Goal: Task Accomplishment & Management: Manage account settings

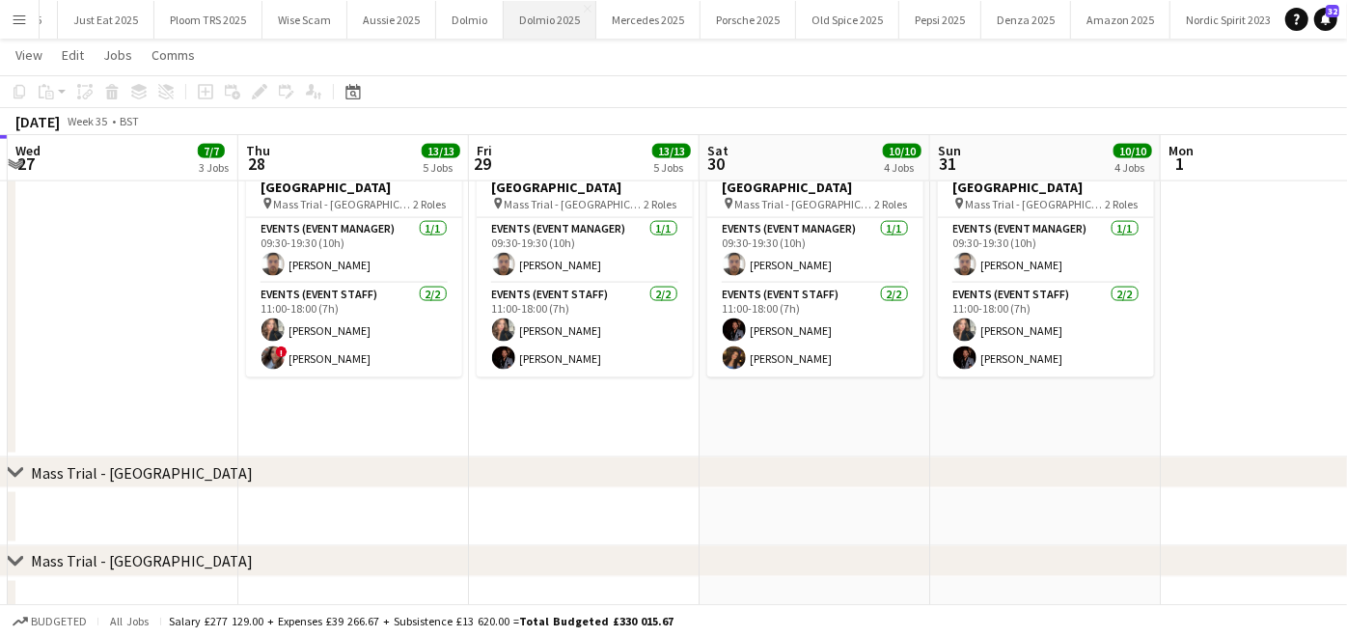
scroll to position [0, 1047]
click at [824, 30] on button "Old Spice 2025 Close" at bounding box center [846, 20] width 103 height 38
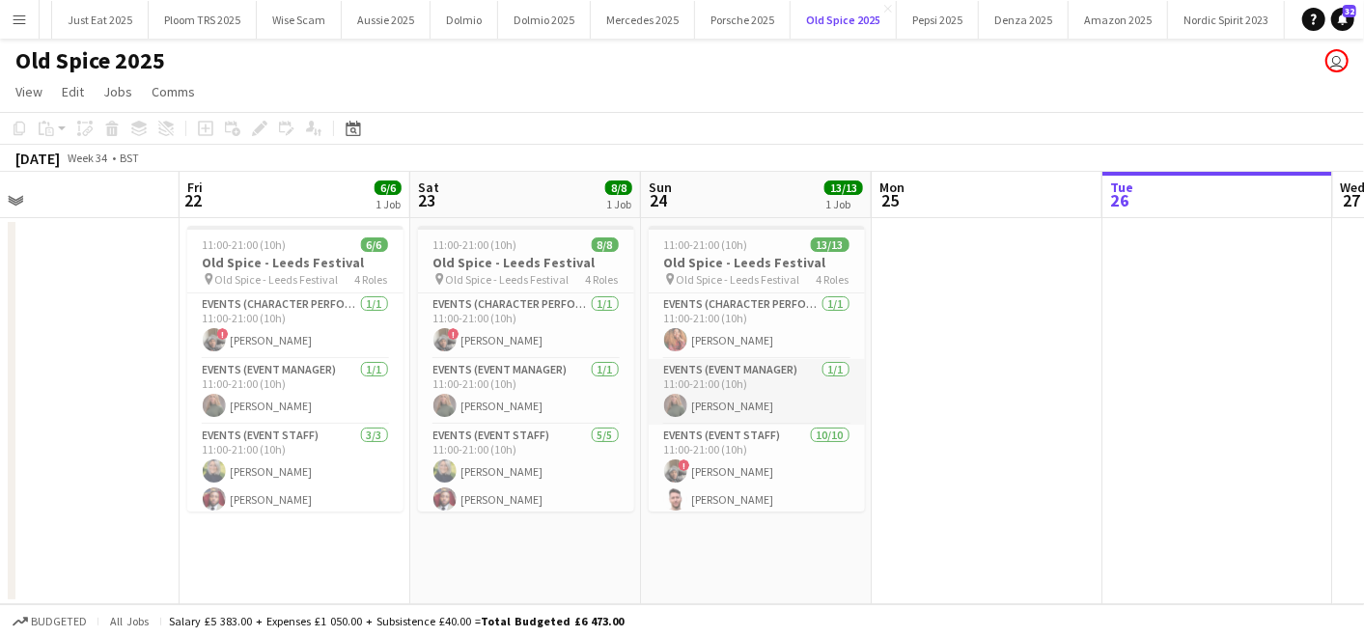
scroll to position [294, 0]
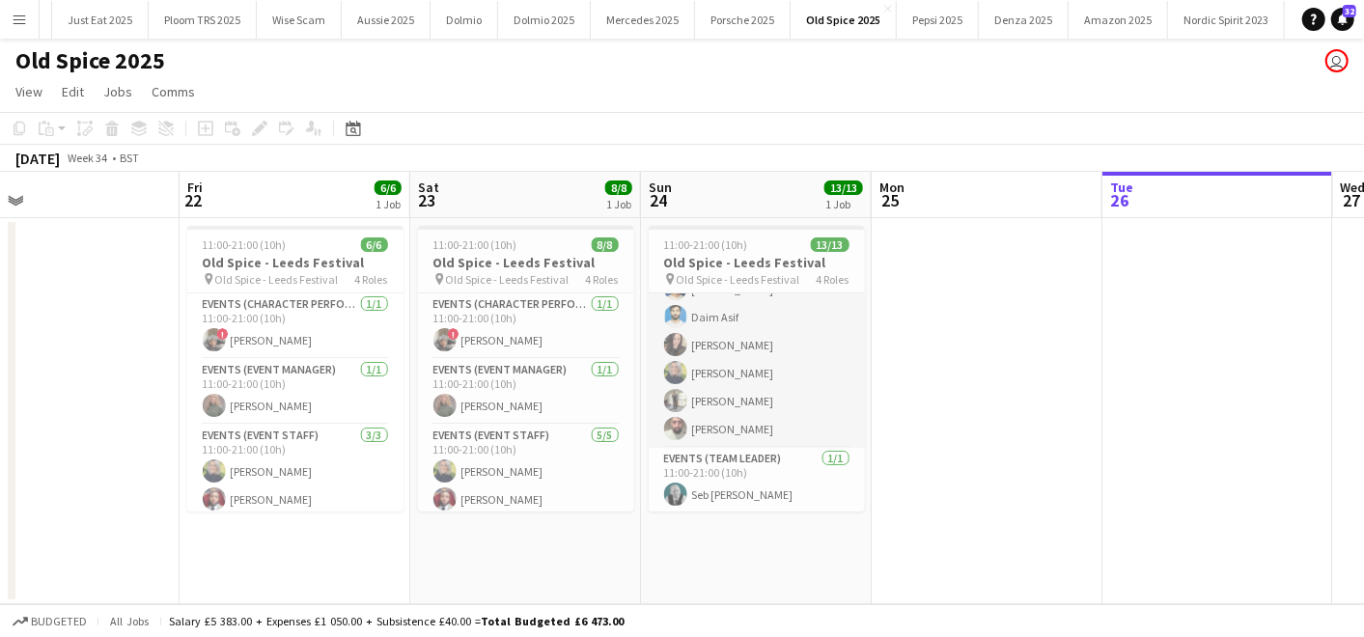
click at [717, 432] on app-card-role "Events (Event Staff) [DATE] 11:00-21:00 (10h) ! [PERSON_NAME] [PERSON_NAME] [PE…" at bounding box center [756, 288] width 216 height 317
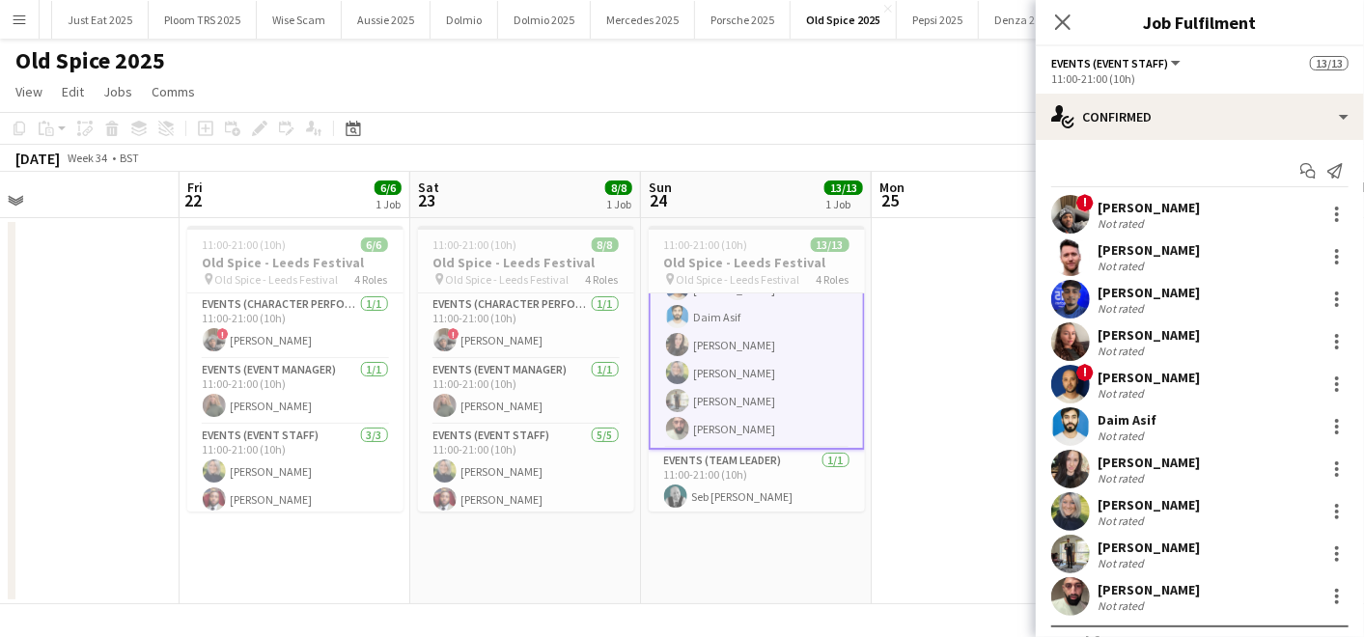
scroll to position [34, 0]
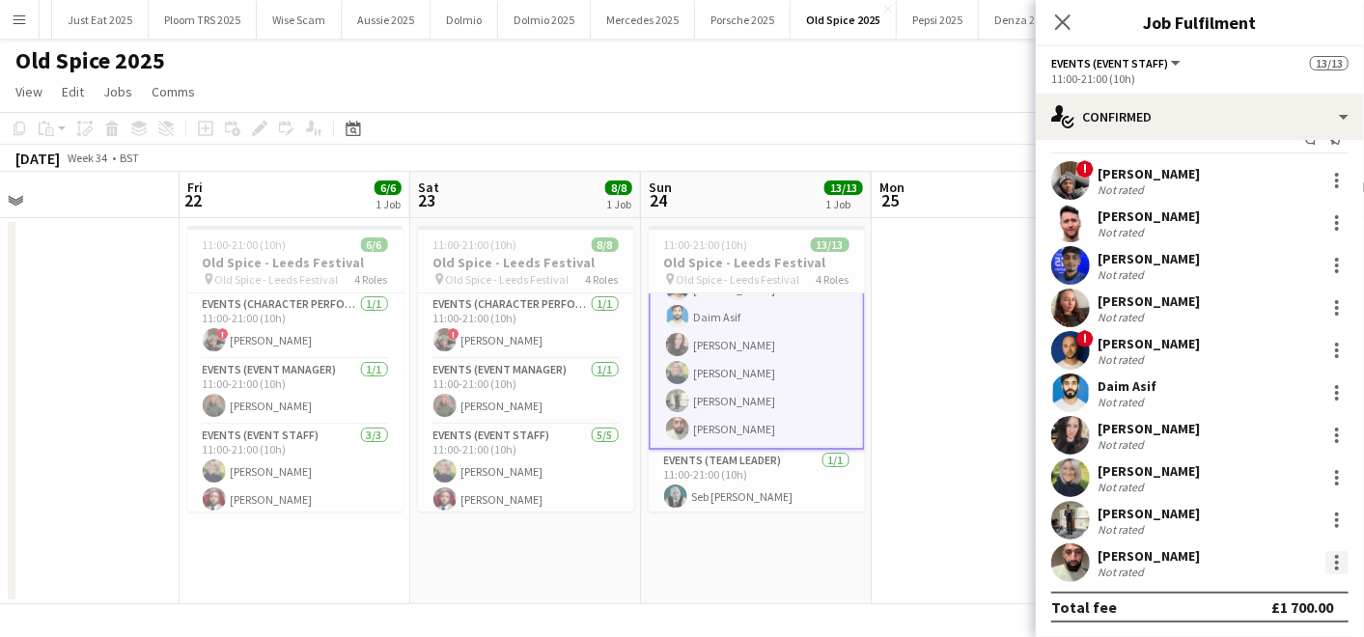
click at [1330, 558] on div at bounding box center [1336, 562] width 23 height 23
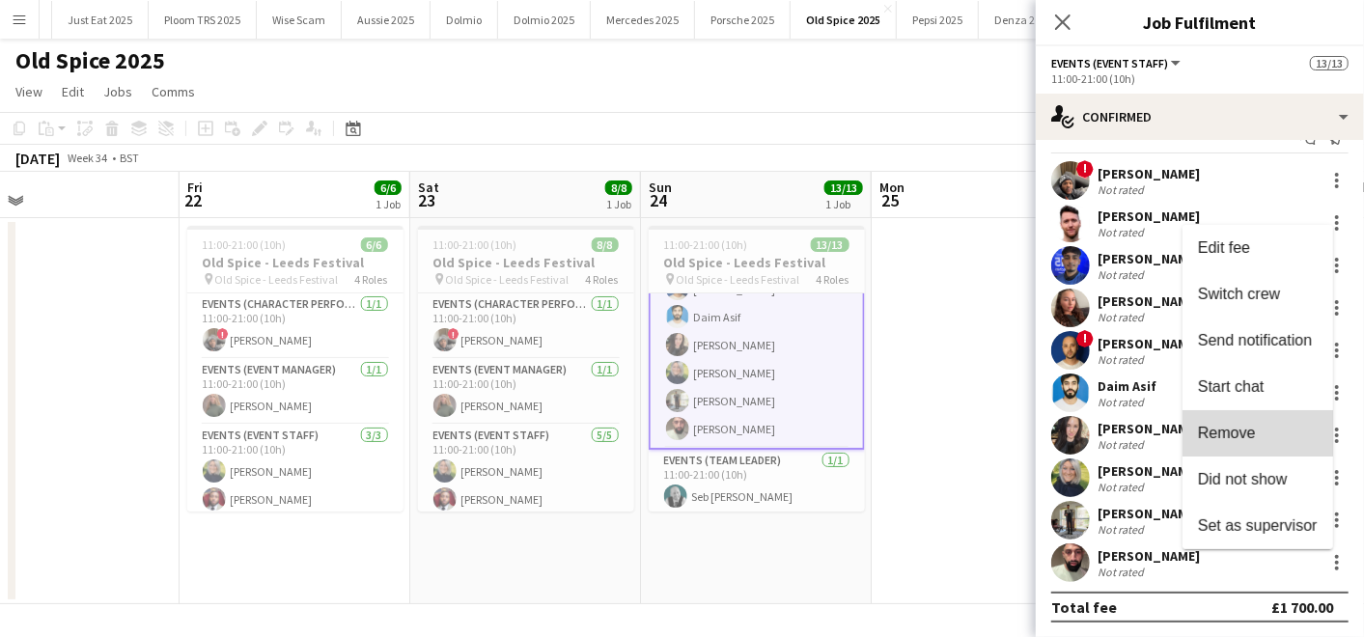
click at [1252, 428] on span "Remove" at bounding box center [1227, 433] width 58 height 16
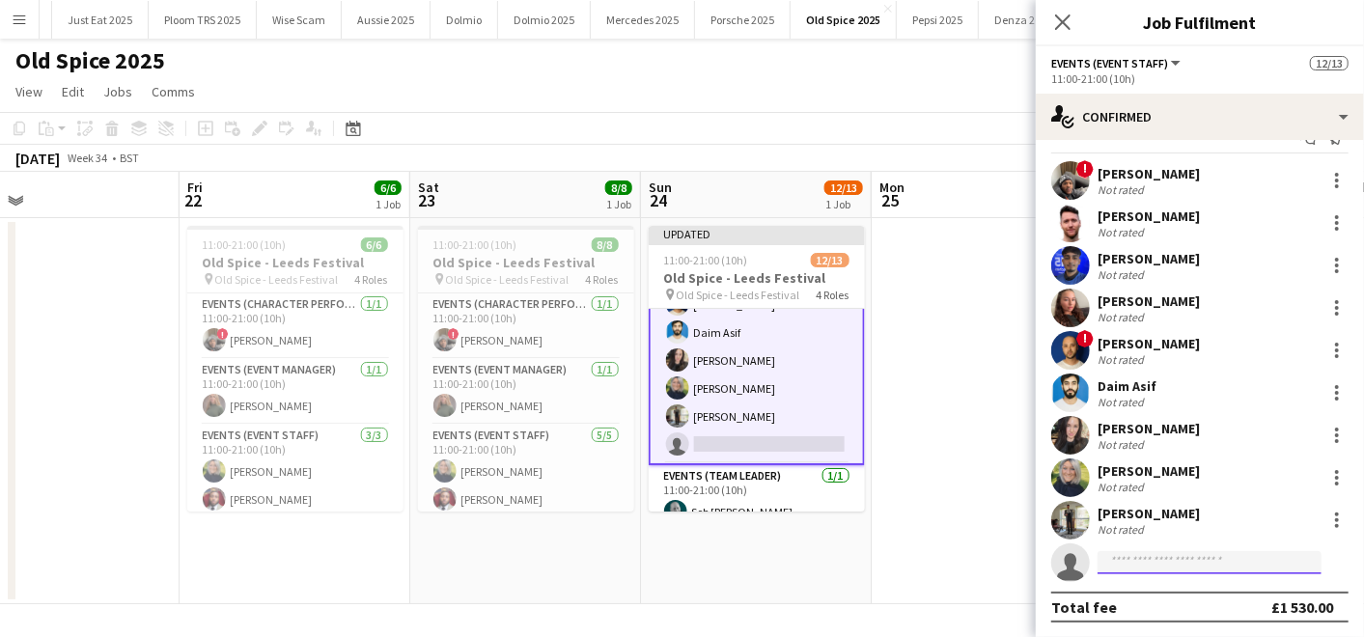
click at [1127, 558] on input at bounding box center [1209, 562] width 224 height 23
type input "*"
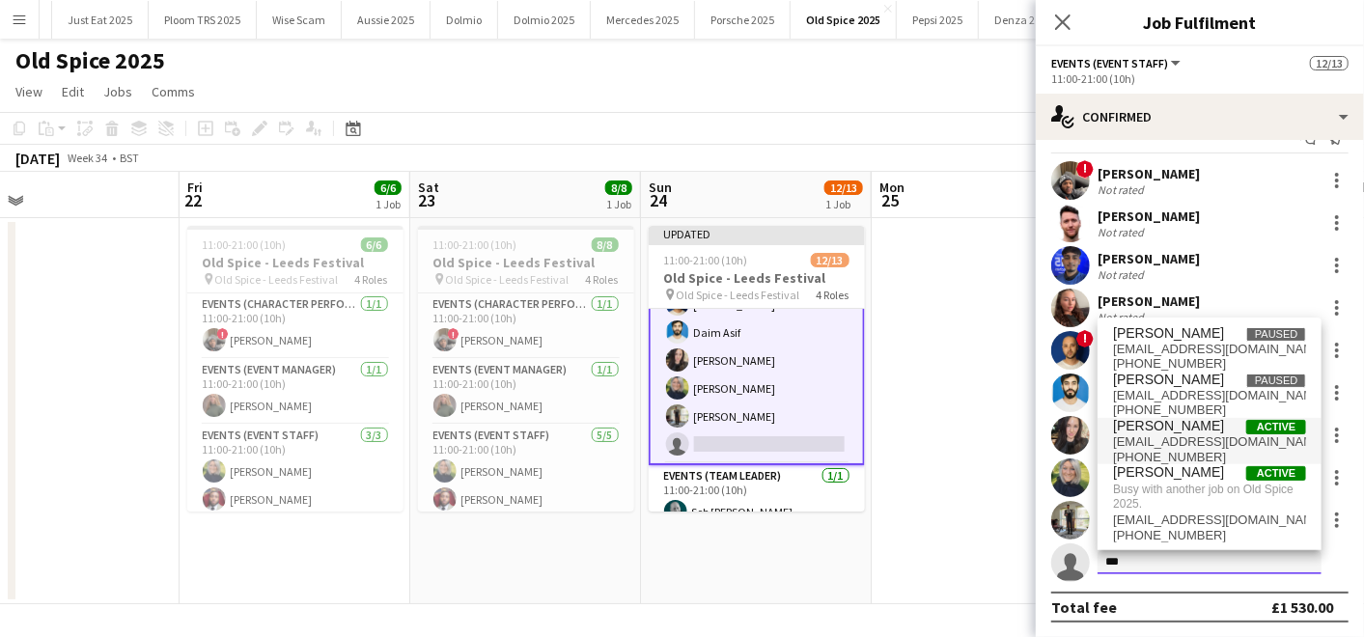
type input "***"
click at [1118, 455] on span "[PHONE_NUMBER]" at bounding box center [1209, 457] width 193 height 15
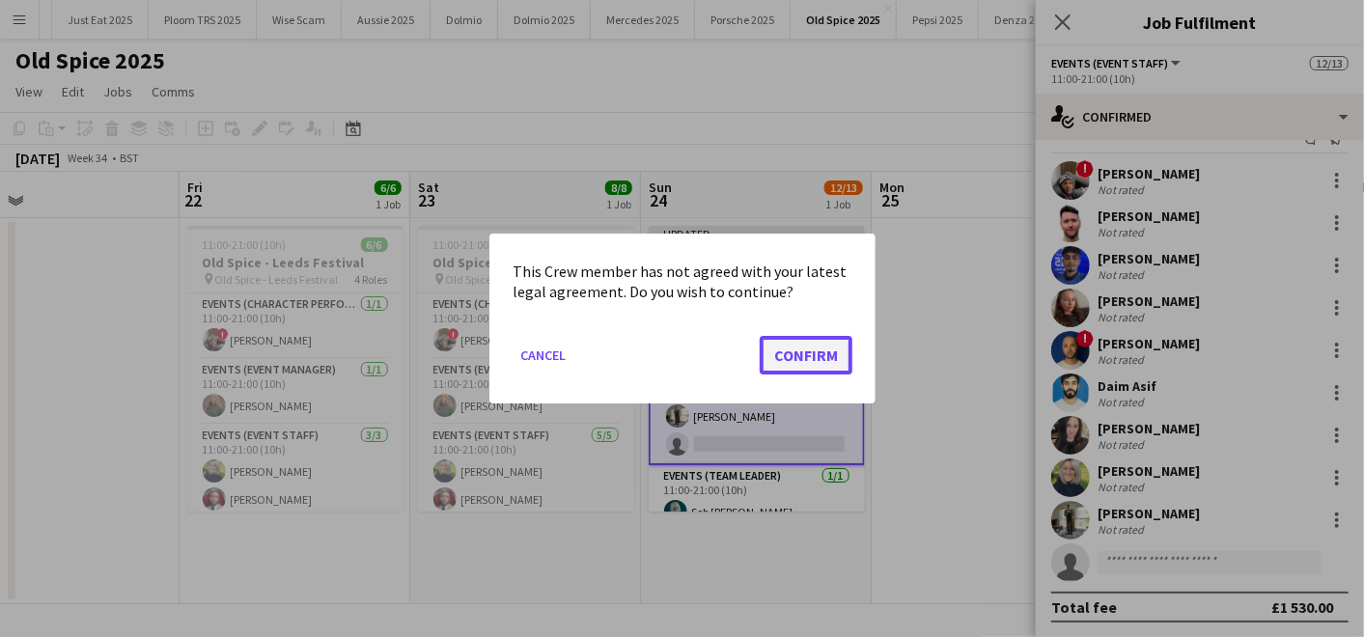
click at [799, 350] on button "Confirm" at bounding box center [805, 355] width 93 height 39
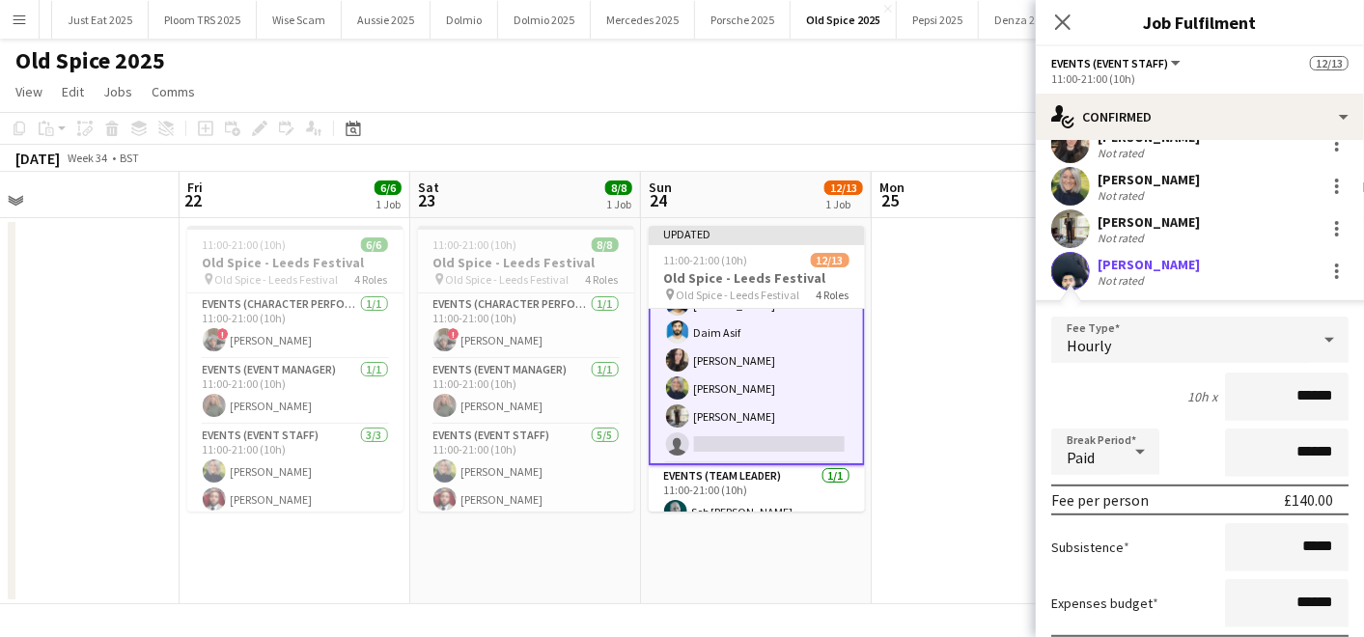
scroll to position [468, 0]
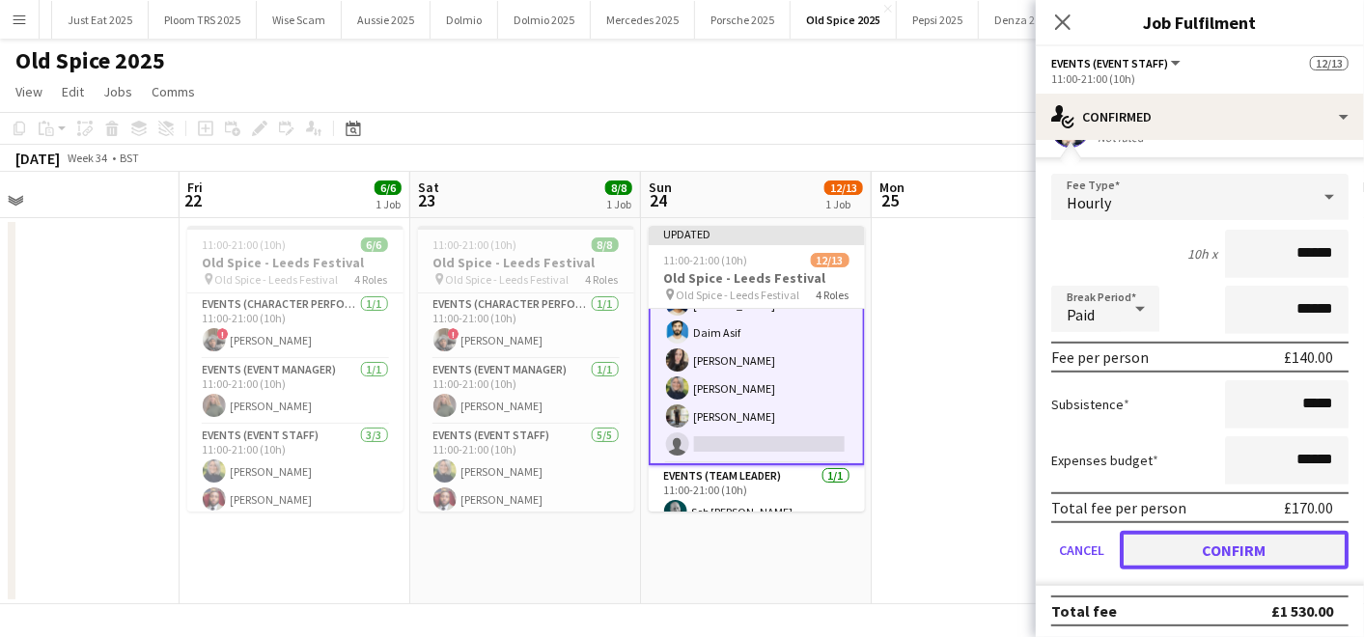
click at [1188, 540] on button "Confirm" at bounding box center [1233, 550] width 229 height 39
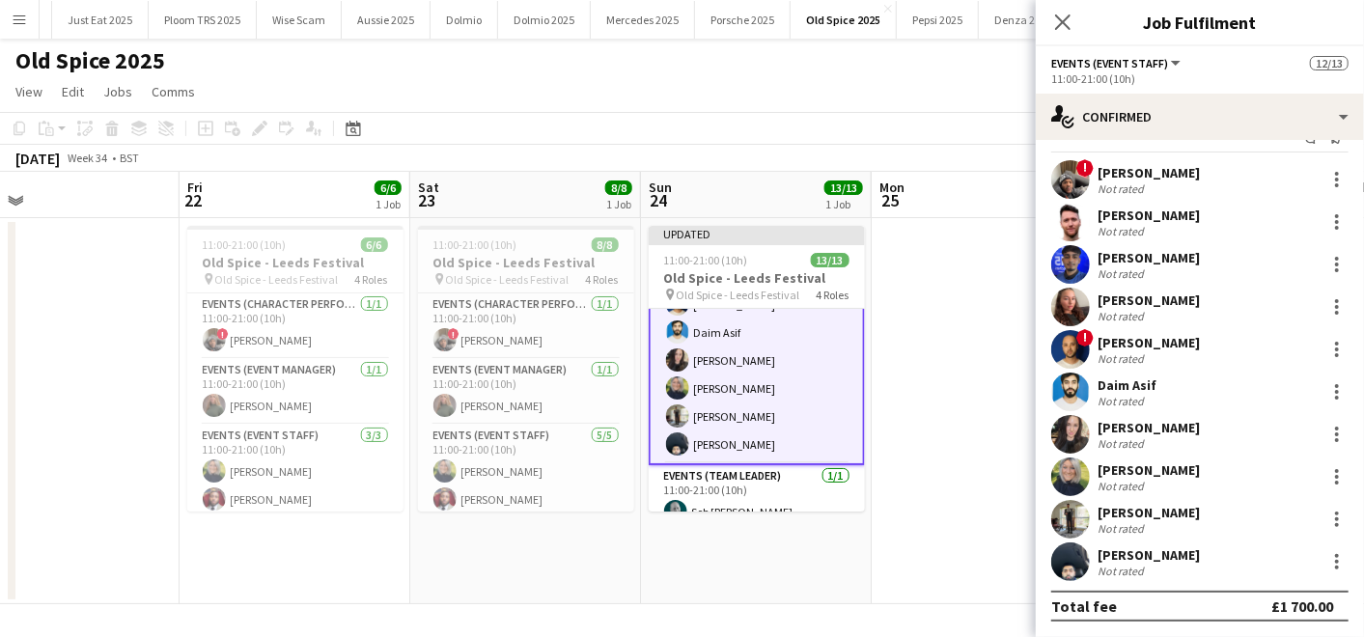
scroll to position [34, 0]
click at [1177, 525] on div "Not rated" at bounding box center [1148, 529] width 102 height 14
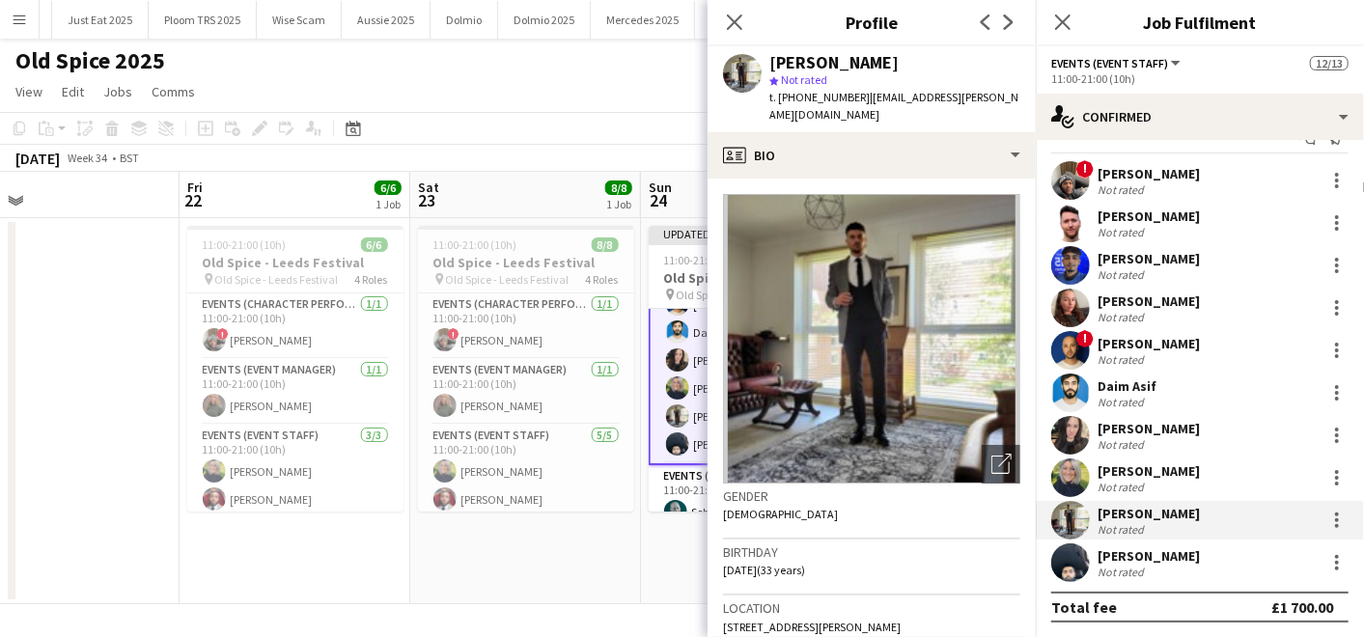
click at [631, 570] on app-date-cell "11:00-21:00 (10h) 8/8 Old Spice - Leeds Festival pin Old Spice - Leeds Festival…" at bounding box center [525, 411] width 231 height 386
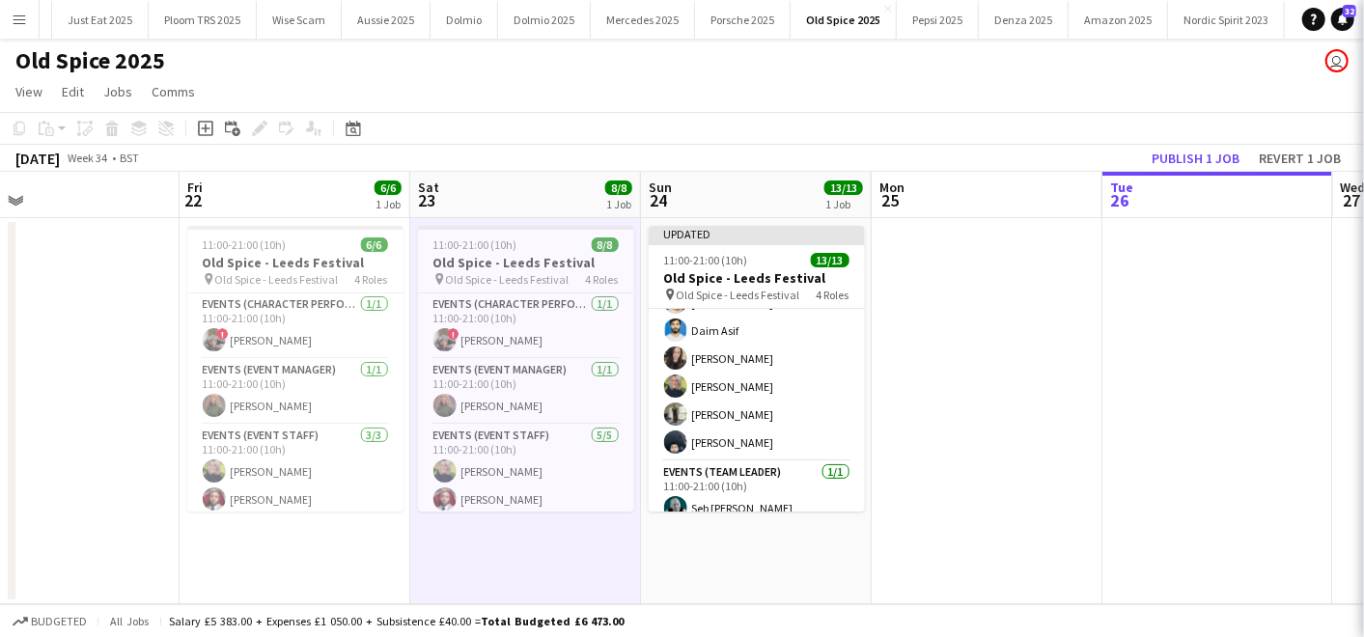
scroll to position [294, 0]
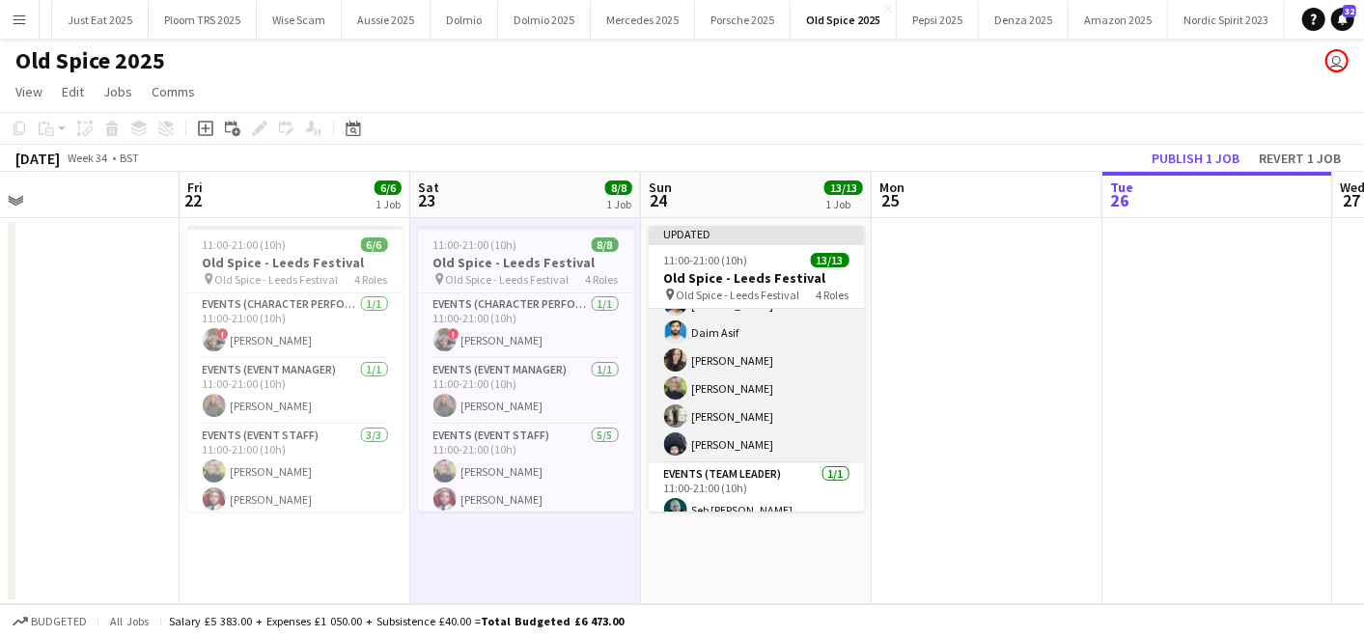
click at [744, 441] on app-card-role "Events (Event Staff) [DATE] 11:00-21:00 (10h) ! [PERSON_NAME] [PERSON_NAME] [PE…" at bounding box center [756, 304] width 216 height 317
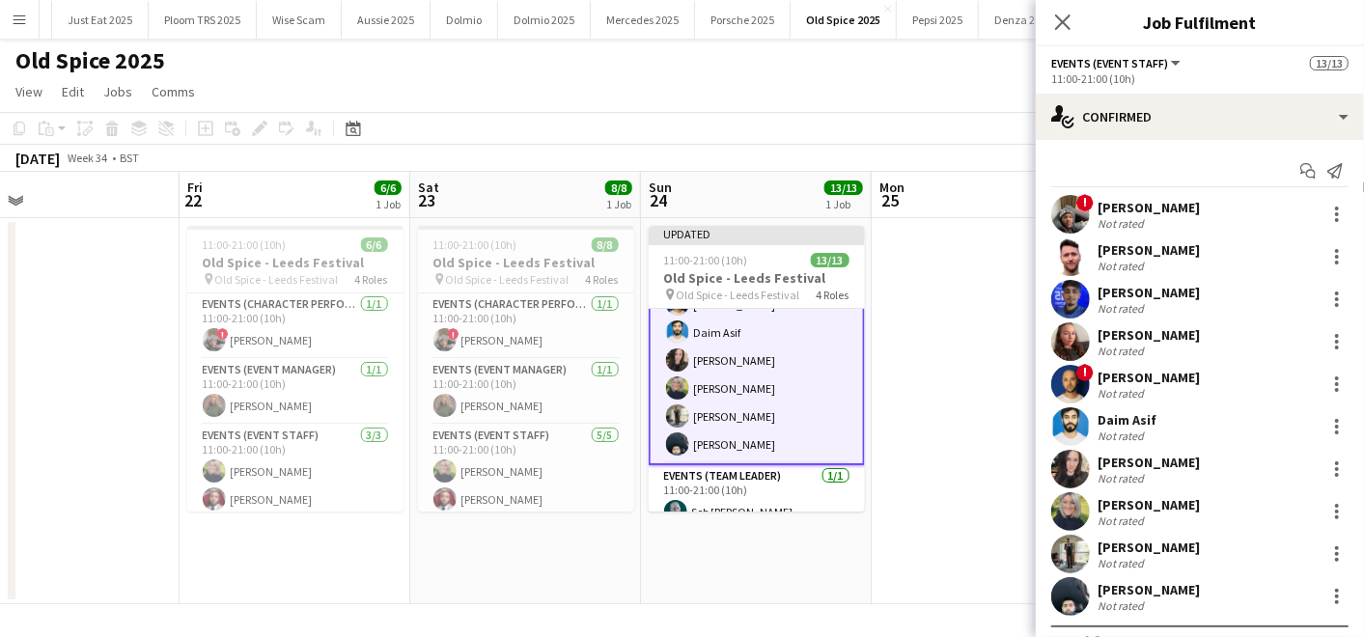
scroll to position [34, 0]
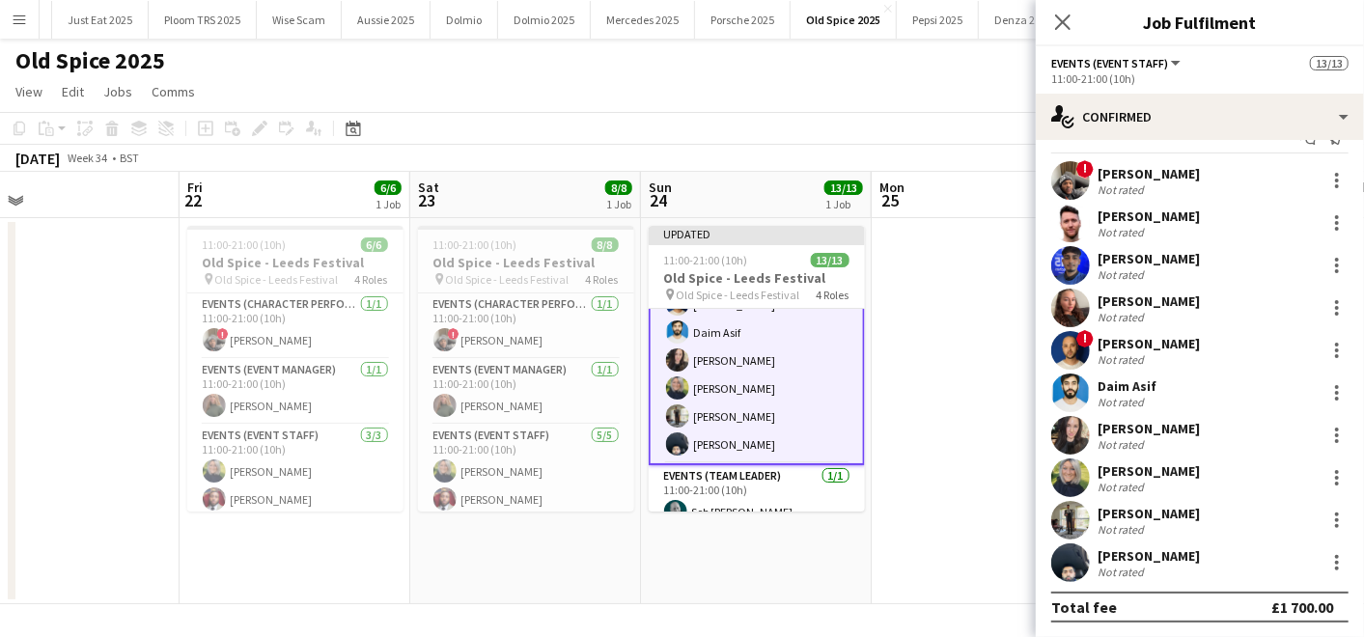
click at [1116, 567] on div "Not rated" at bounding box center [1122, 572] width 50 height 14
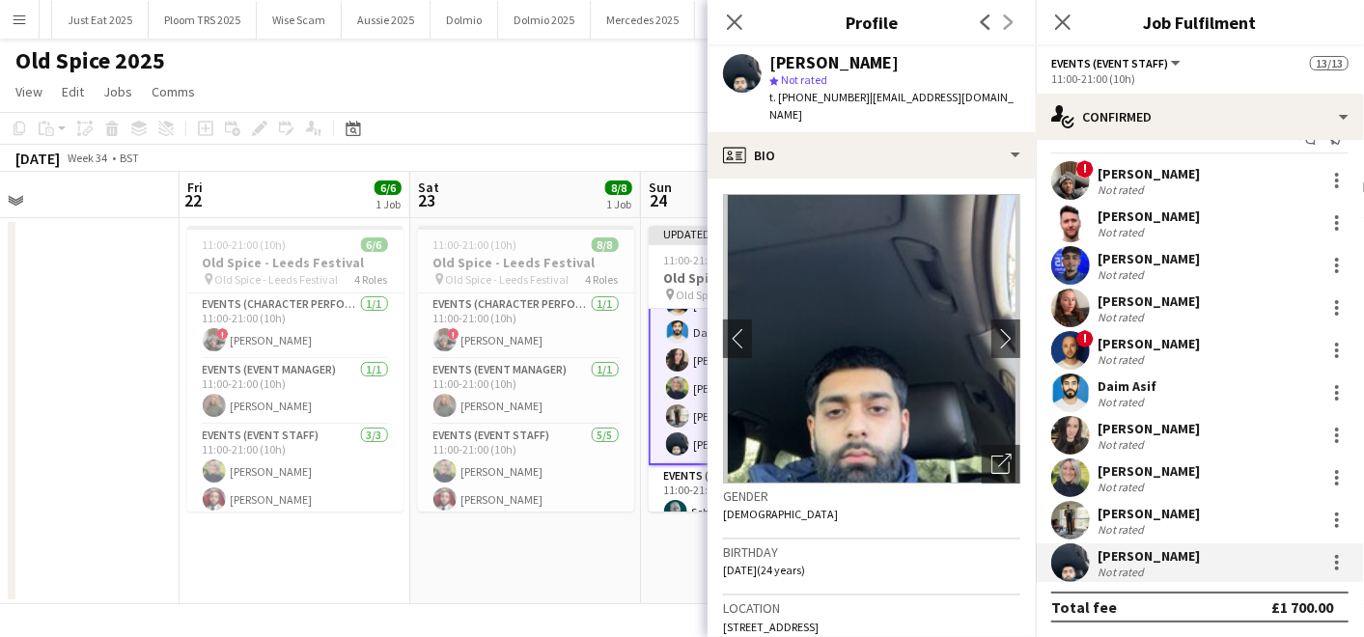
click at [575, 548] on app-date-cell "11:00-21:00 (10h) 8/8 Old Spice - Leeds Festival pin Old Spice - Leeds Festival…" at bounding box center [525, 411] width 231 height 386
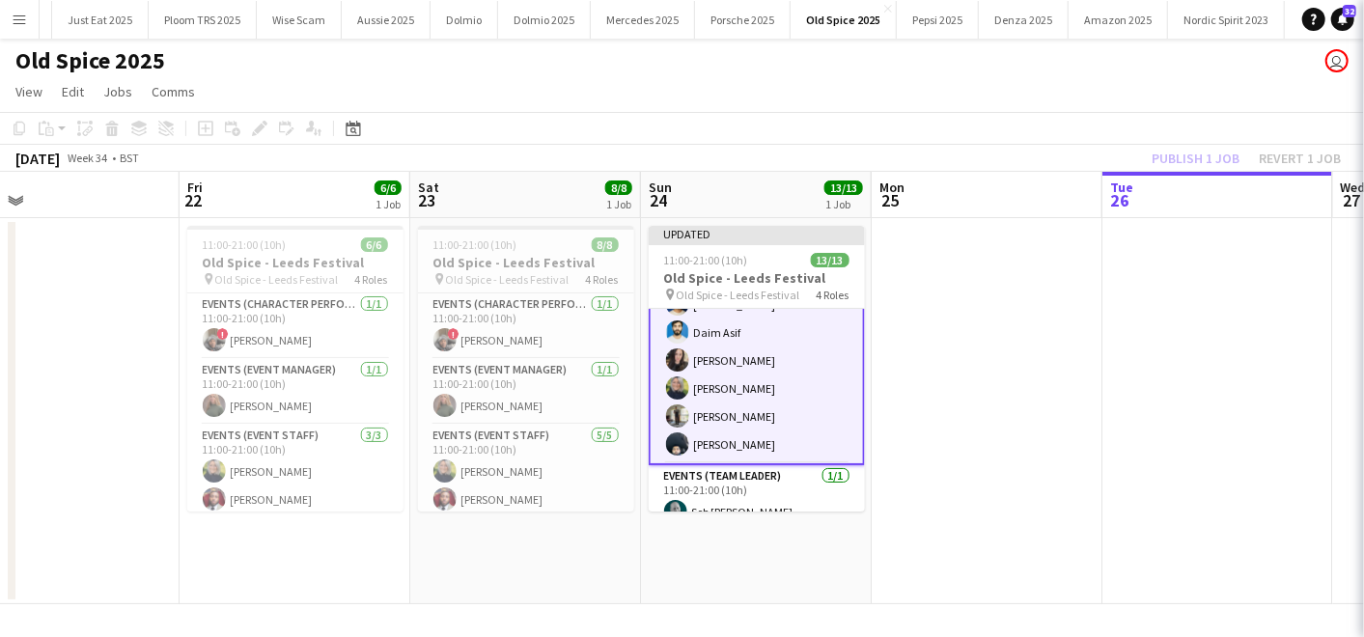
scroll to position [294, 0]
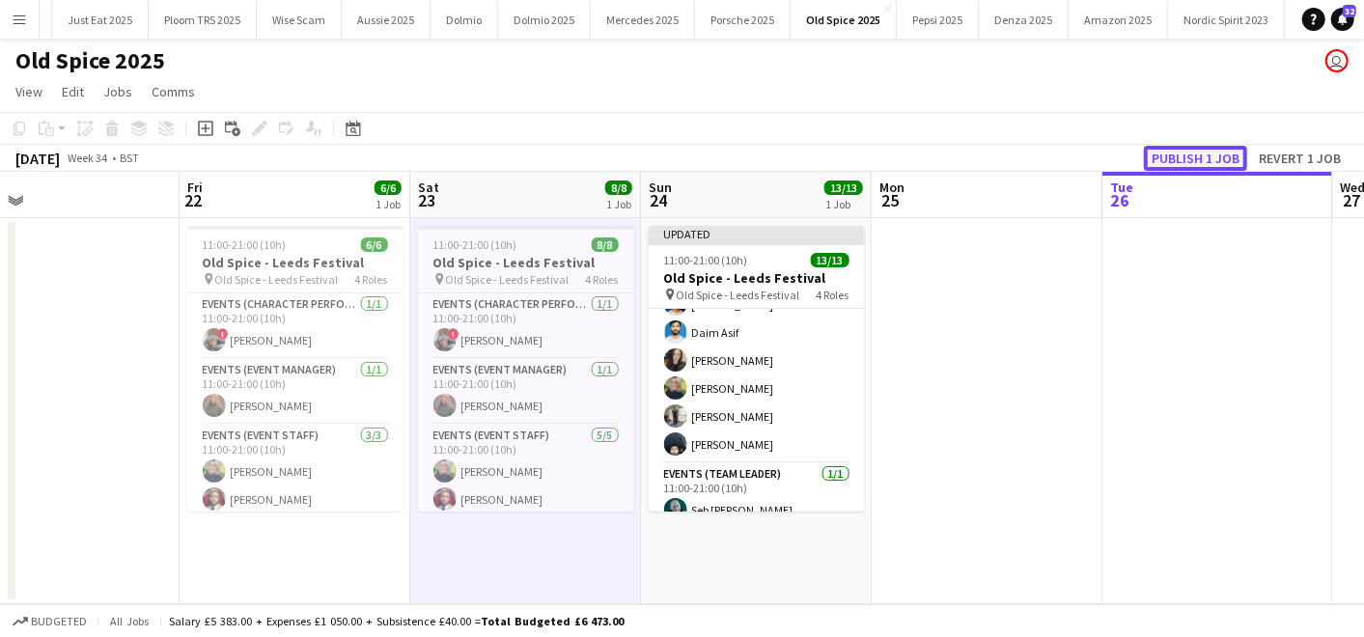
click at [1188, 153] on button "Publish 1 job" at bounding box center [1195, 158] width 103 height 25
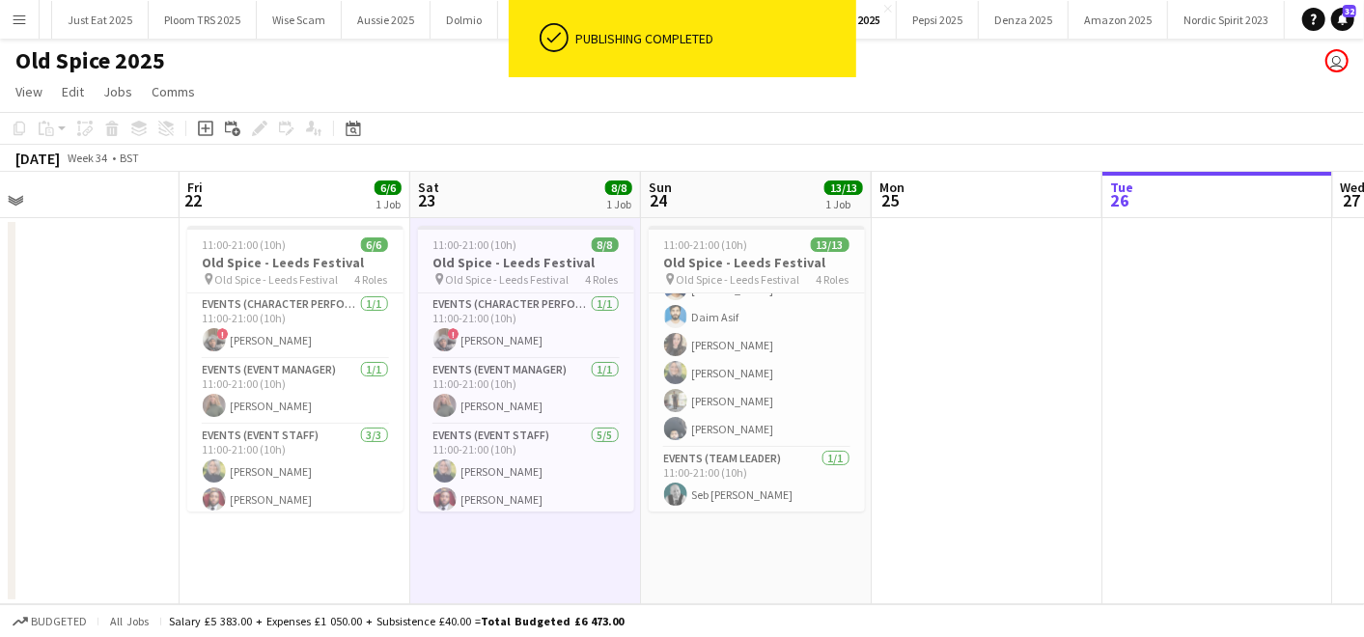
scroll to position [0, 0]
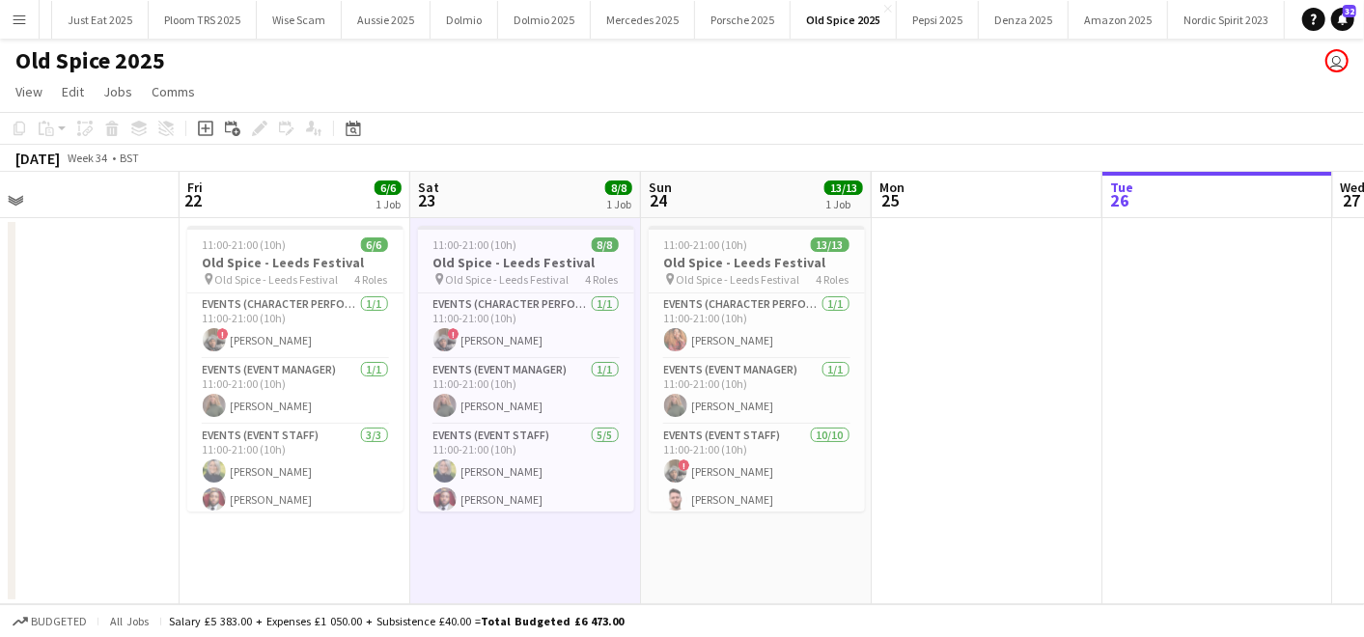
click at [26, 24] on app-icon "Menu" at bounding box center [19, 19] width 15 height 15
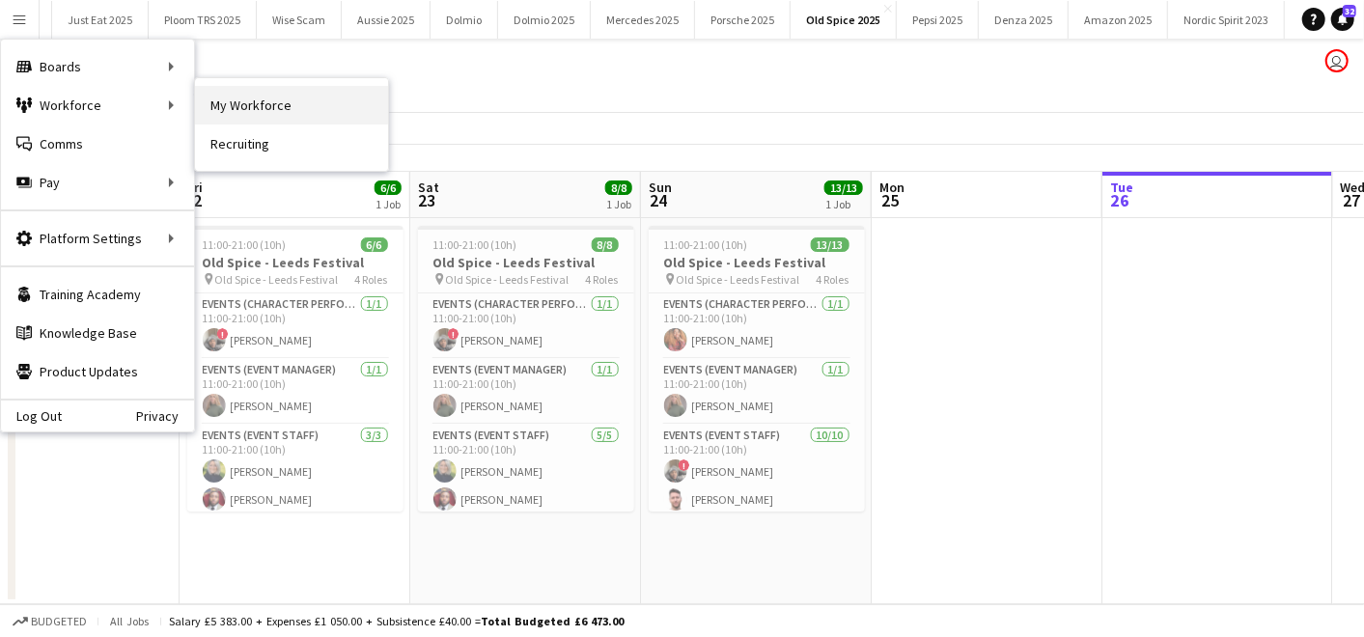
click at [214, 110] on link "My Workforce" at bounding box center [291, 105] width 193 height 39
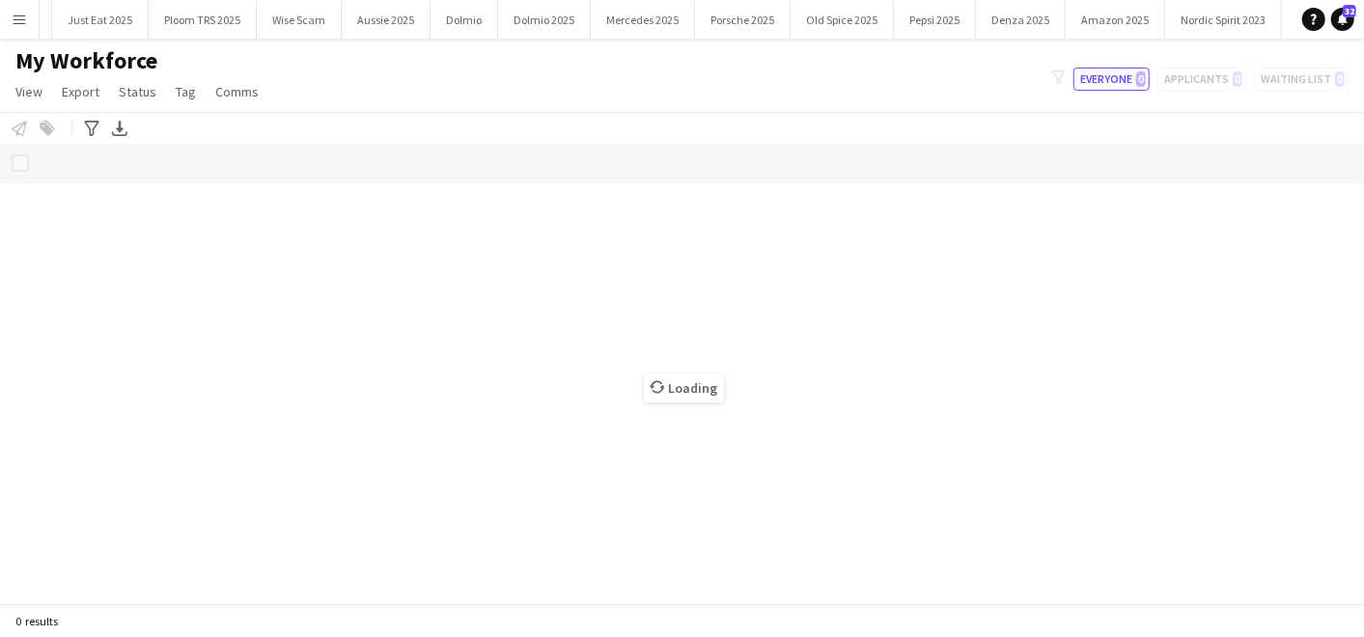
click at [28, 40] on main "My Workforce View Views Default view Compliance Log New view Update view Delete…" at bounding box center [682, 325] width 1364 height 572
click at [19, 21] on app-icon "Menu" at bounding box center [19, 19] width 15 height 15
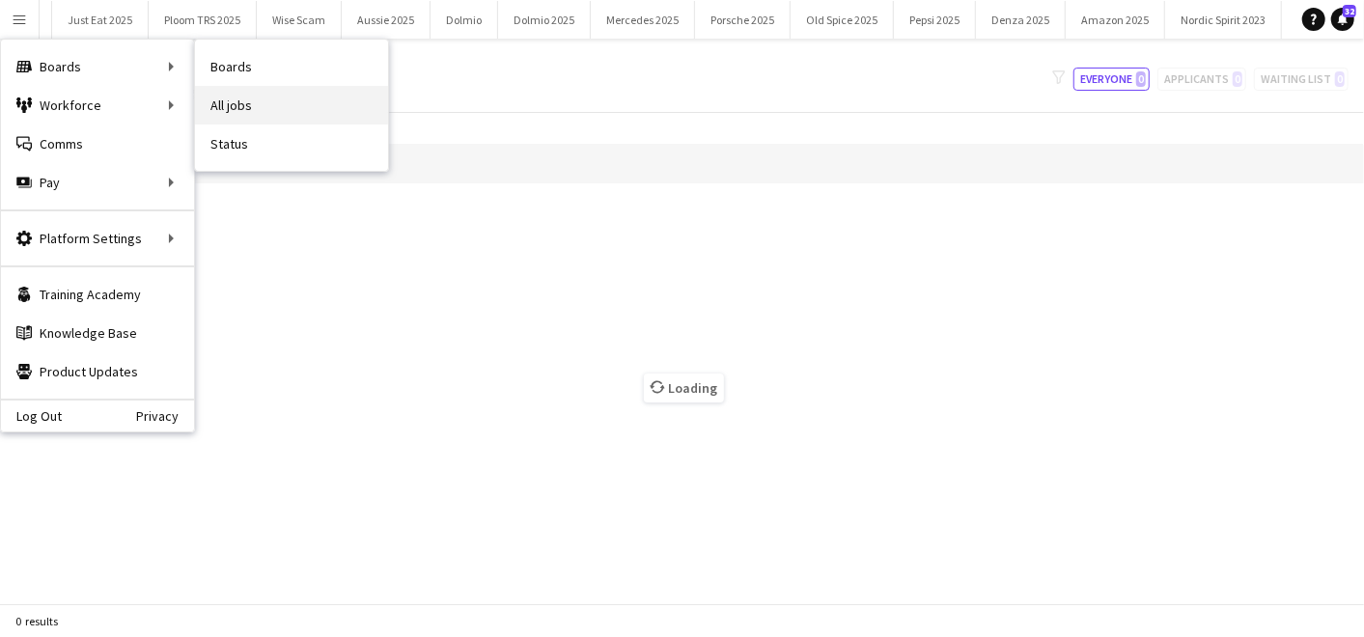
click at [237, 96] on link "All jobs" at bounding box center [291, 105] width 193 height 39
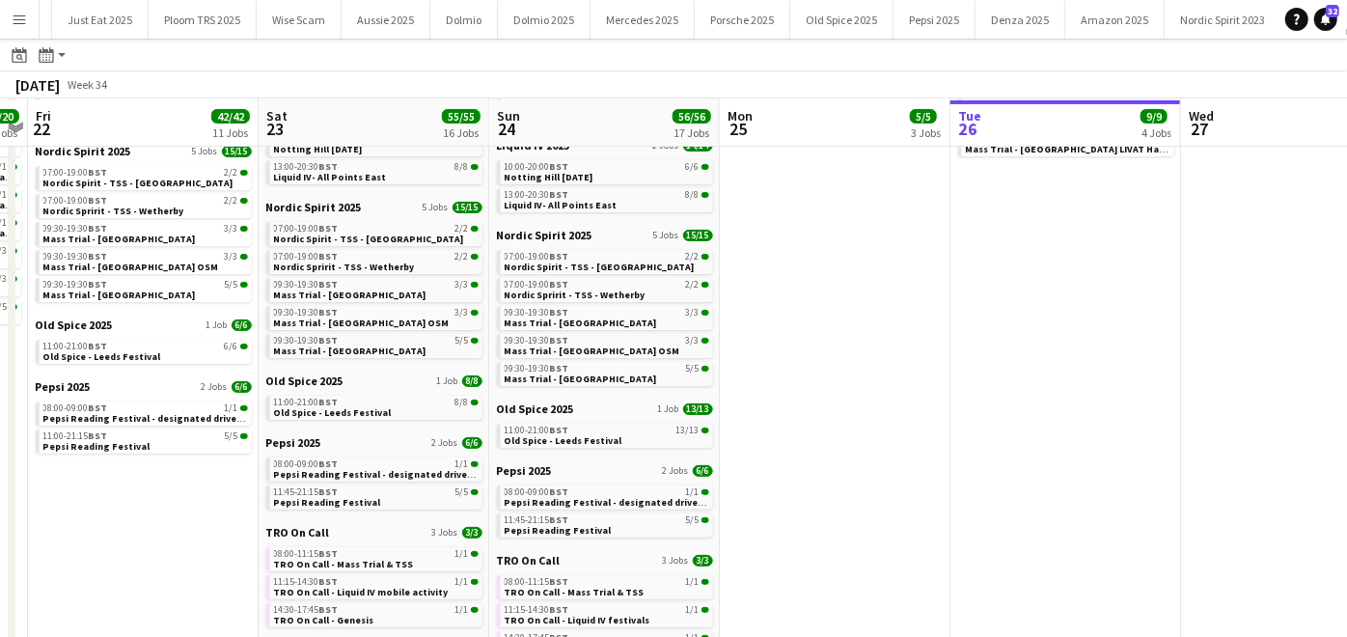
scroll to position [215, 0]
click at [1165, 33] on button "Nordic Spirit 2023 Close" at bounding box center [1223, 20] width 117 height 38
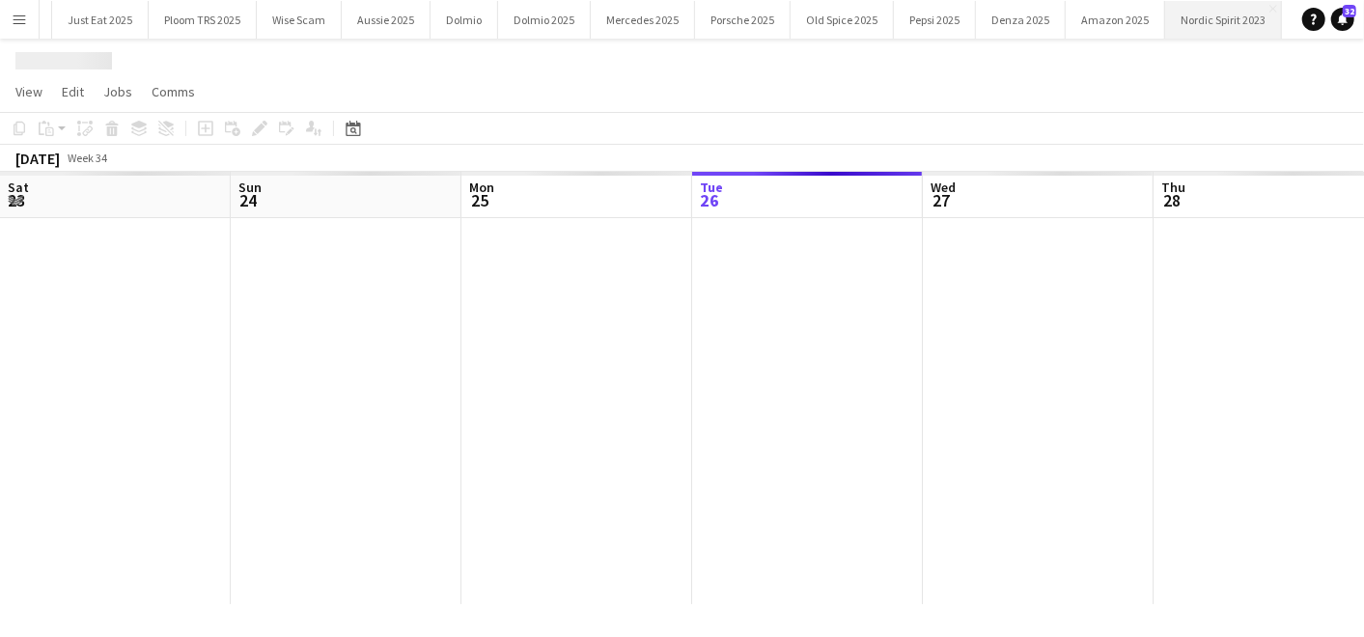
scroll to position [0, 460]
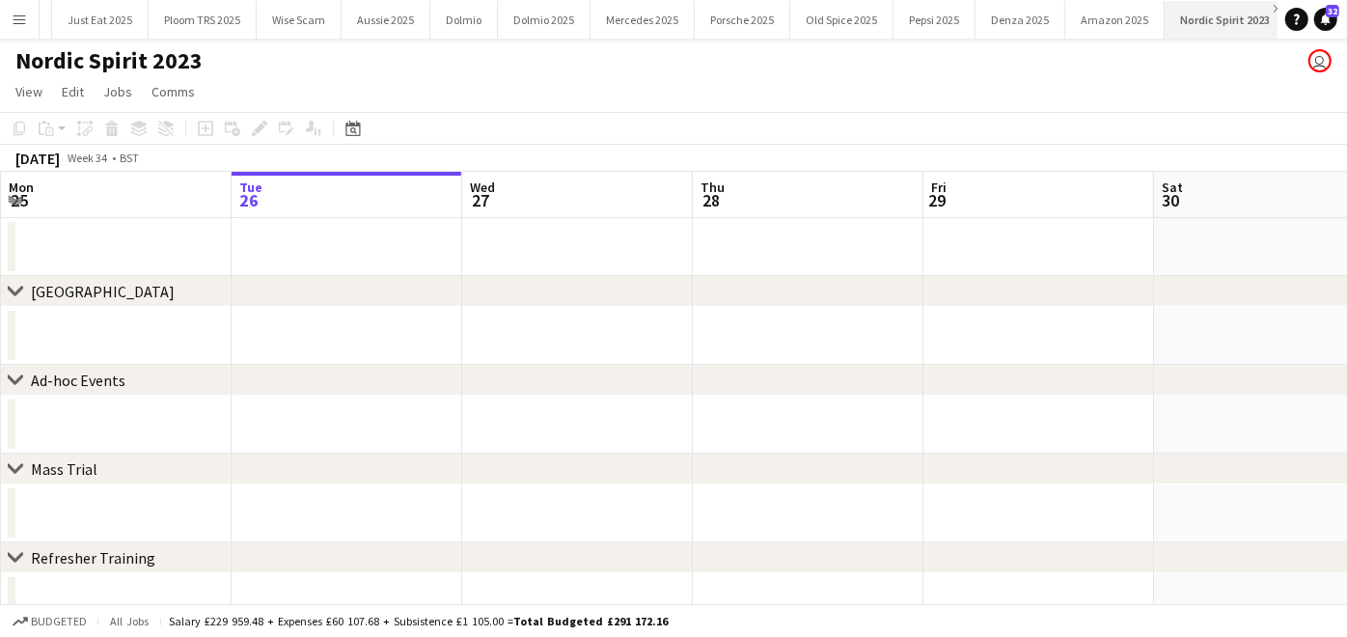
click at [1274, 10] on app-icon "Close" at bounding box center [1278, 9] width 8 height 8
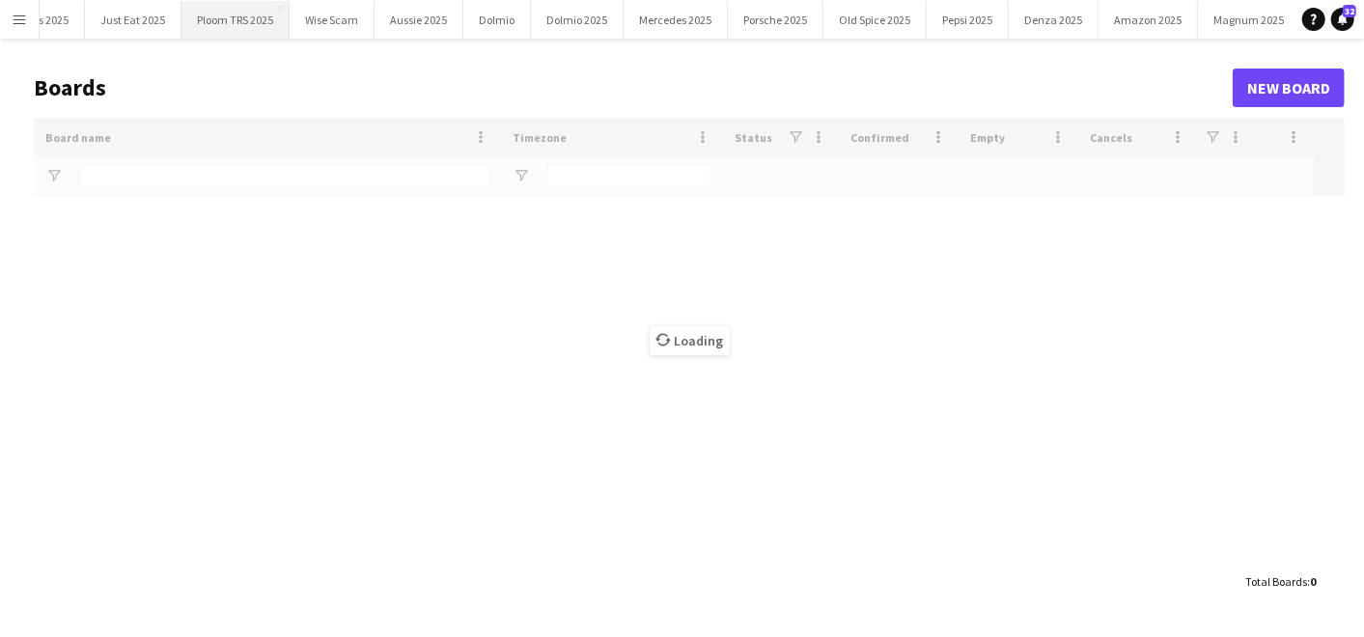
type input "***"
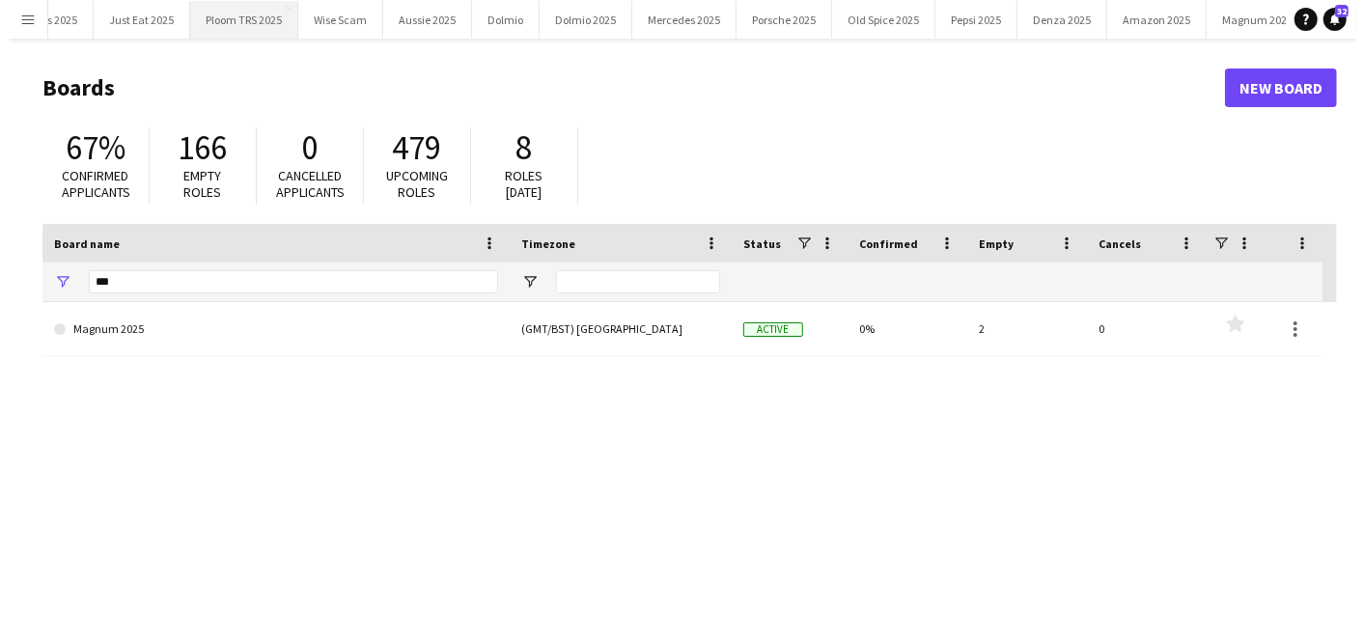
scroll to position [0, 0]
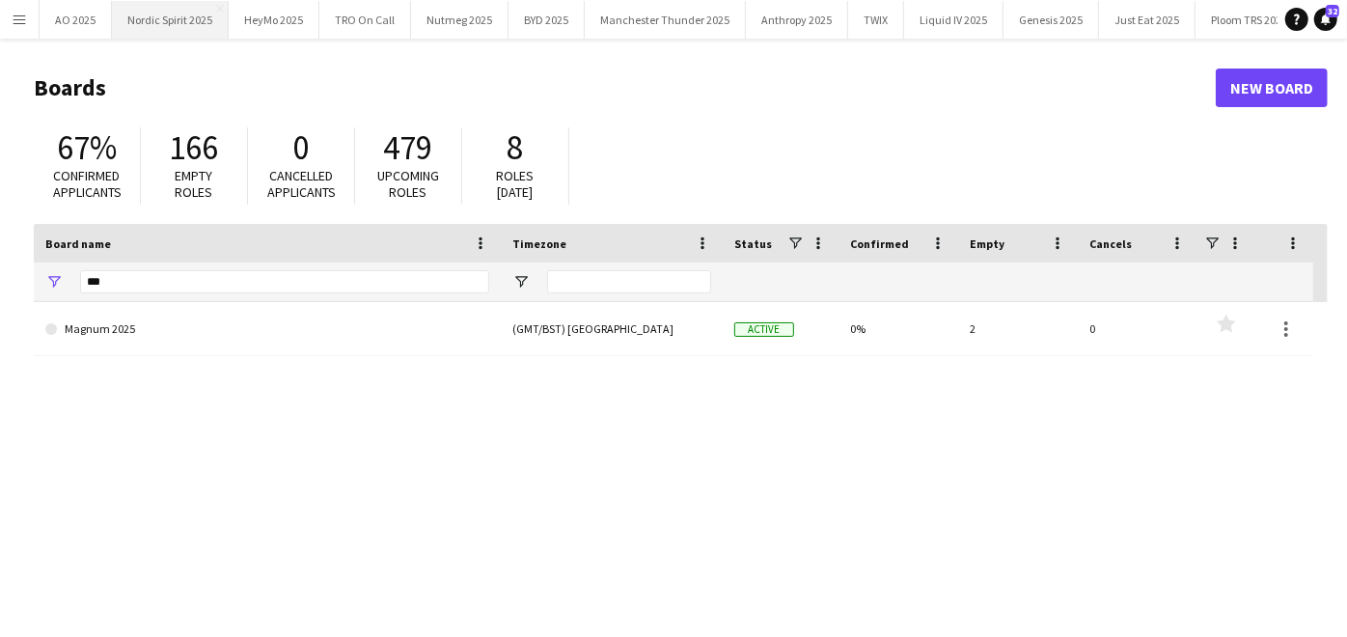
click at [143, 20] on button "Nordic Spirit 2025 Close" at bounding box center [170, 20] width 117 height 38
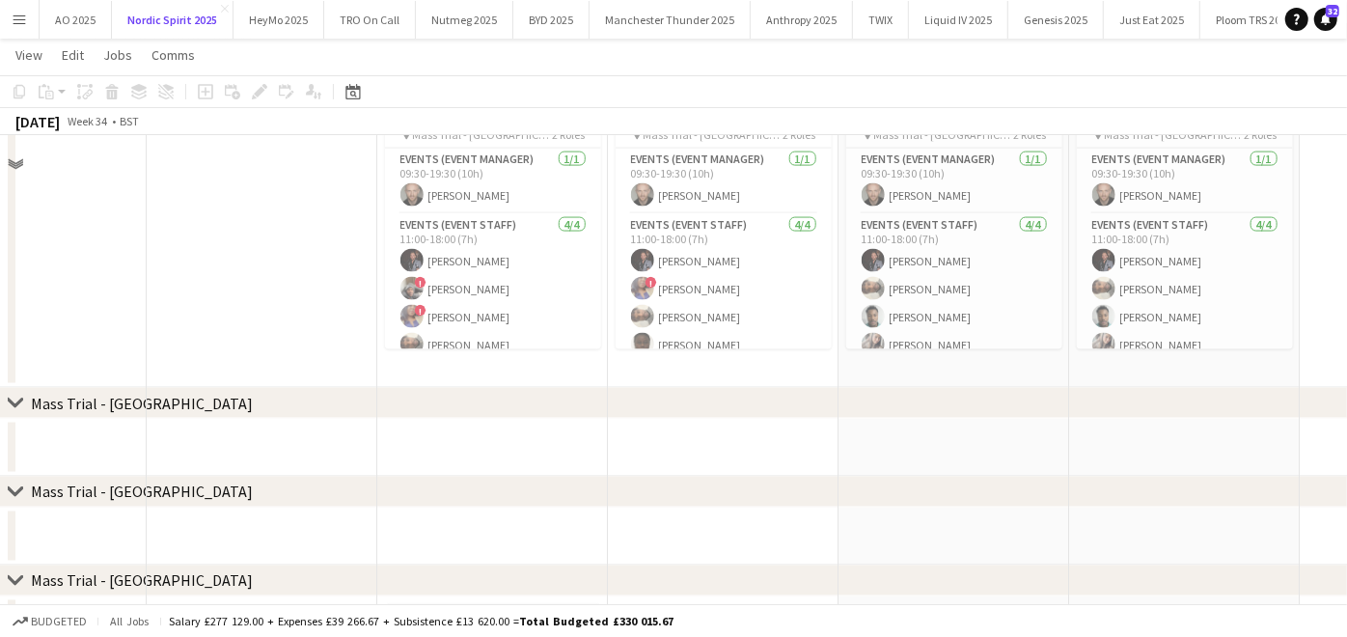
scroll to position [1593, 0]
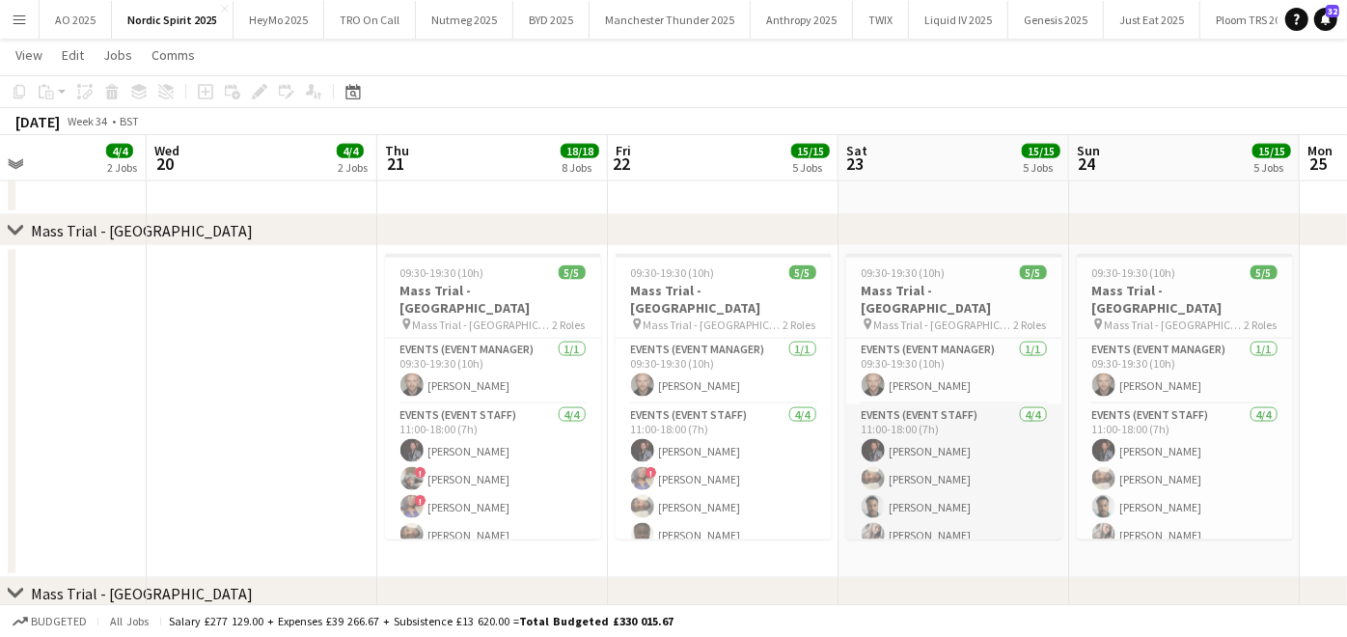
click at [951, 448] on app-card-role "Events (Event Staff) [DATE] 11:00-18:00 (7h) [PERSON_NAME] [PERSON_NAME] [PERSO…" at bounding box center [954, 479] width 216 height 150
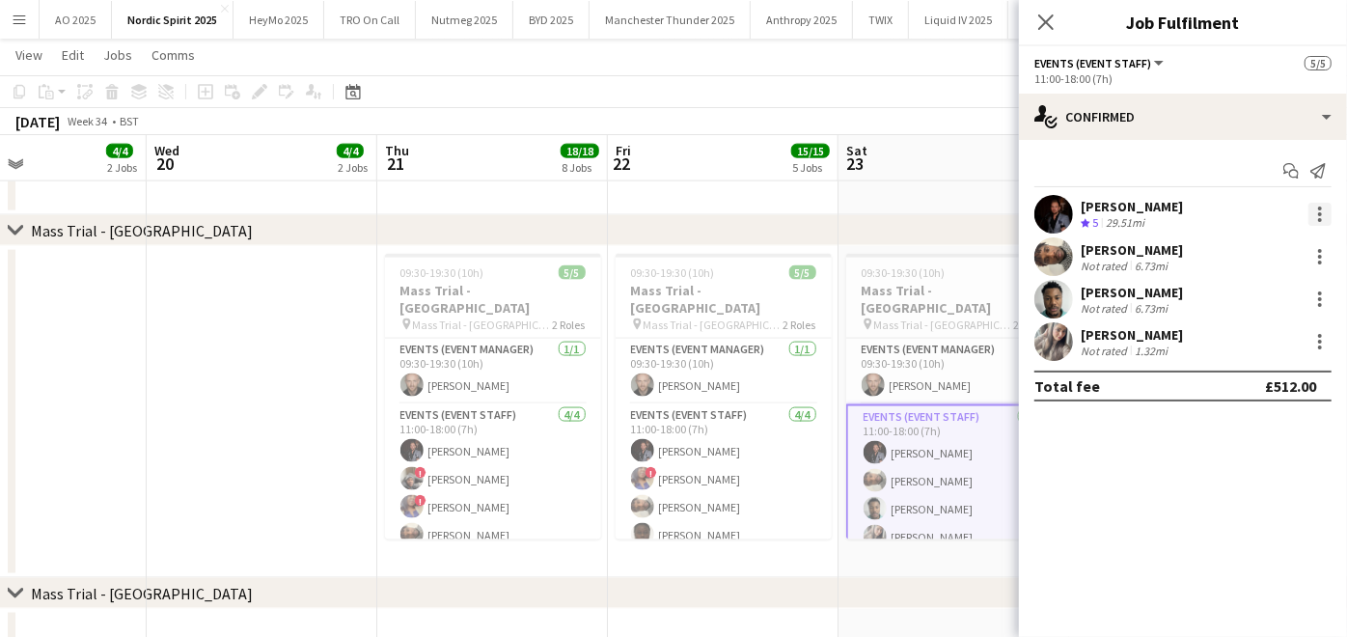
click at [1320, 218] on div at bounding box center [1320, 220] width 4 height 4
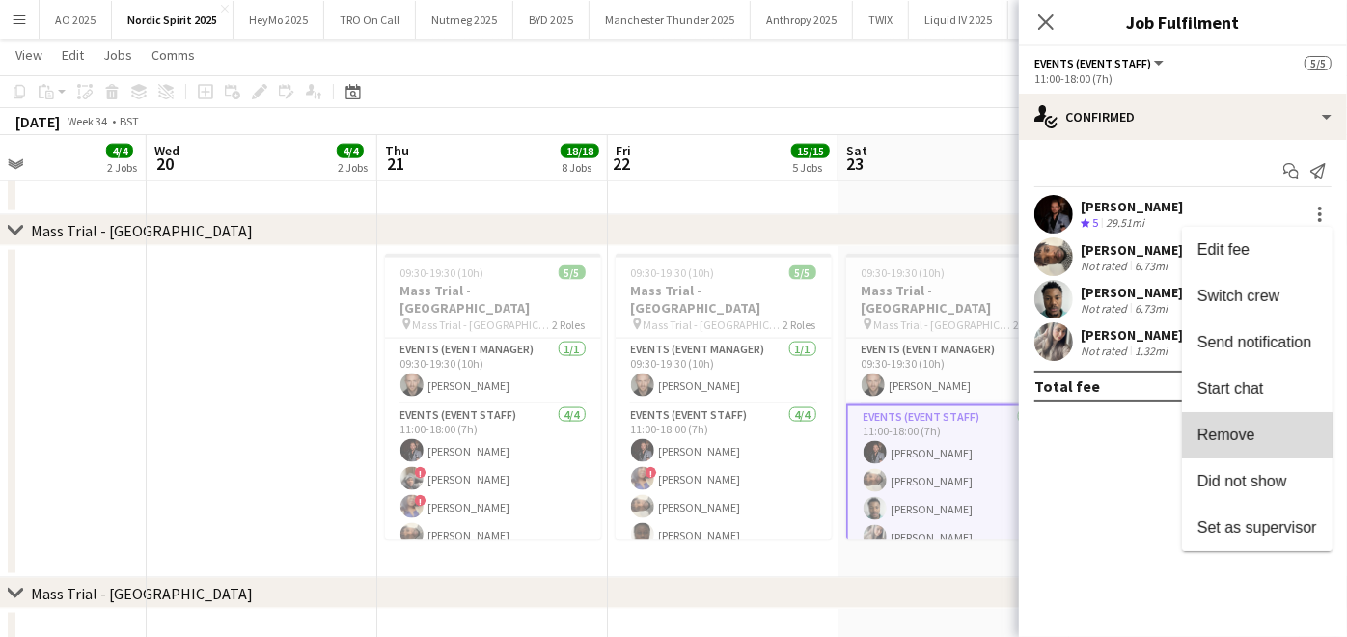
click at [1226, 437] on span "Remove" at bounding box center [1227, 435] width 58 height 16
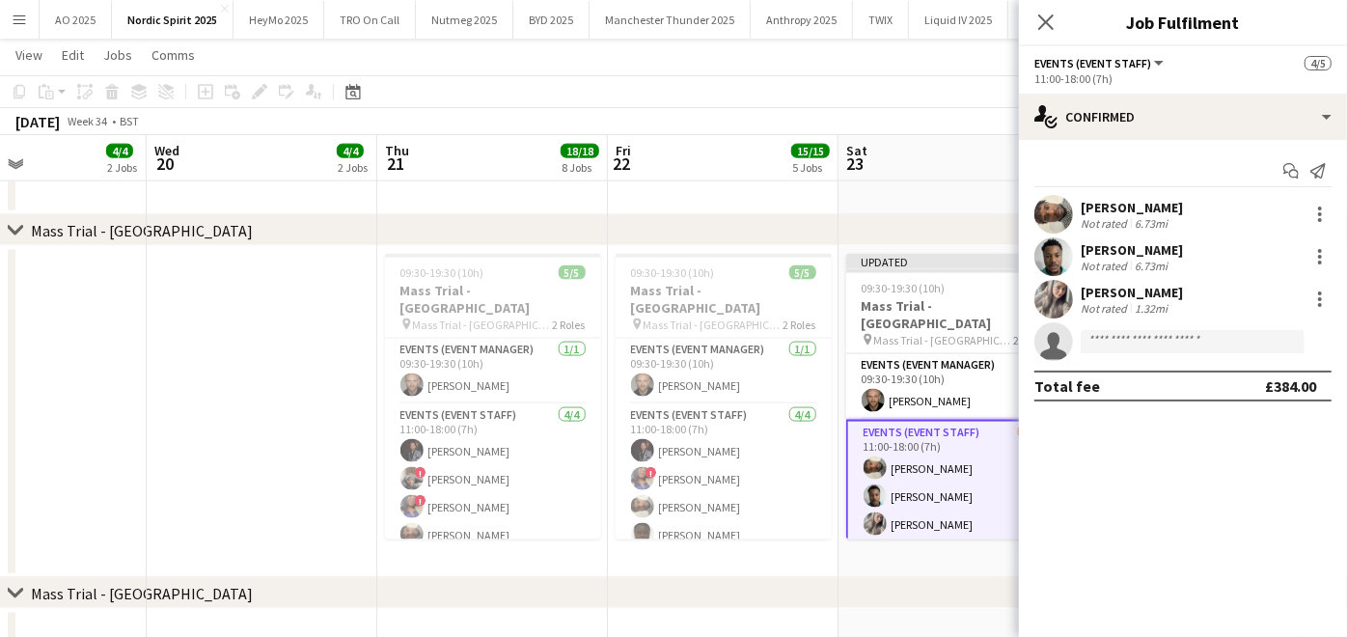
click at [267, 439] on app-date-cell at bounding box center [262, 412] width 231 height 332
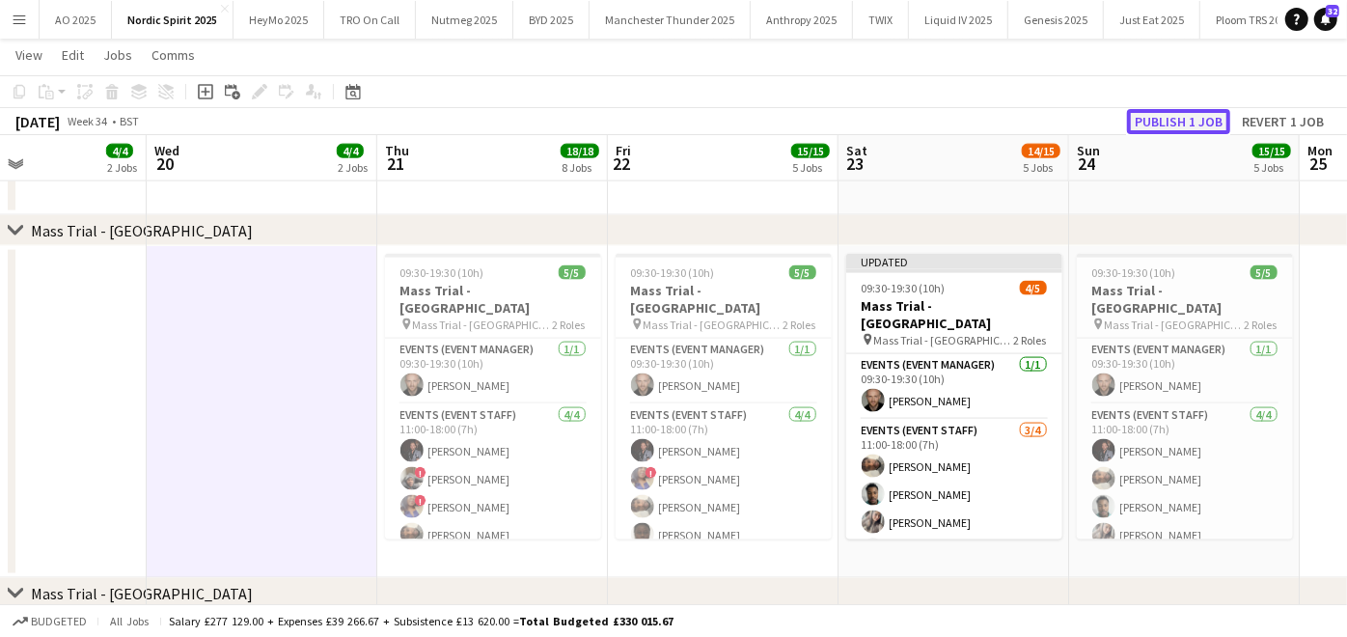
click at [1176, 112] on button "Publish 1 job" at bounding box center [1178, 121] width 103 height 25
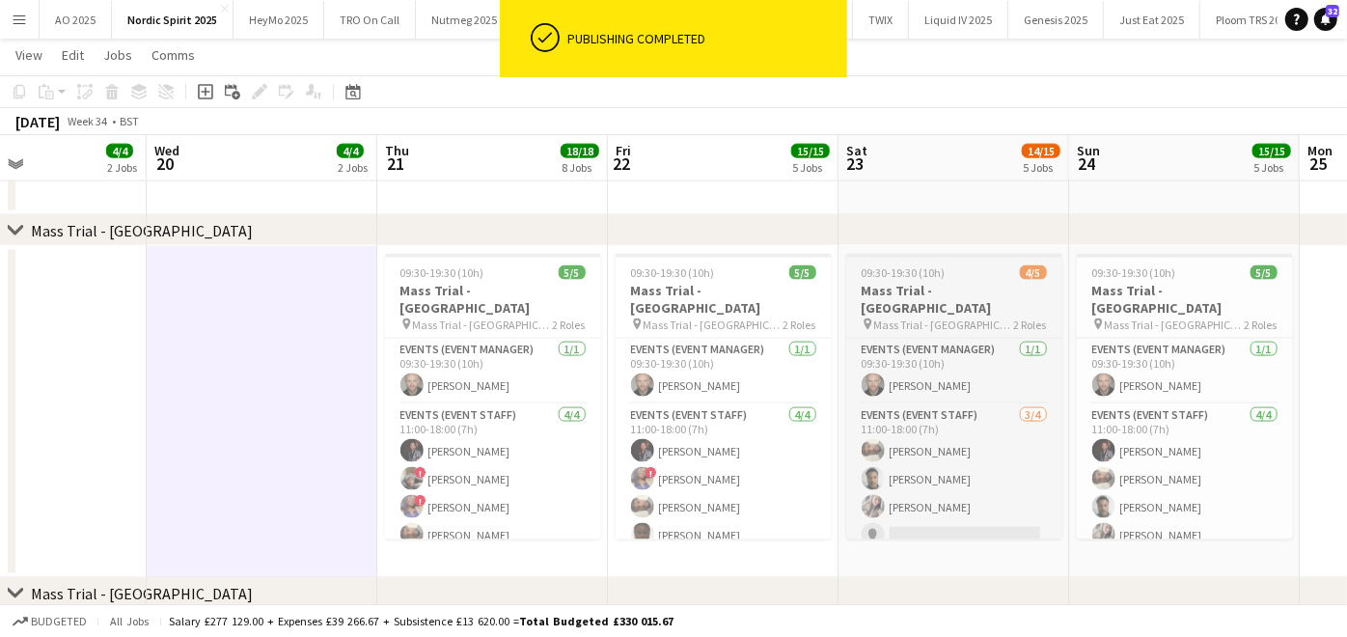
click at [928, 291] on h3 "Mass Trial - [GEOGRAPHIC_DATA]" at bounding box center [954, 299] width 216 height 35
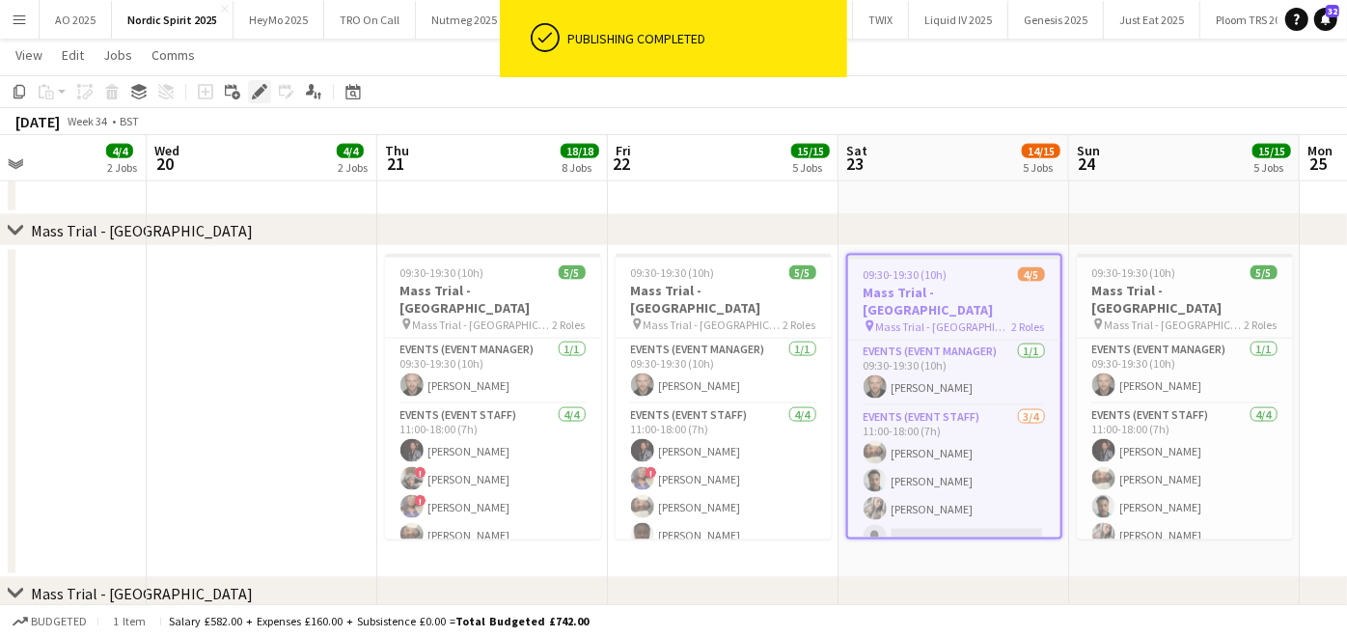
click at [261, 85] on icon "Edit" at bounding box center [259, 91] width 15 height 15
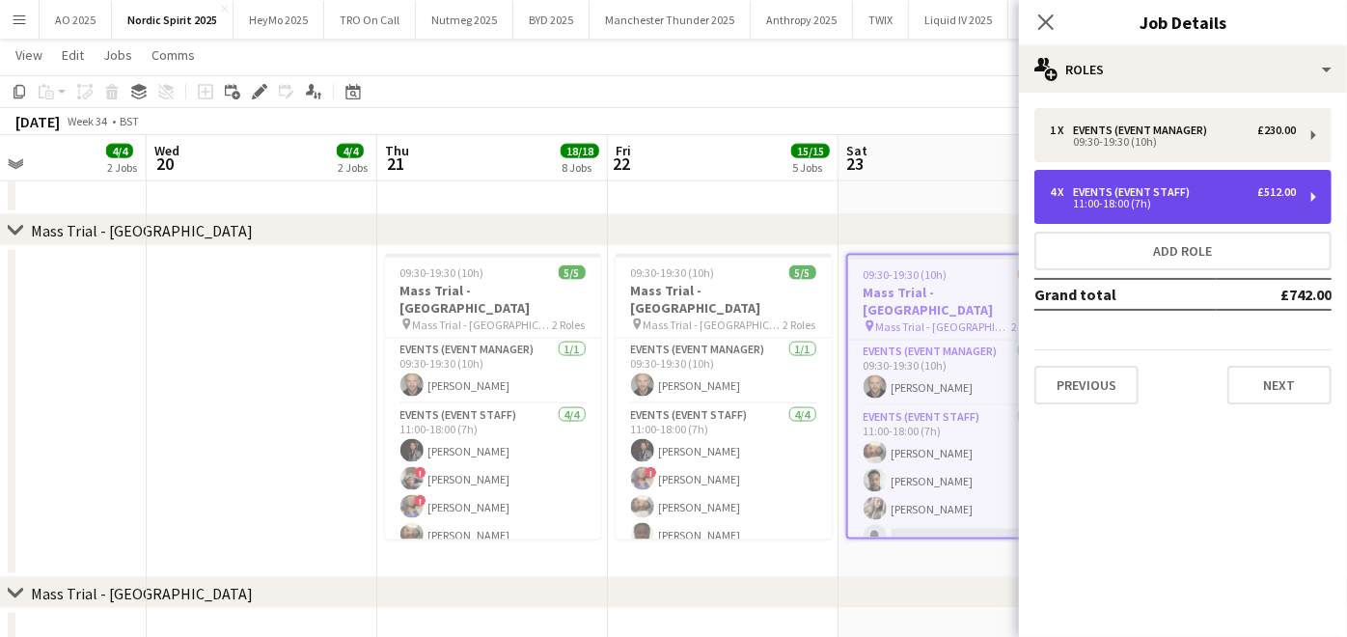
click at [1288, 196] on div "£512.00" at bounding box center [1276, 192] width 39 height 14
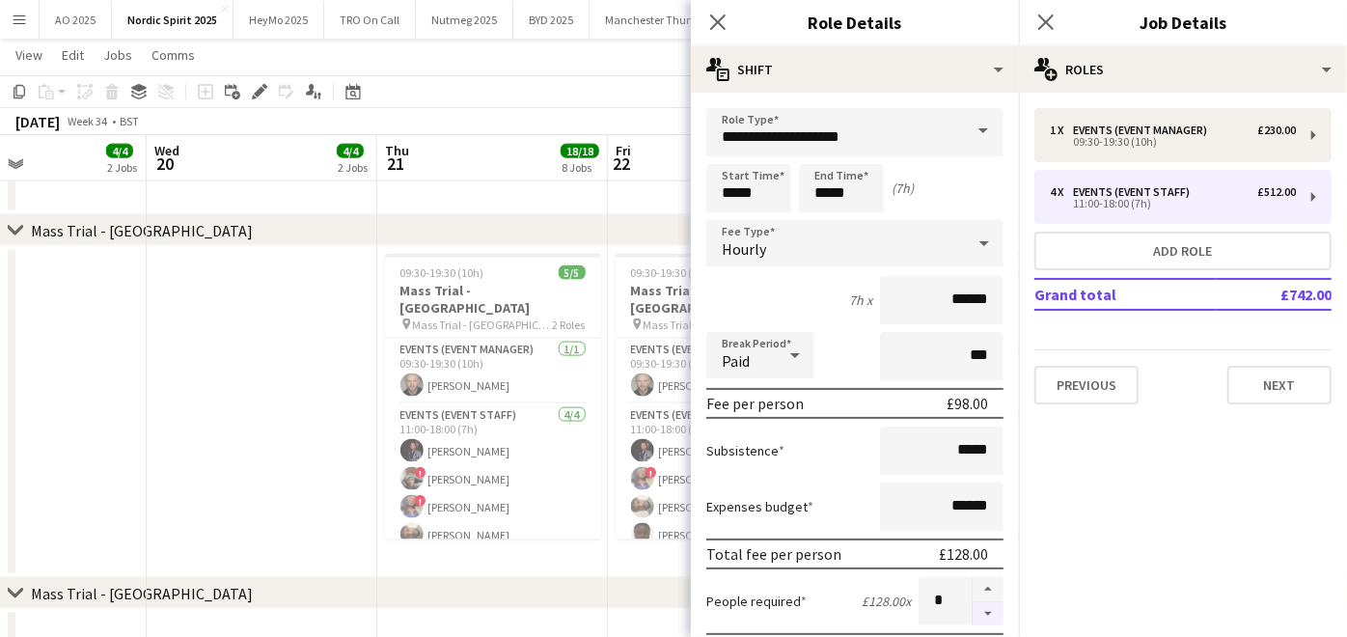
click at [978, 610] on button "button" at bounding box center [988, 614] width 31 height 24
type input "*"
click at [183, 520] on app-date-cell at bounding box center [262, 412] width 231 height 332
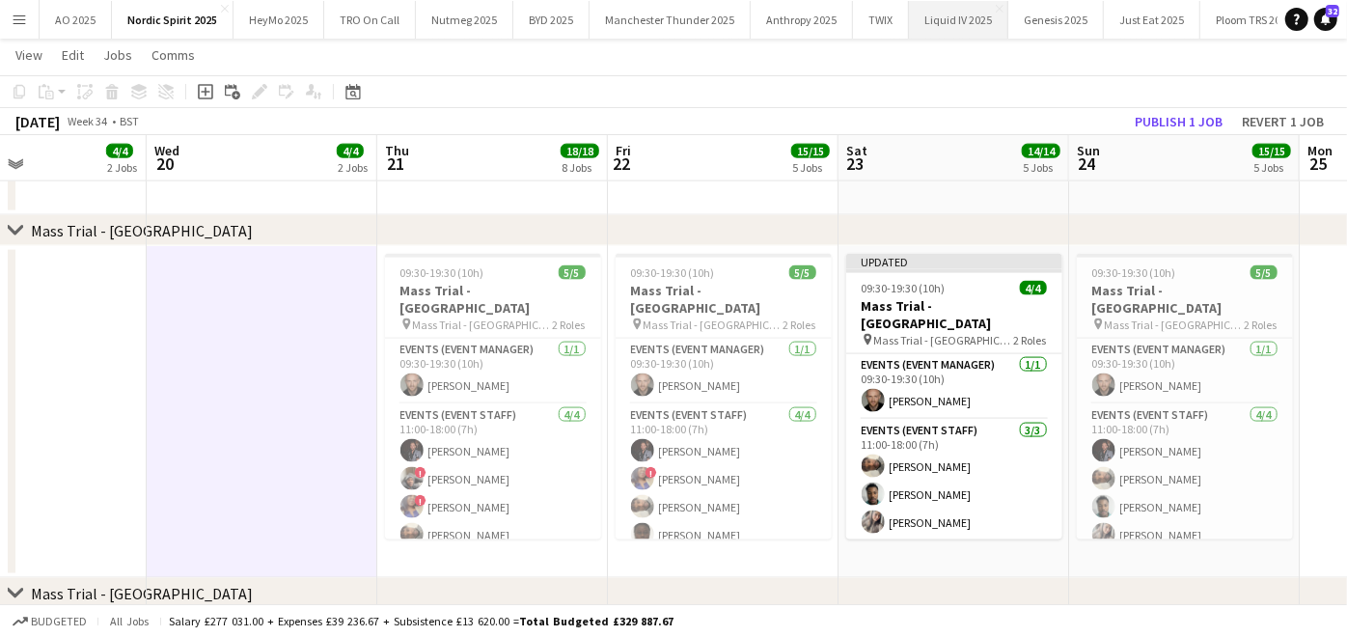
drag, startPoint x: 500, startPoint y: 16, endPoint x: 921, endPoint y: 14, distance: 420.8
click at [921, 14] on button "Liquid IV 2025 Close" at bounding box center [958, 20] width 99 height 38
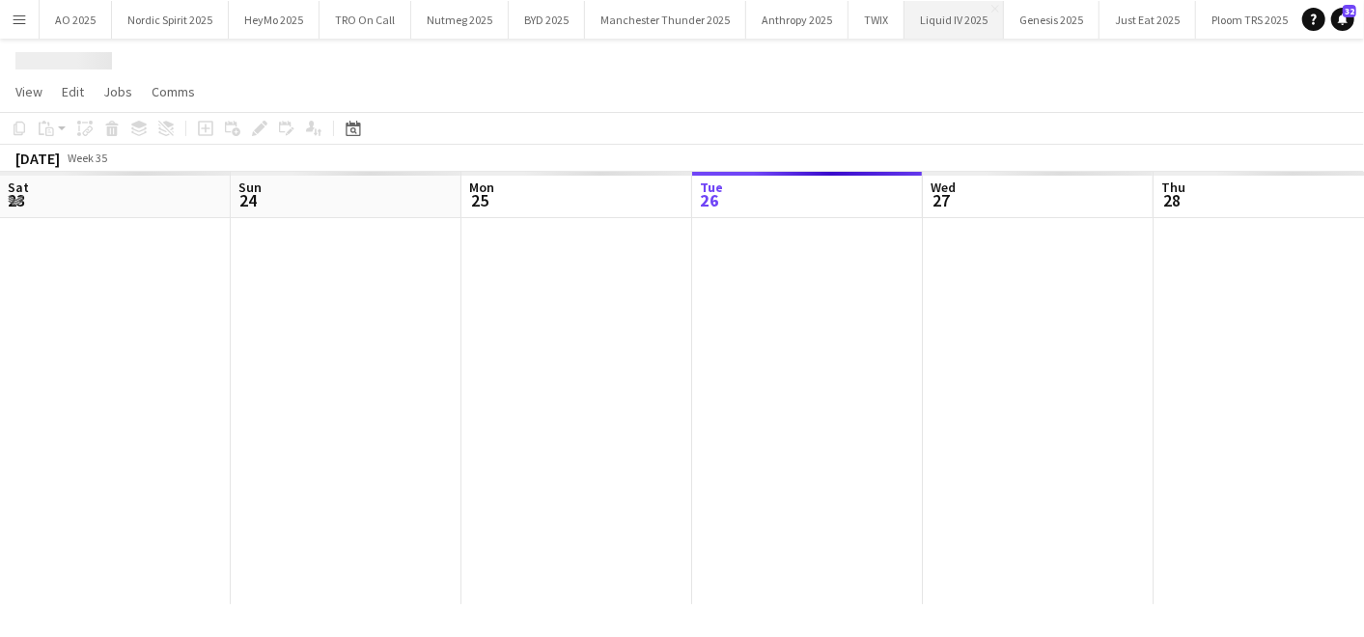
scroll to position [0, 460]
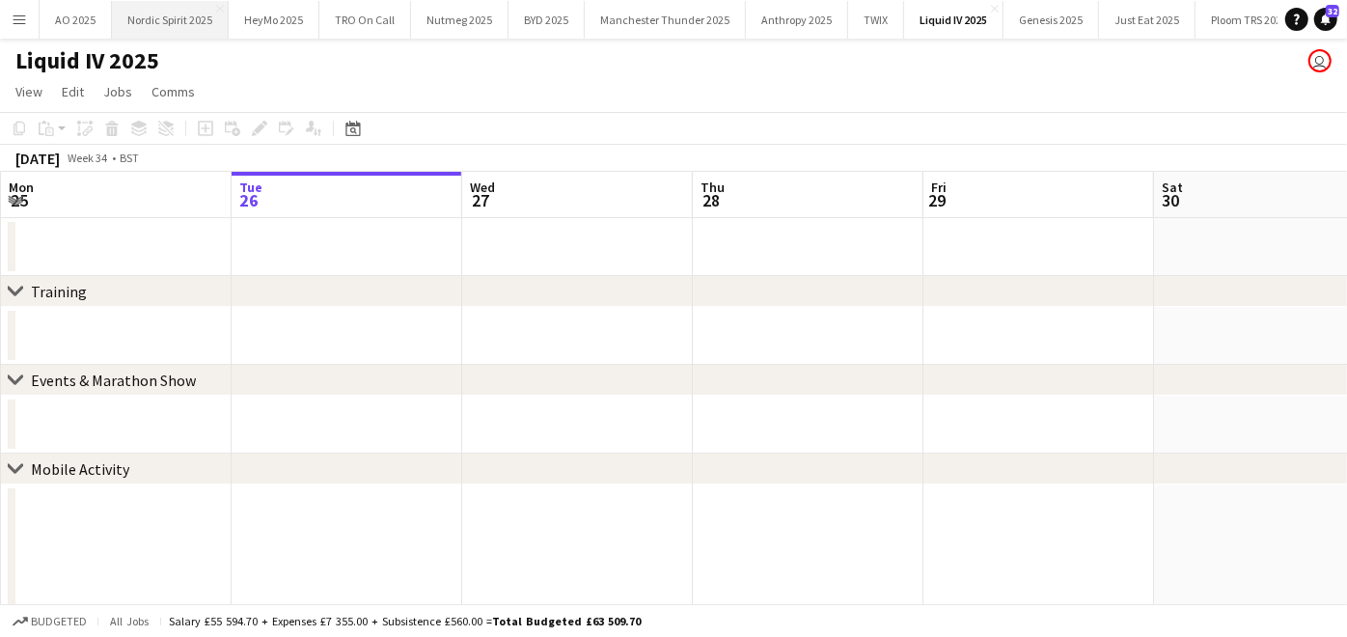
click at [154, 15] on button "Nordic Spirit 2025 Close" at bounding box center [170, 20] width 117 height 38
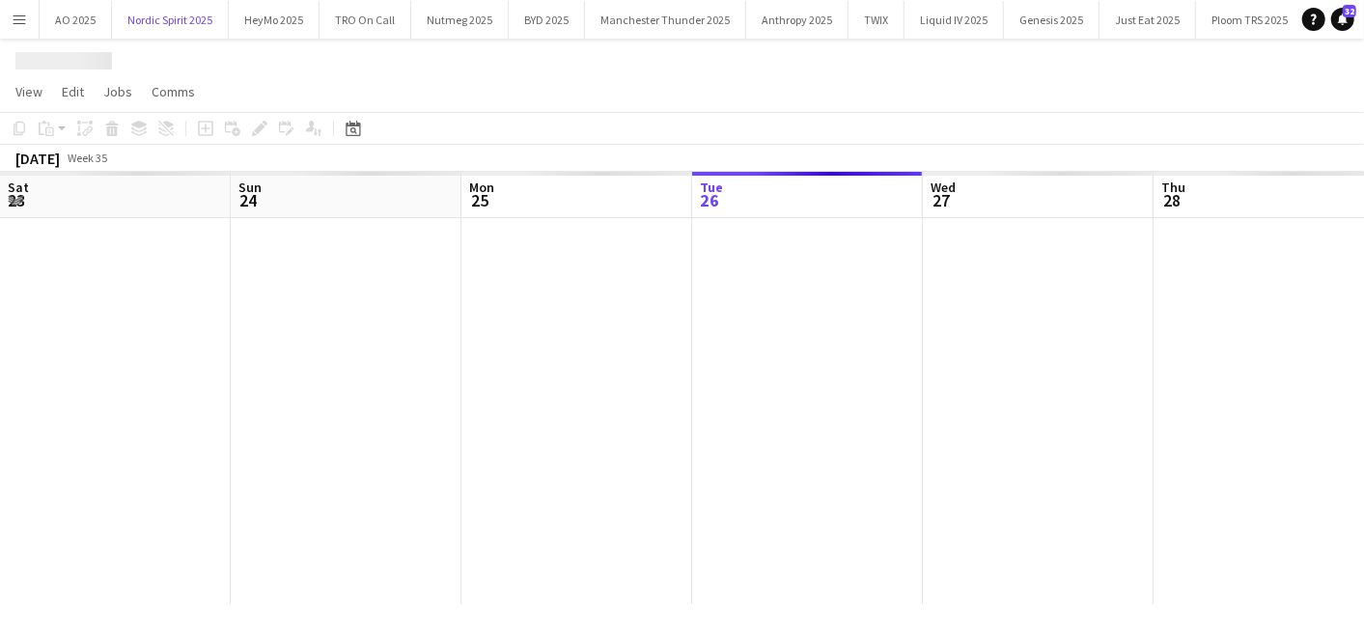
scroll to position [0, 460]
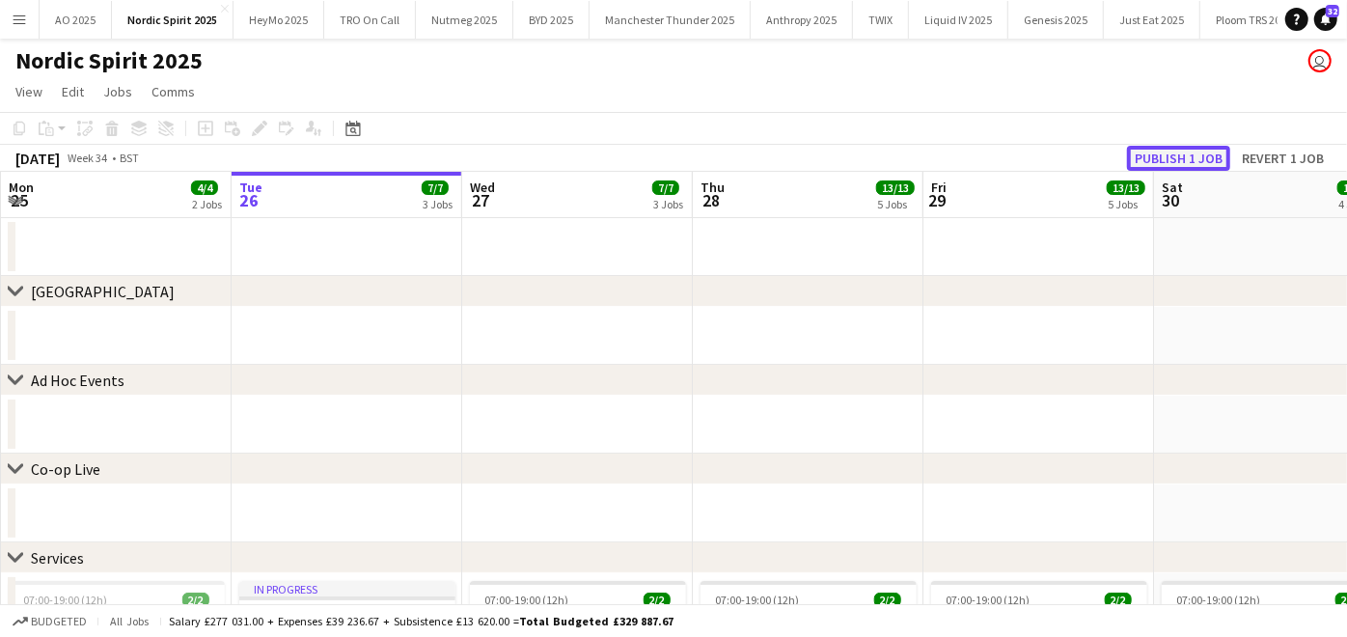
click at [1155, 161] on button "Publish 1 job" at bounding box center [1178, 158] width 103 height 25
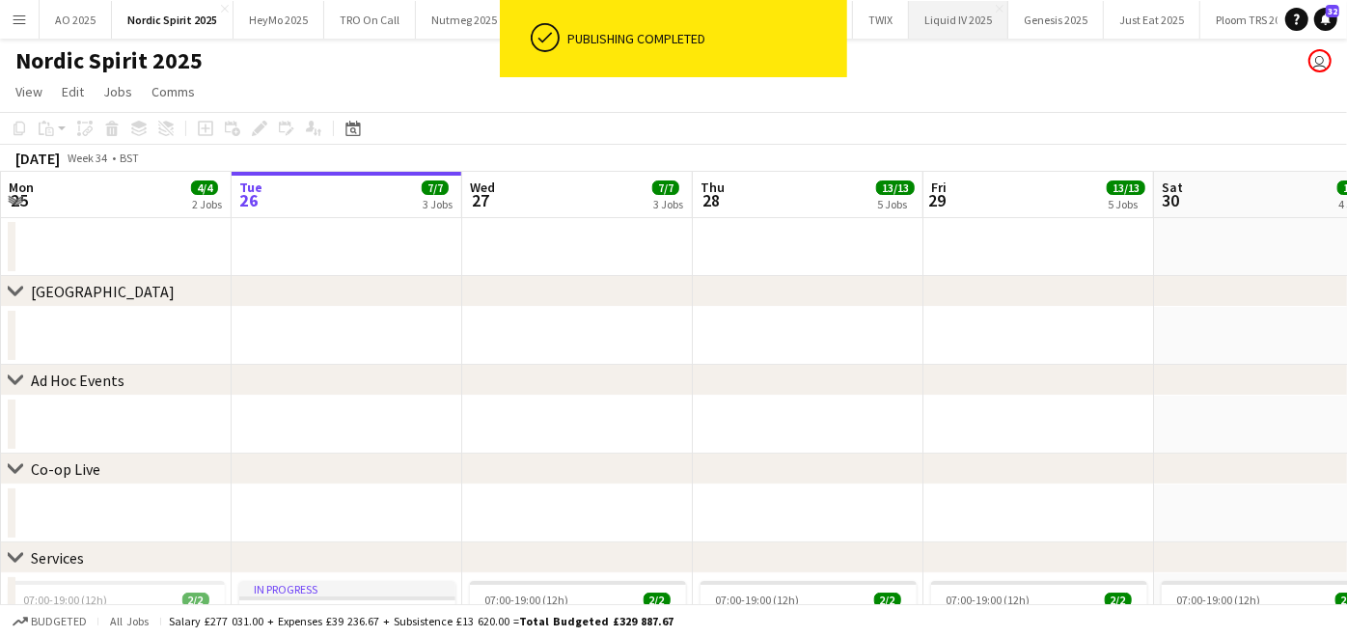
click at [912, 16] on button "Liquid IV 2025 Close" at bounding box center [958, 20] width 99 height 38
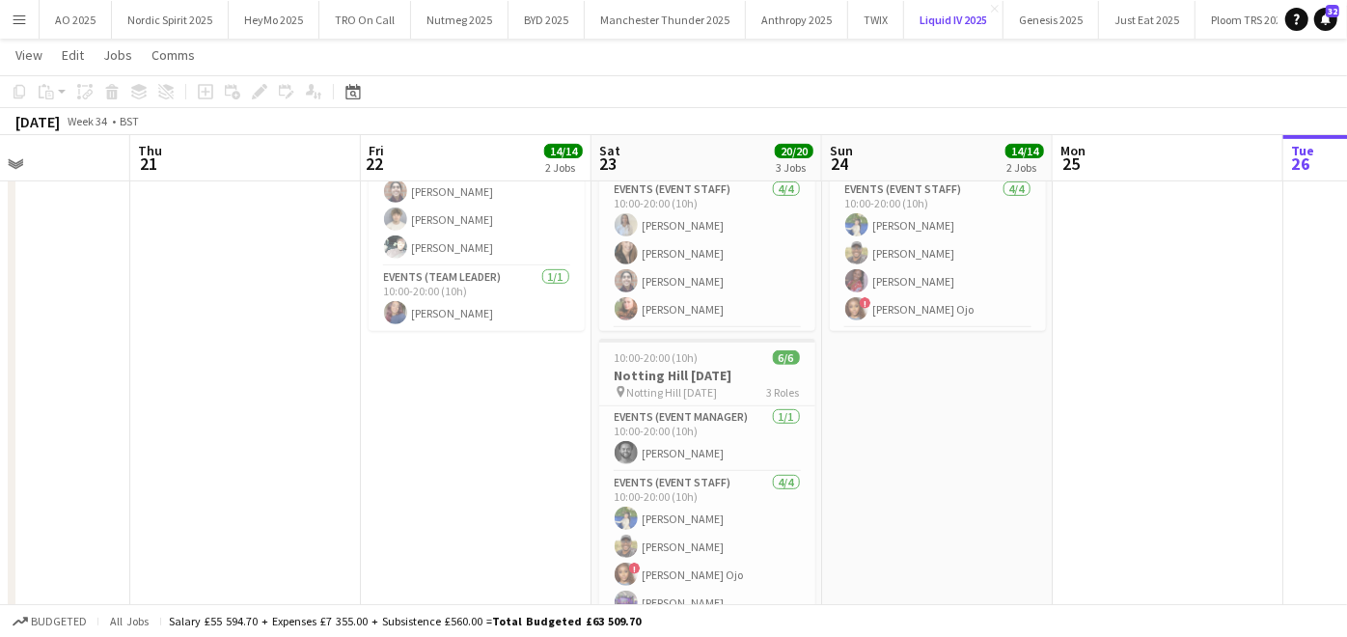
scroll to position [446, 0]
click at [704, 262] on app-card-role "Events (Event Staff) [DATE] 10:00-20:00 (10h) [PERSON_NAME] Short [PERSON_NAME]…" at bounding box center [707, 253] width 216 height 150
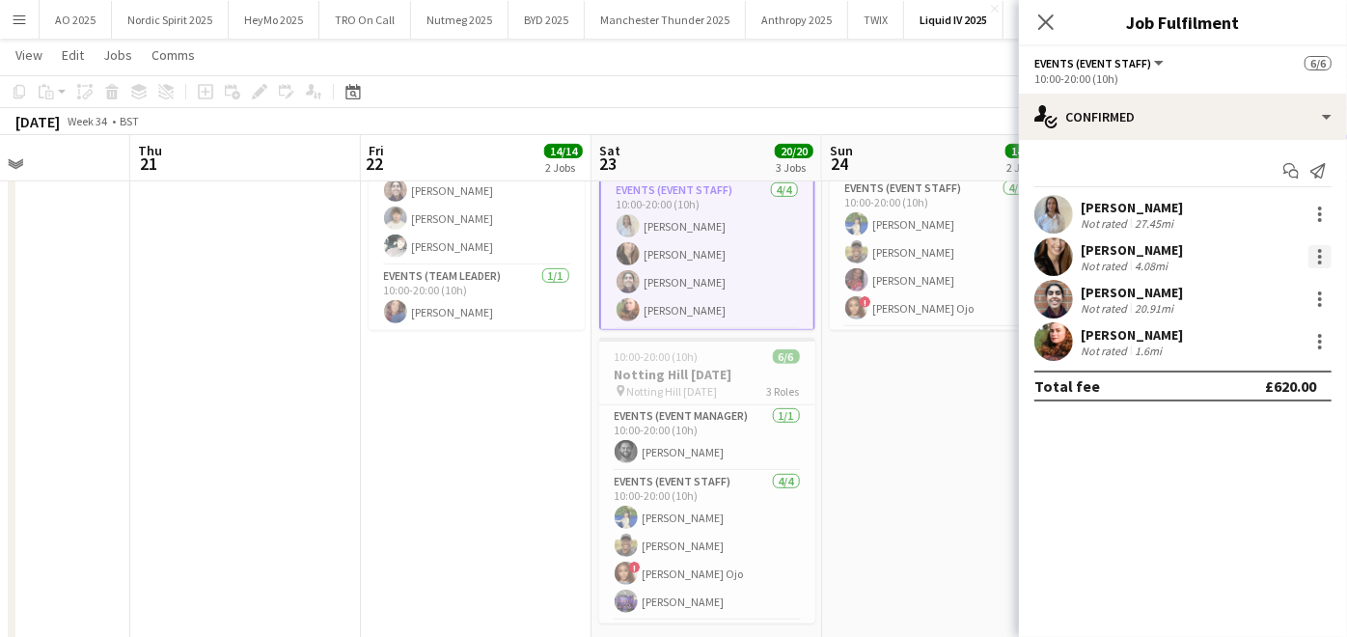
click at [1323, 251] on div at bounding box center [1320, 256] width 23 height 23
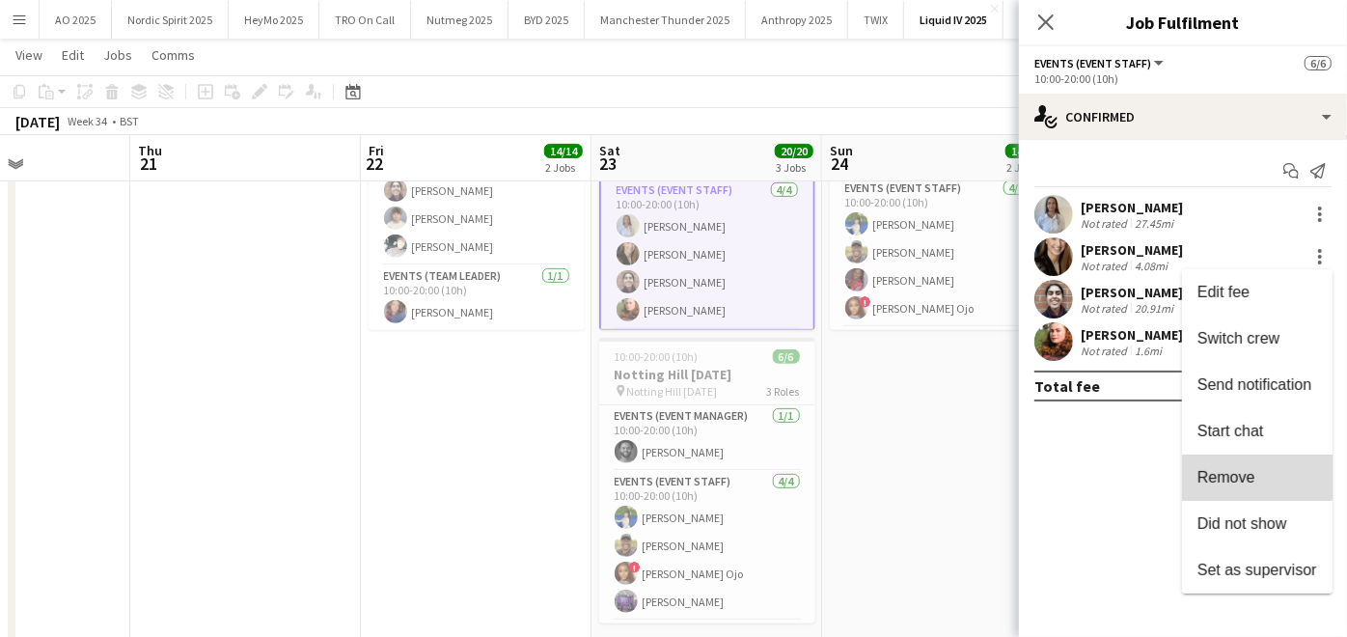
click at [1234, 471] on span "Remove" at bounding box center [1227, 477] width 58 height 16
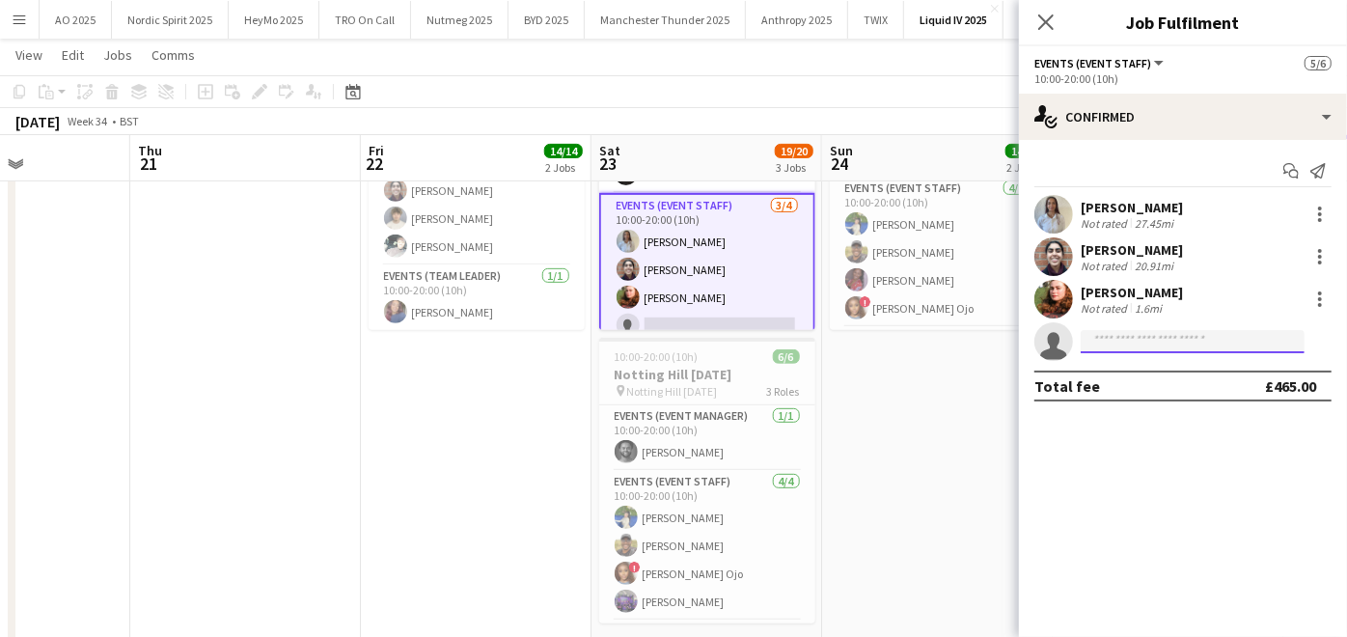
click at [1145, 339] on input at bounding box center [1193, 341] width 224 height 23
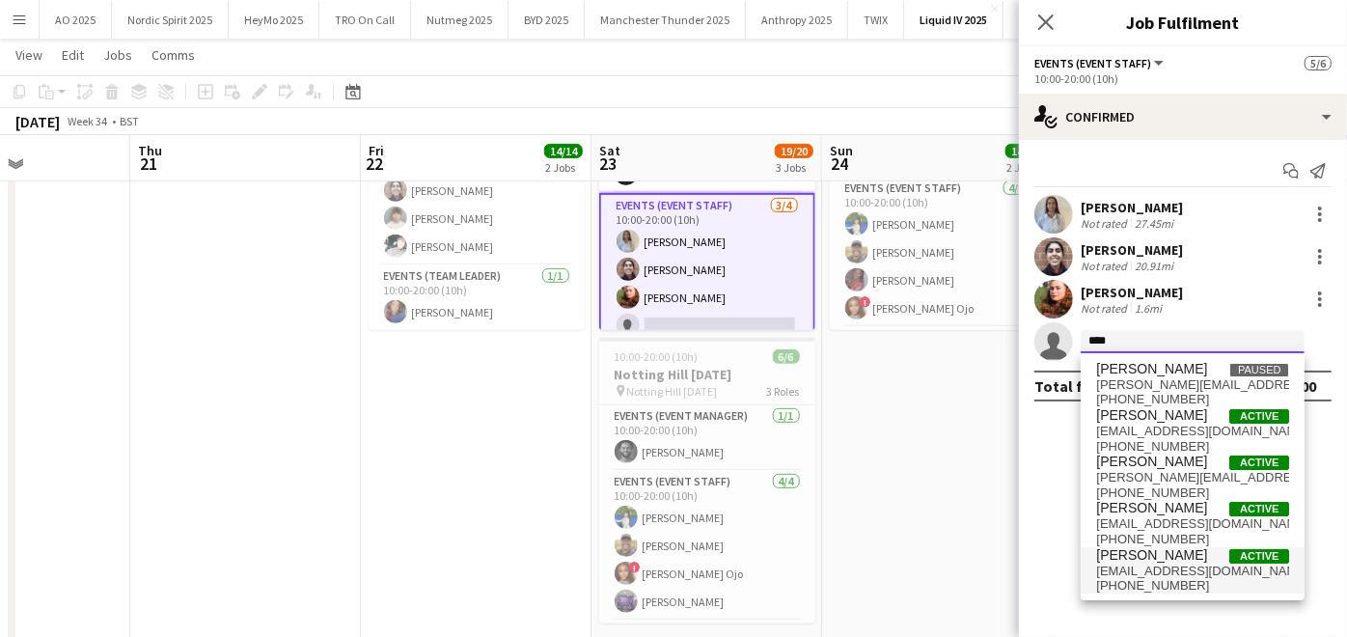
type input "****"
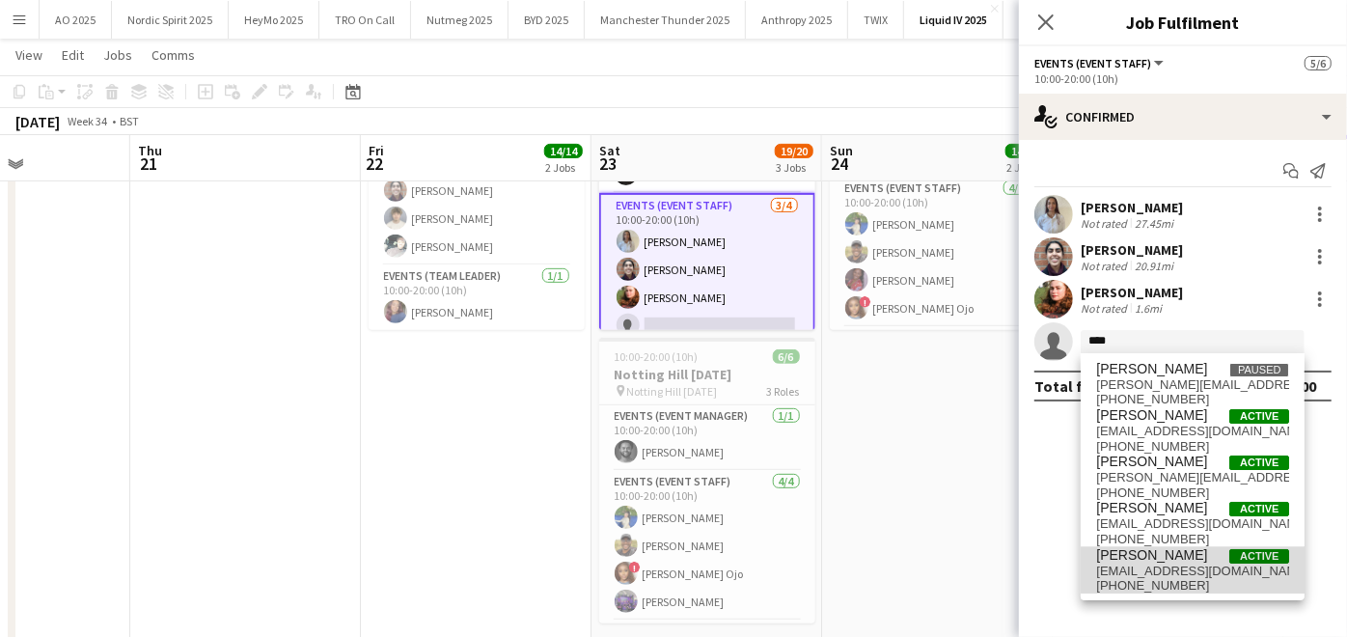
click at [1135, 560] on span "[PERSON_NAME]" at bounding box center [1151, 555] width 111 height 16
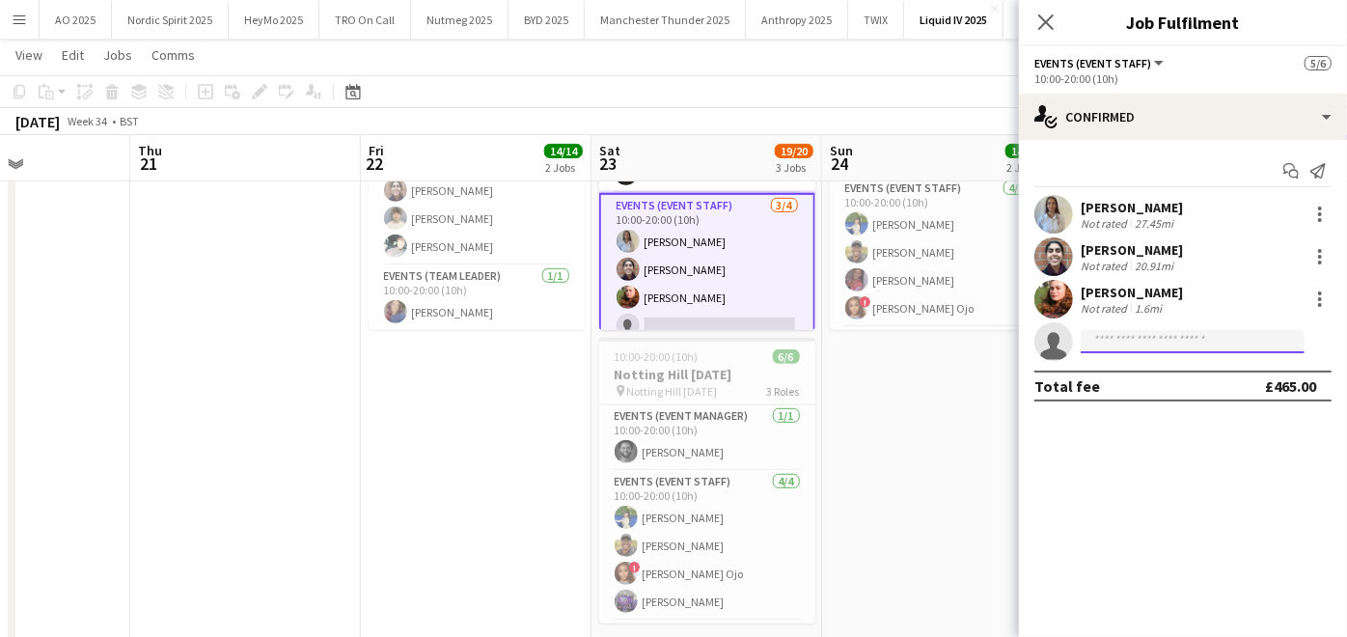
scroll to position [0, 0]
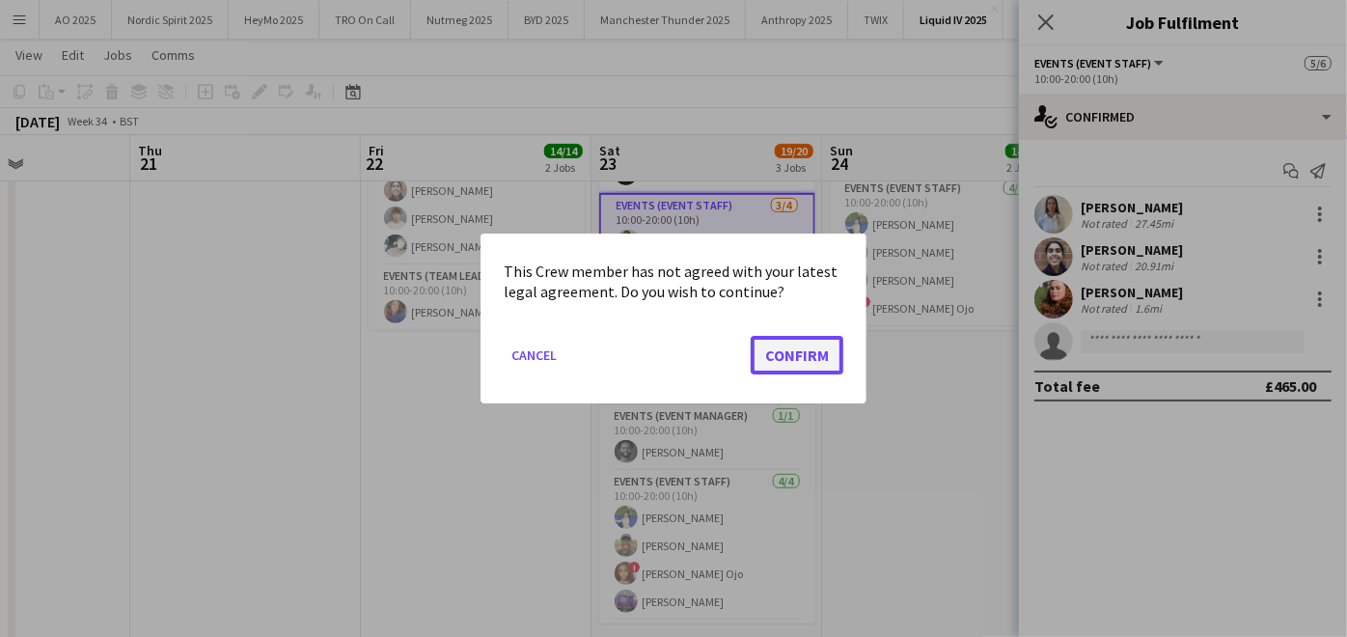
click at [774, 358] on button "Confirm" at bounding box center [797, 355] width 93 height 39
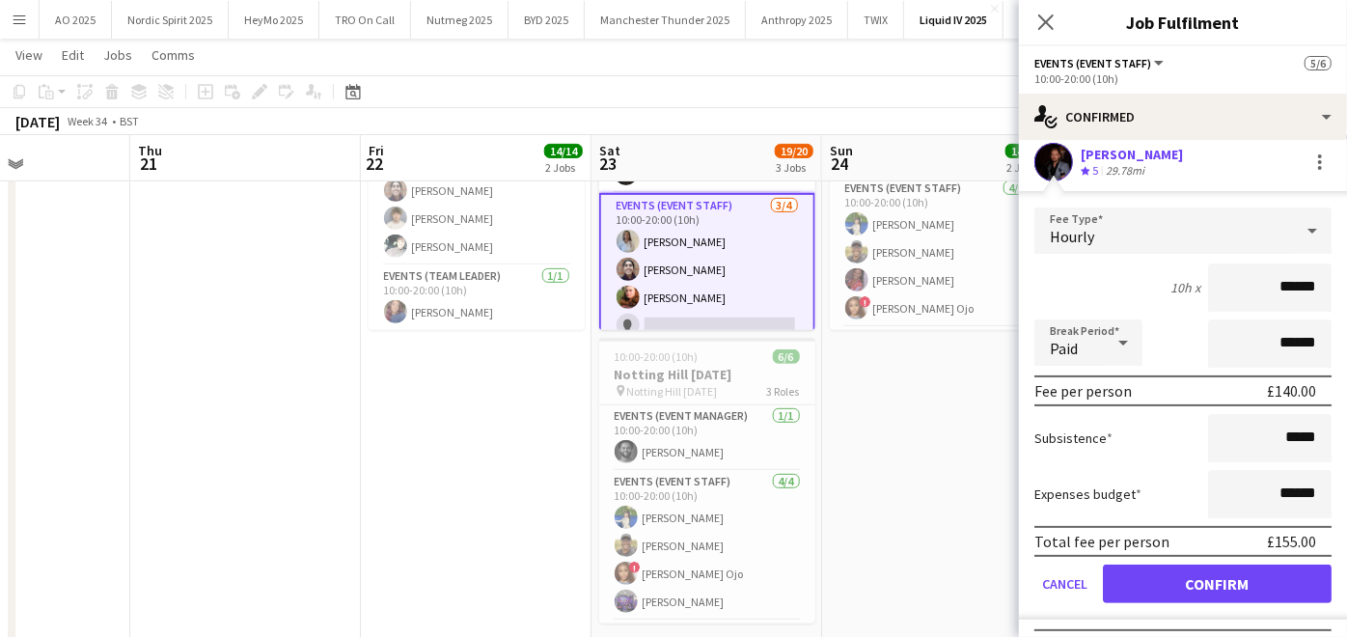
scroll to position [181, 0]
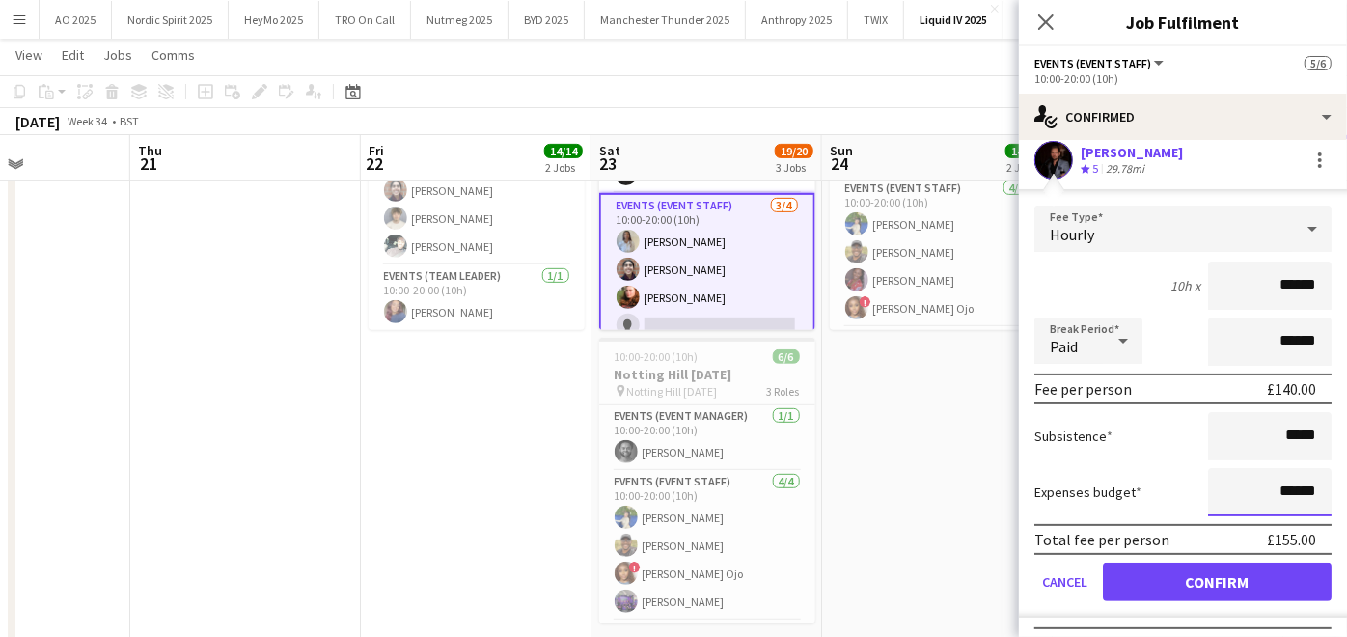
click at [1276, 480] on input "******" at bounding box center [1270, 492] width 124 height 48
type input "**"
type input "***"
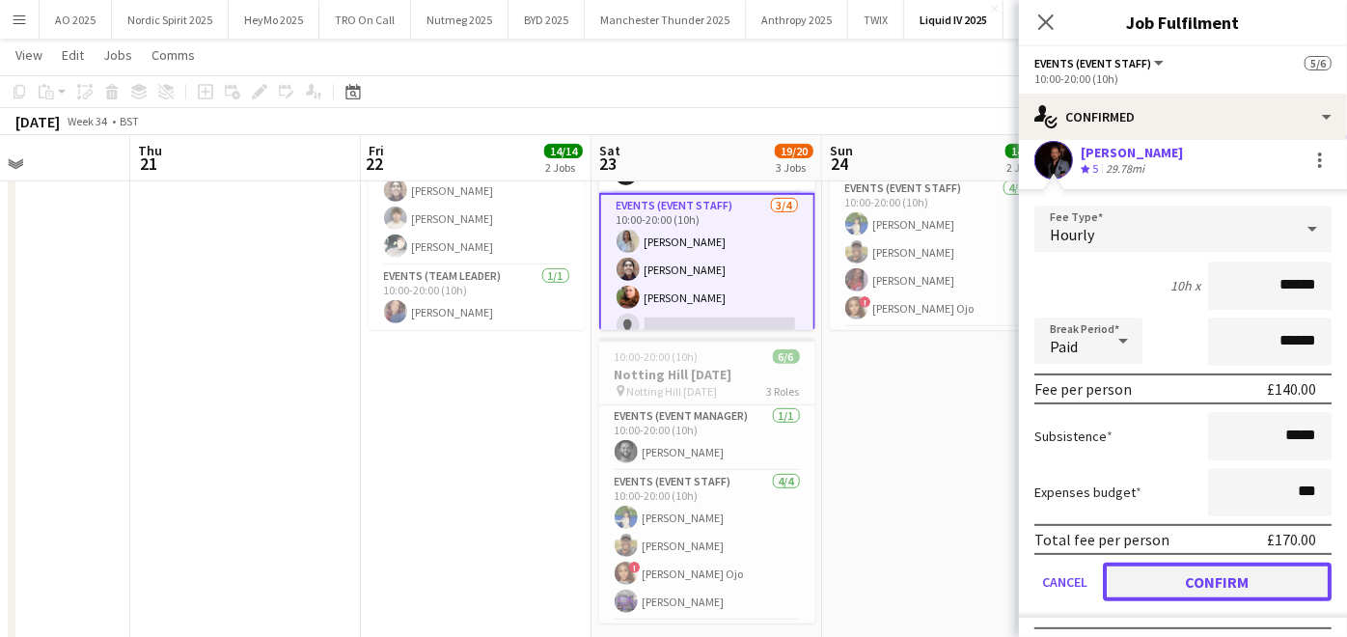
click at [1184, 576] on button "Confirm" at bounding box center [1217, 582] width 229 height 39
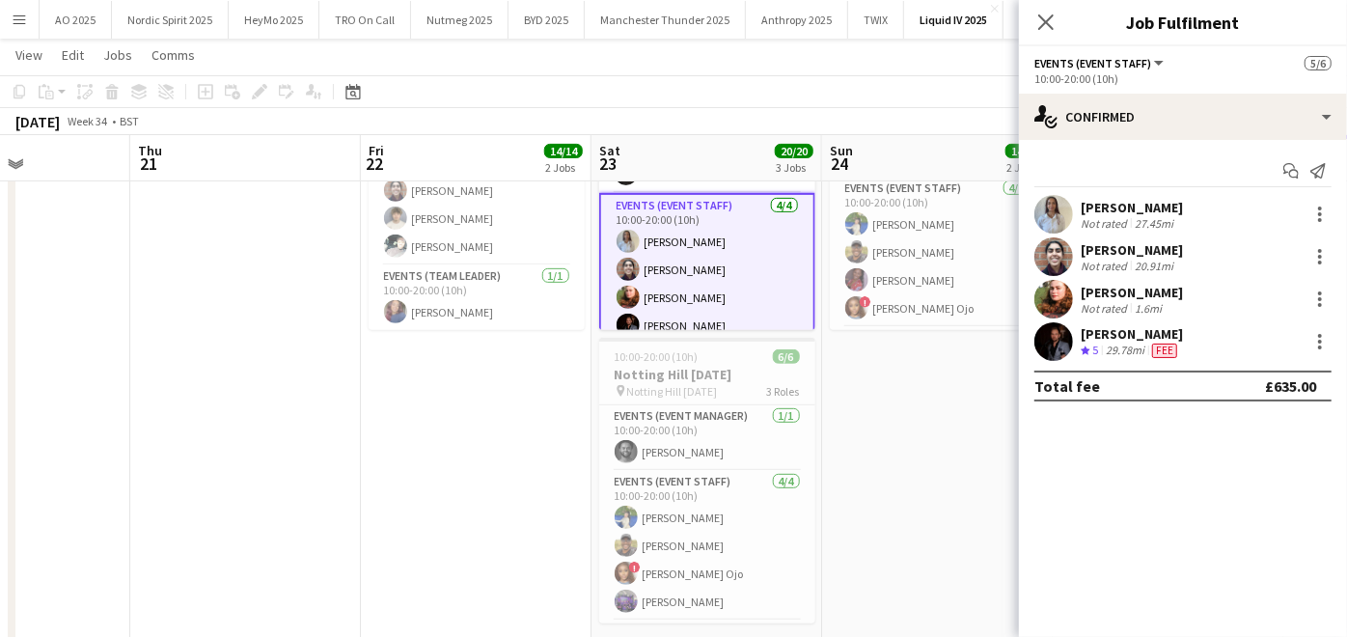
scroll to position [0, 0]
click at [965, 460] on app-date-cell "10:00-20:00 (10h) 6/6 Notting Hill [DATE] pin Notting Hill [DATE] 3 Roles Event…" at bounding box center [937, 349] width 231 height 625
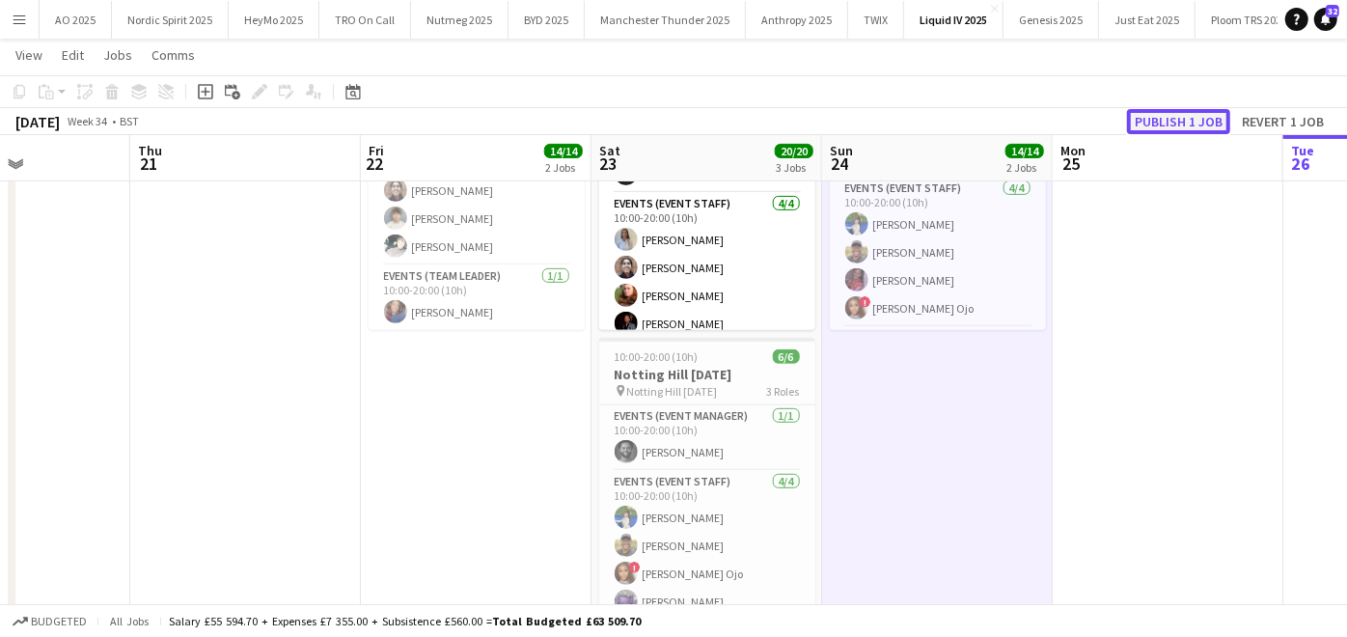
click at [1169, 118] on button "Publish 1 job" at bounding box center [1178, 121] width 103 height 25
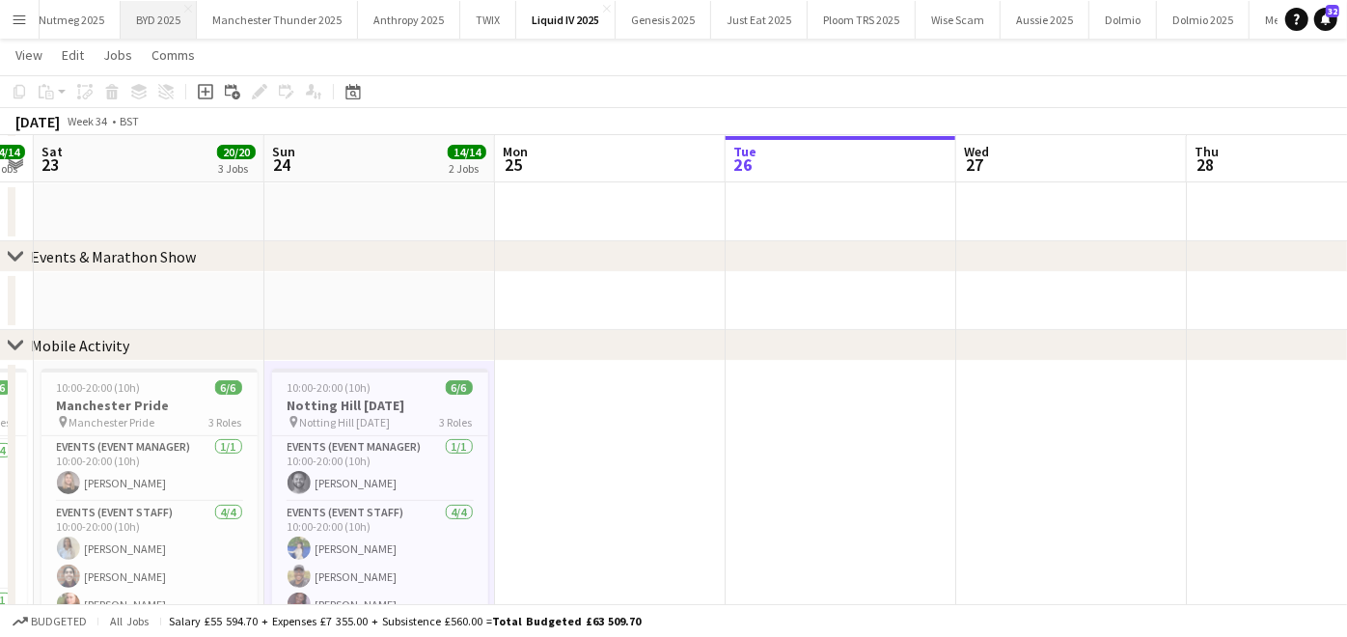
scroll to position [0, 389]
click at [14, 25] on app-icon "Menu" at bounding box center [19, 19] width 15 height 15
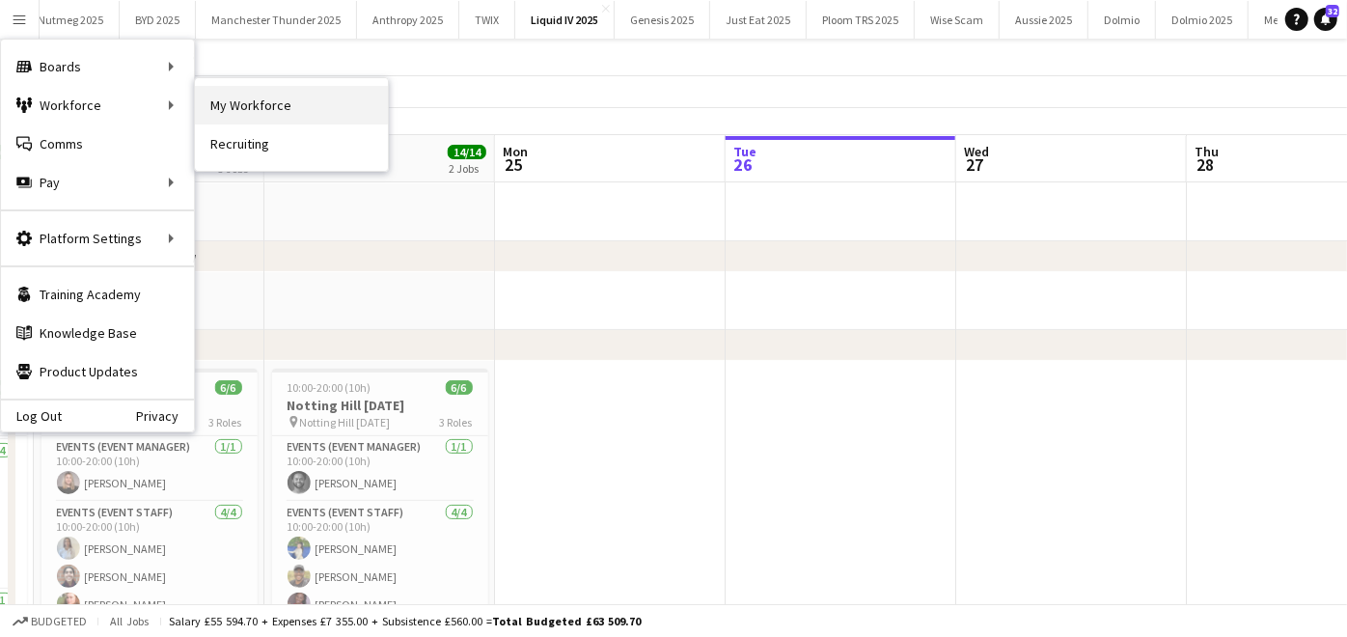
click at [216, 101] on link "My Workforce" at bounding box center [291, 105] width 193 height 39
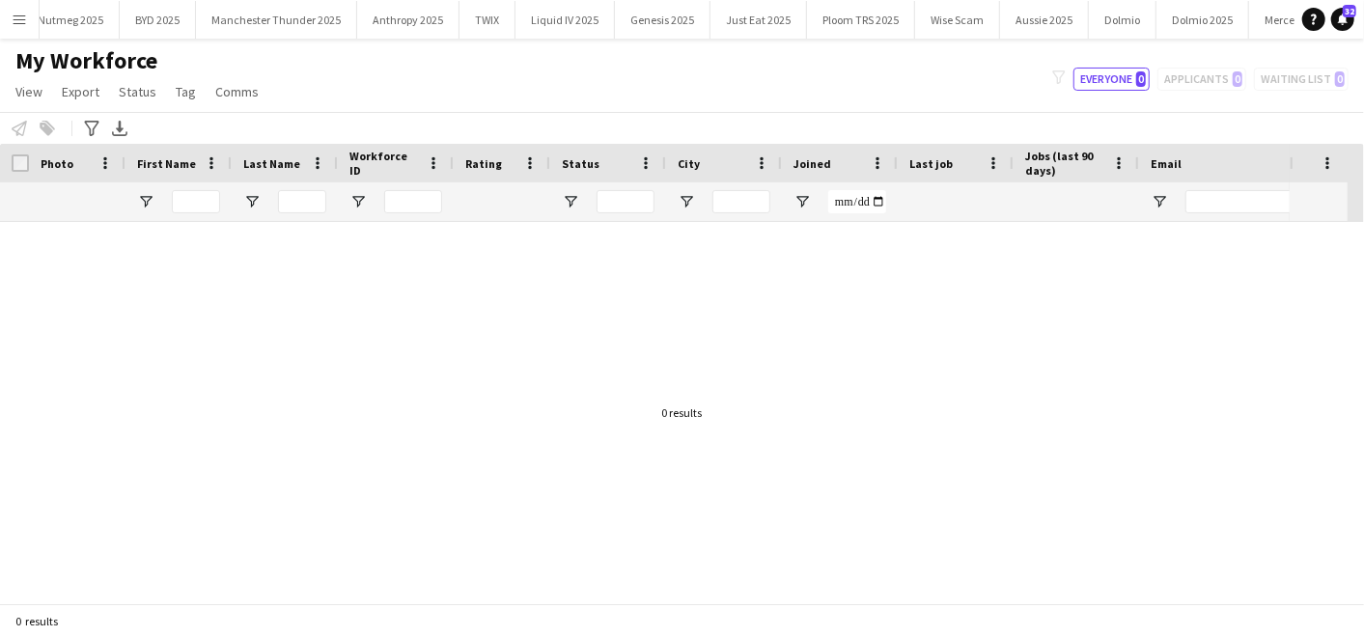
type input "*****"
type input "**********"
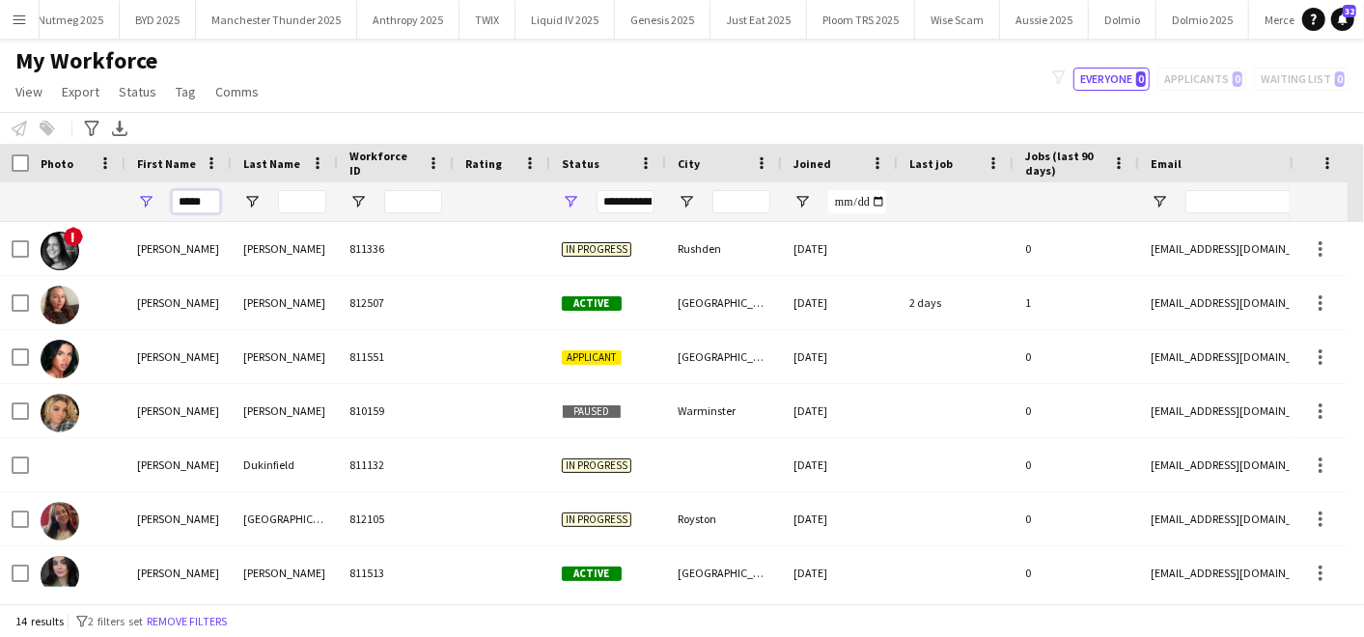
drag, startPoint x: 201, startPoint y: 202, endPoint x: 94, endPoint y: 196, distance: 107.3
click at [94, 196] on div "*****" at bounding box center [1046, 201] width 2092 height 39
click at [94, 196] on div at bounding box center [77, 201] width 73 height 39
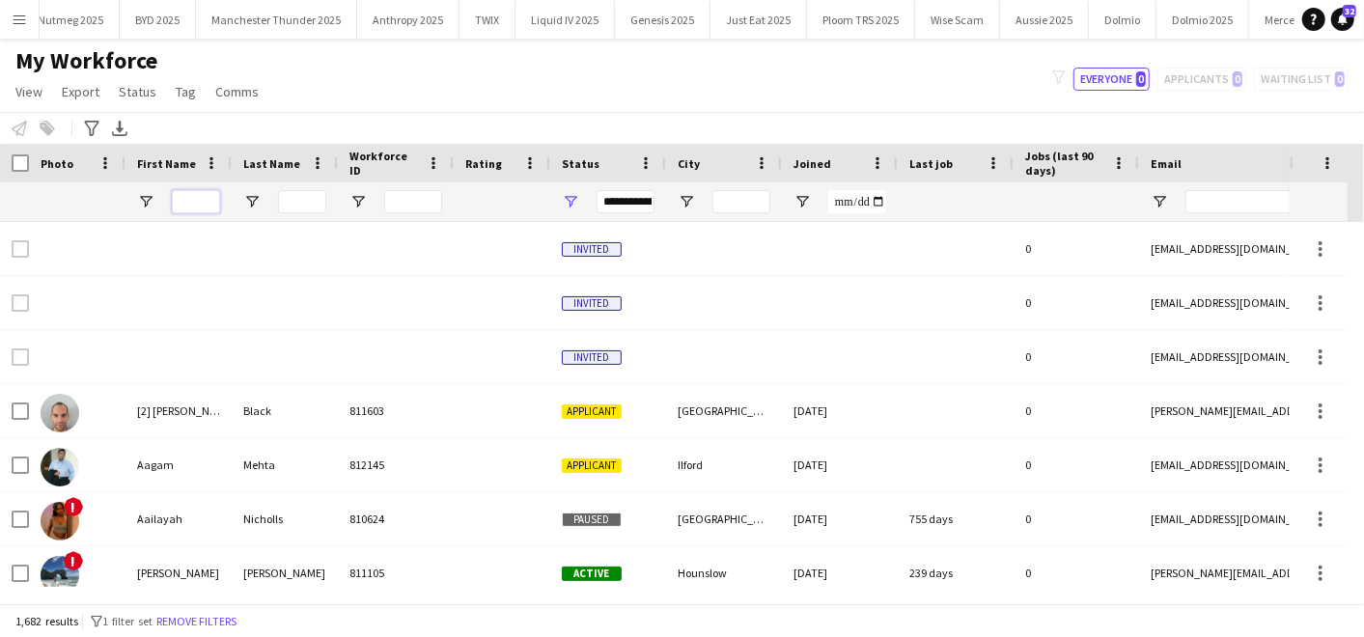
type input "*"
click at [14, 20] on app-icon "Menu" at bounding box center [19, 19] width 15 height 15
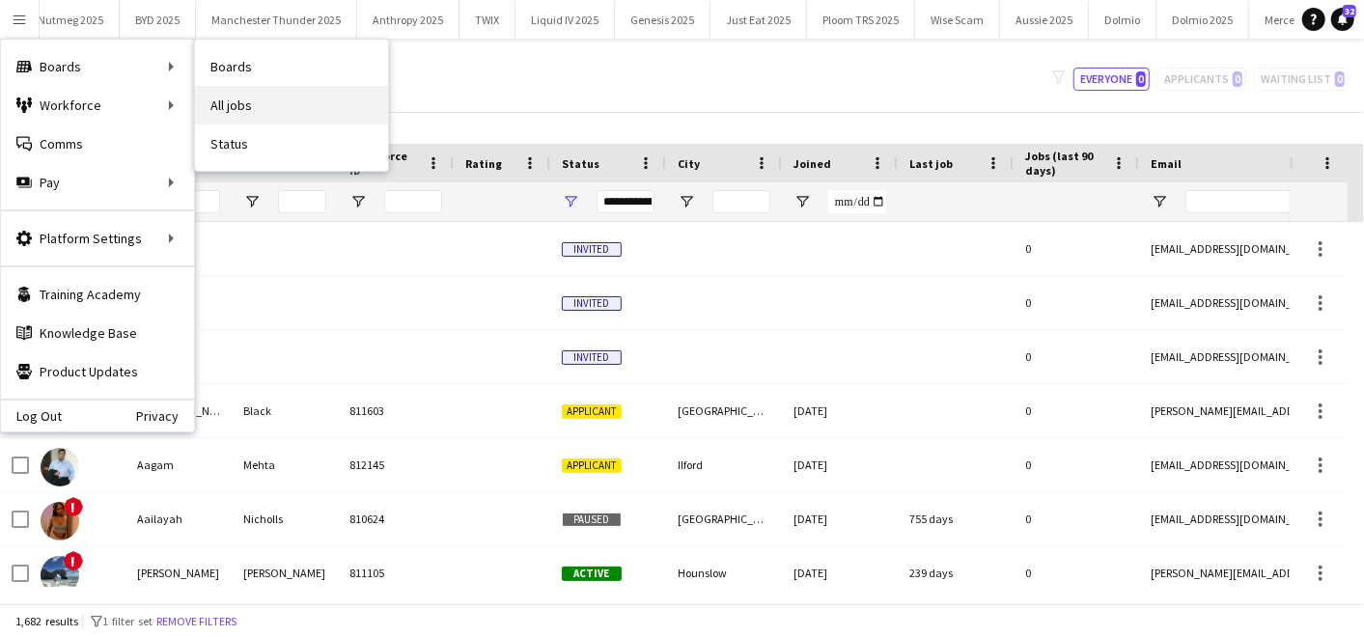
click at [260, 97] on link "All jobs" at bounding box center [291, 105] width 193 height 39
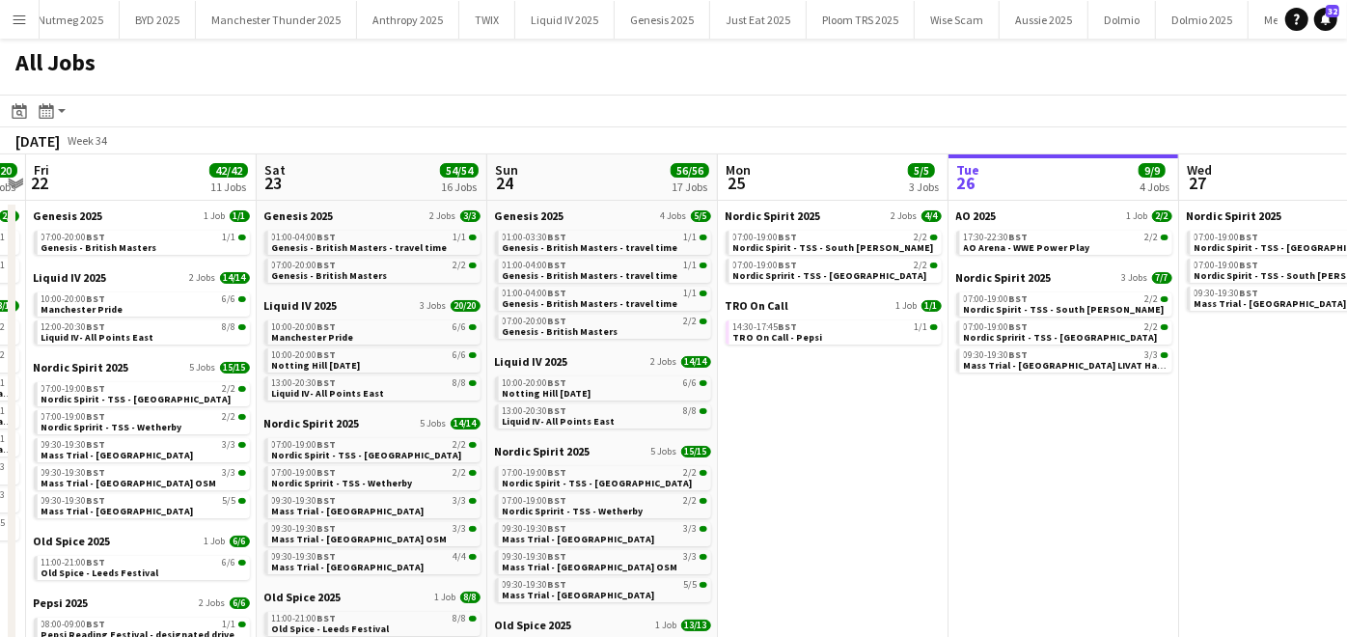
click at [11, 21] on button "Menu" at bounding box center [19, 19] width 39 height 39
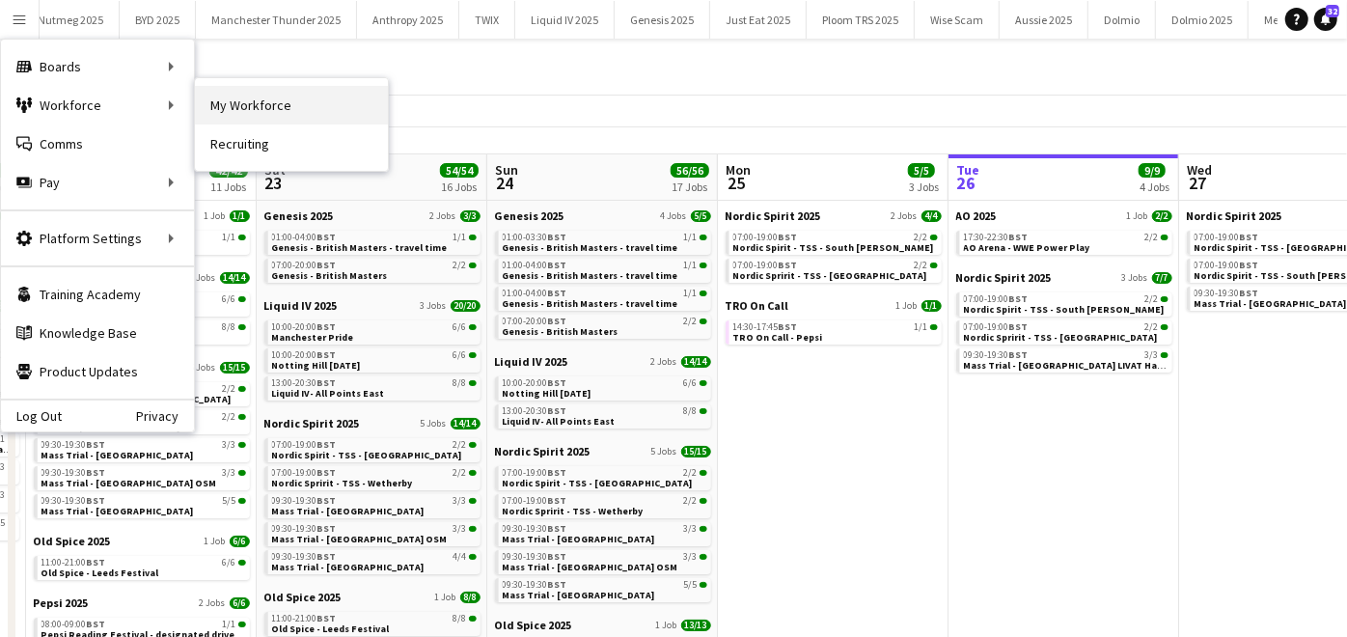
click at [234, 102] on link "My Workforce" at bounding box center [291, 105] width 193 height 39
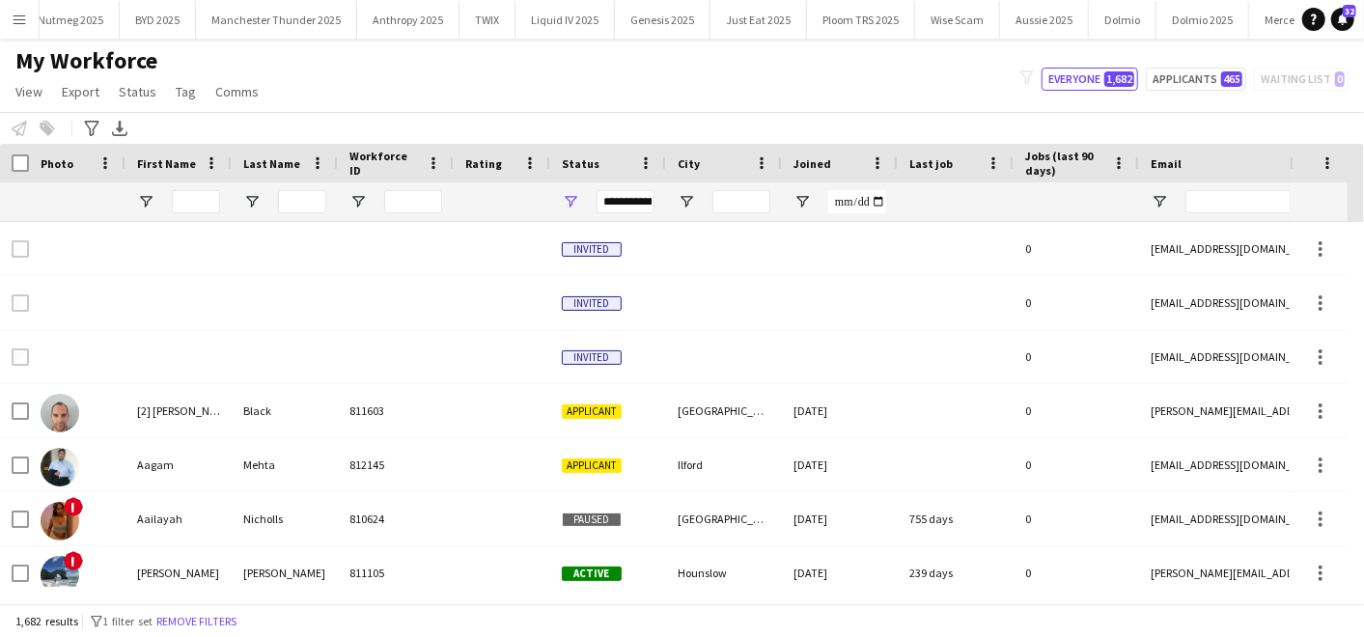
click at [18, 24] on app-icon "Menu" at bounding box center [19, 19] width 15 height 15
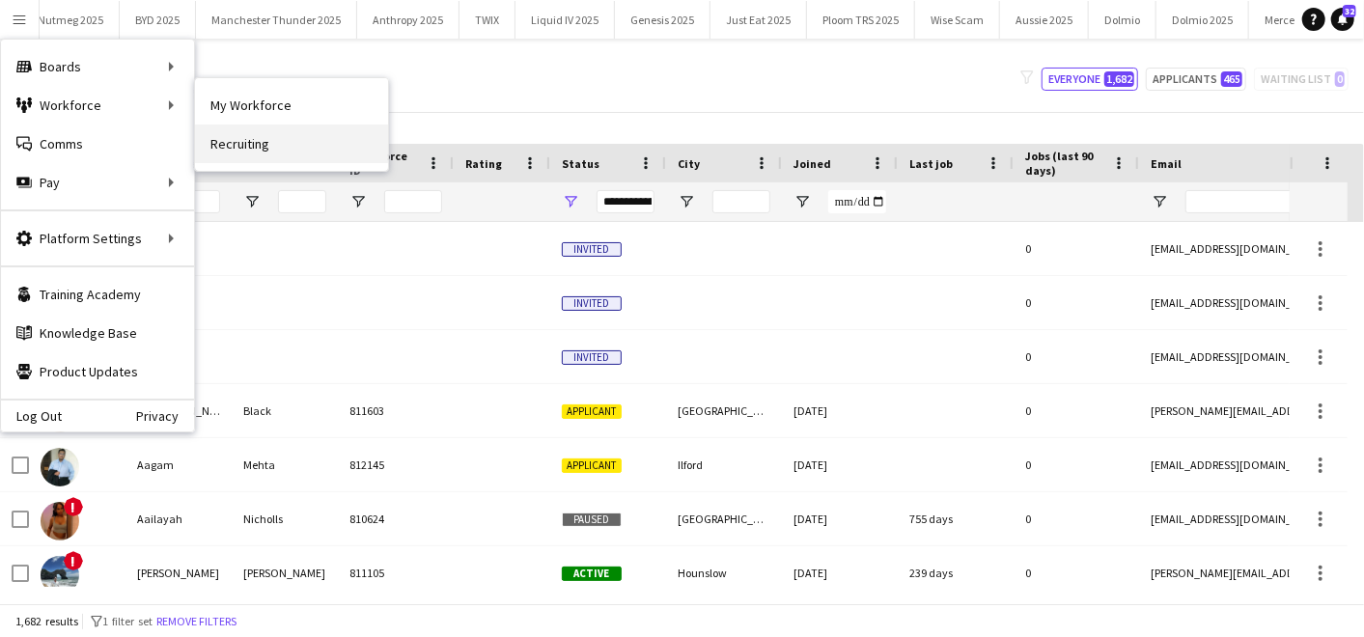
click at [216, 142] on link "Recruiting" at bounding box center [291, 143] width 193 height 39
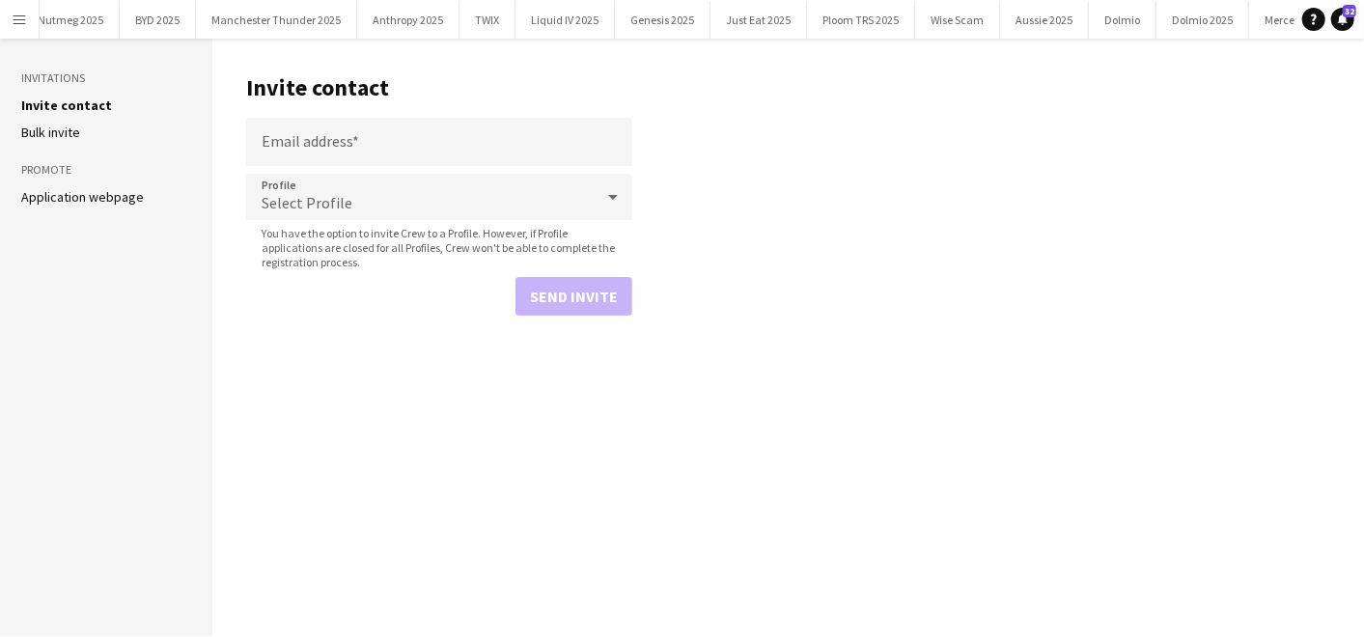
click at [21, 14] on app-icon "Menu" at bounding box center [19, 19] width 15 height 15
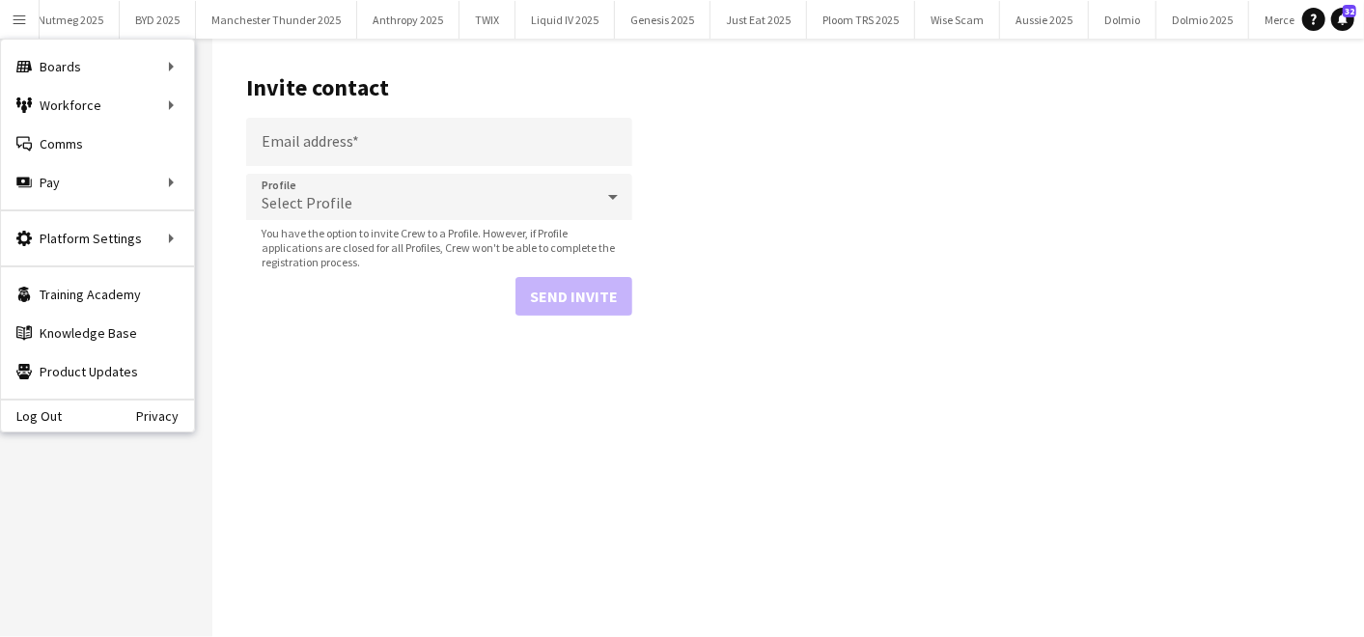
click at [886, 150] on main "Invite contact Email address Profile Select Profile You have the option to invi…" at bounding box center [787, 338] width 1151 height 598
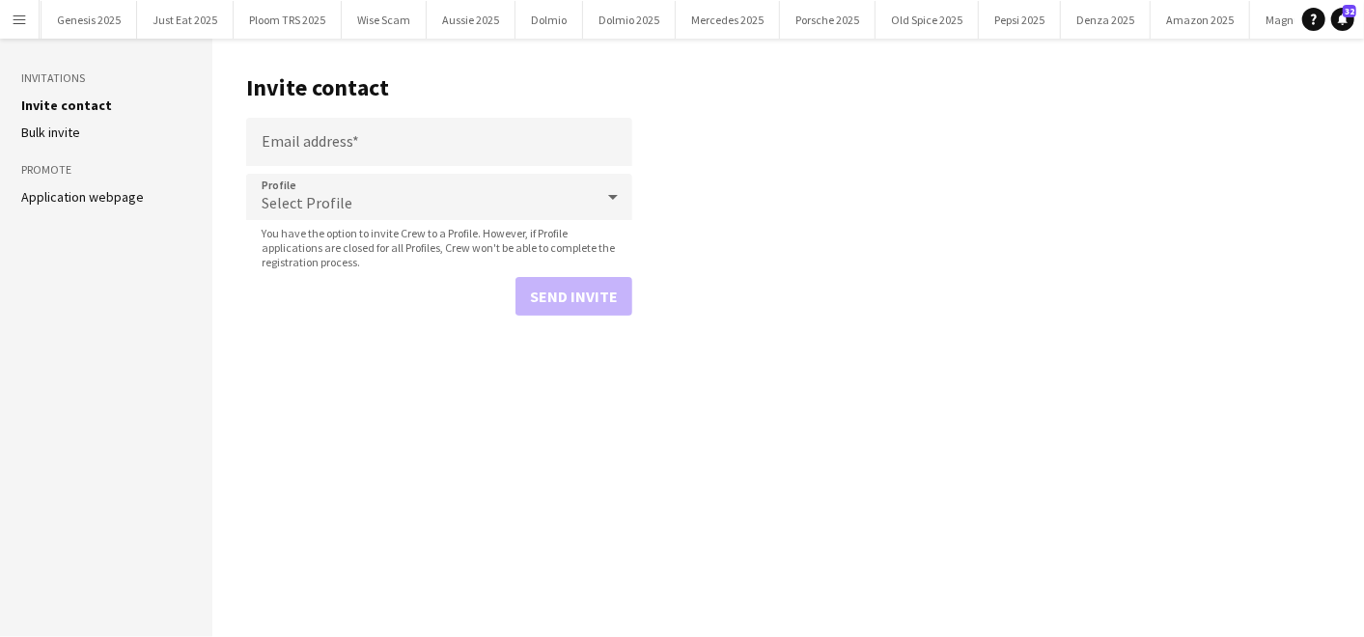
scroll to position [0, 1014]
click at [938, 19] on button "Pepsi 2025 Close" at bounding box center [967, 20] width 82 height 38
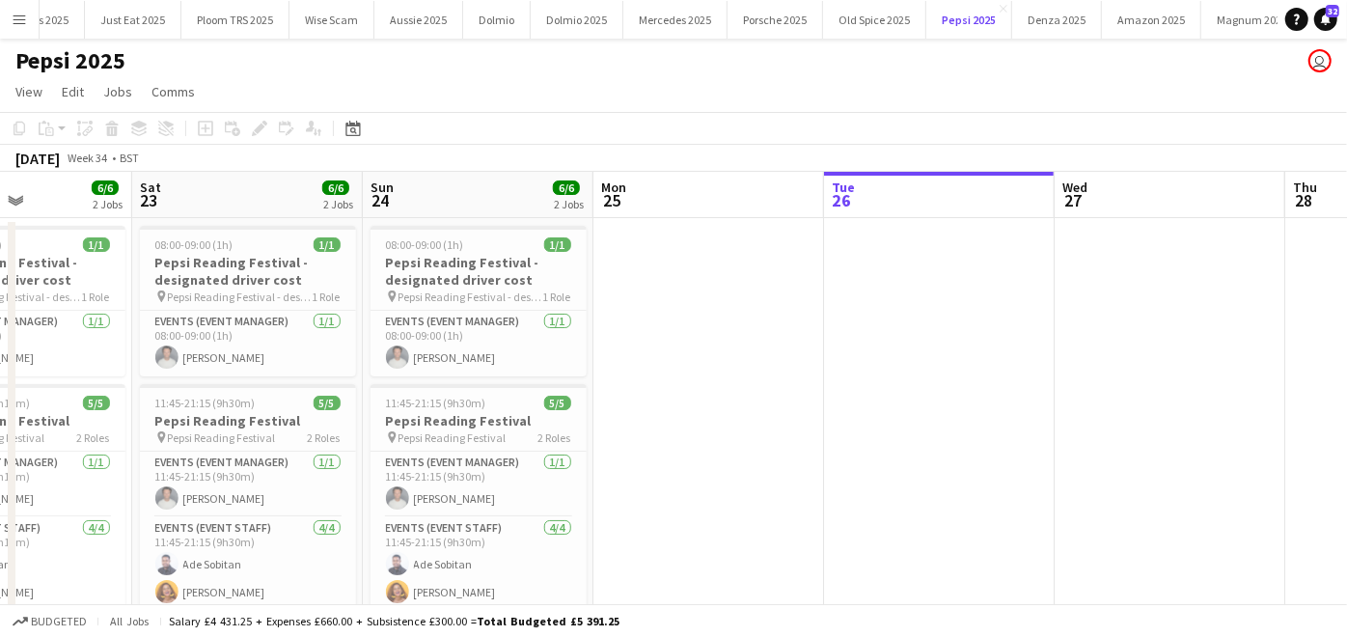
scroll to position [103, 0]
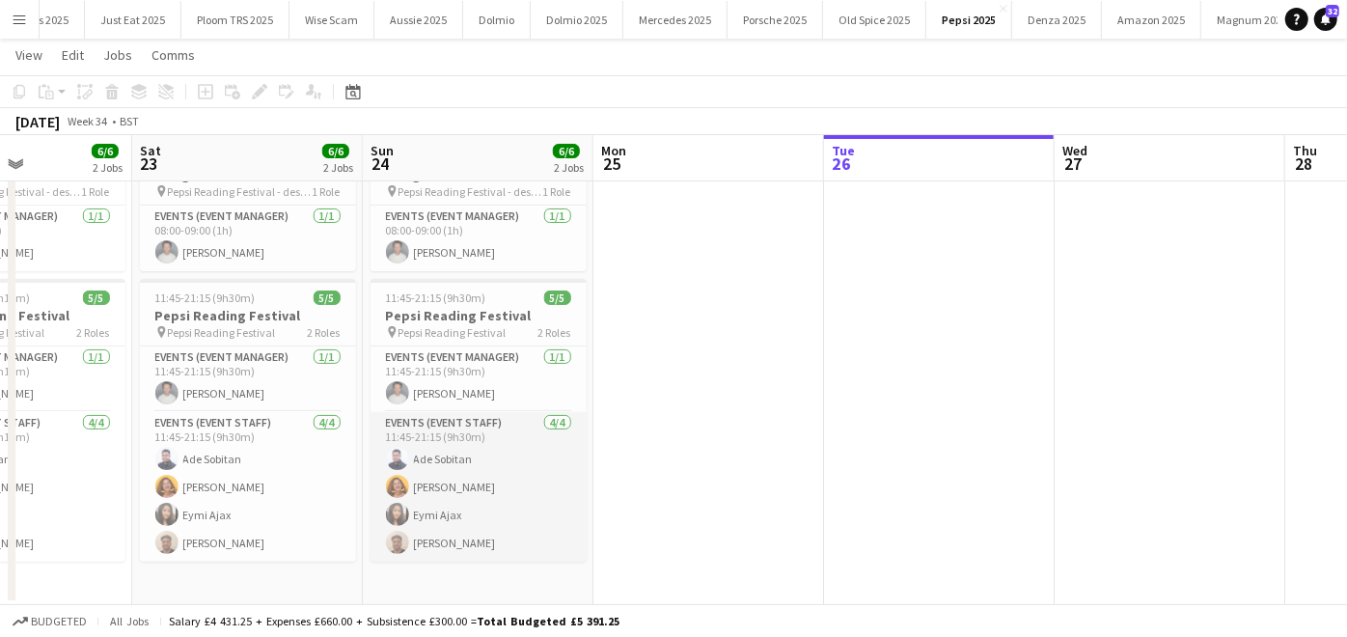
click at [487, 474] on app-card-role "Events (Event Staff) [DATE] 11:45-21:15 (9h30m) [PERSON_NAME] [PERSON_NAME] Eym…" at bounding box center [479, 487] width 216 height 150
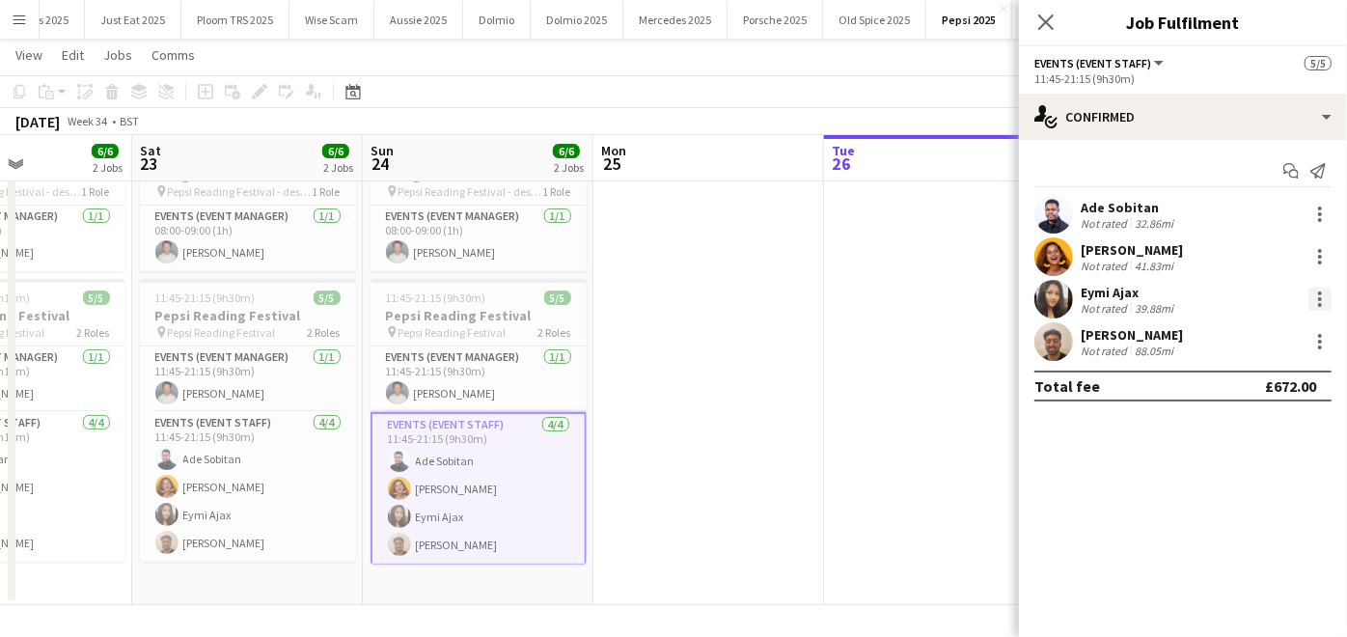
click at [1311, 293] on div at bounding box center [1320, 299] width 23 height 23
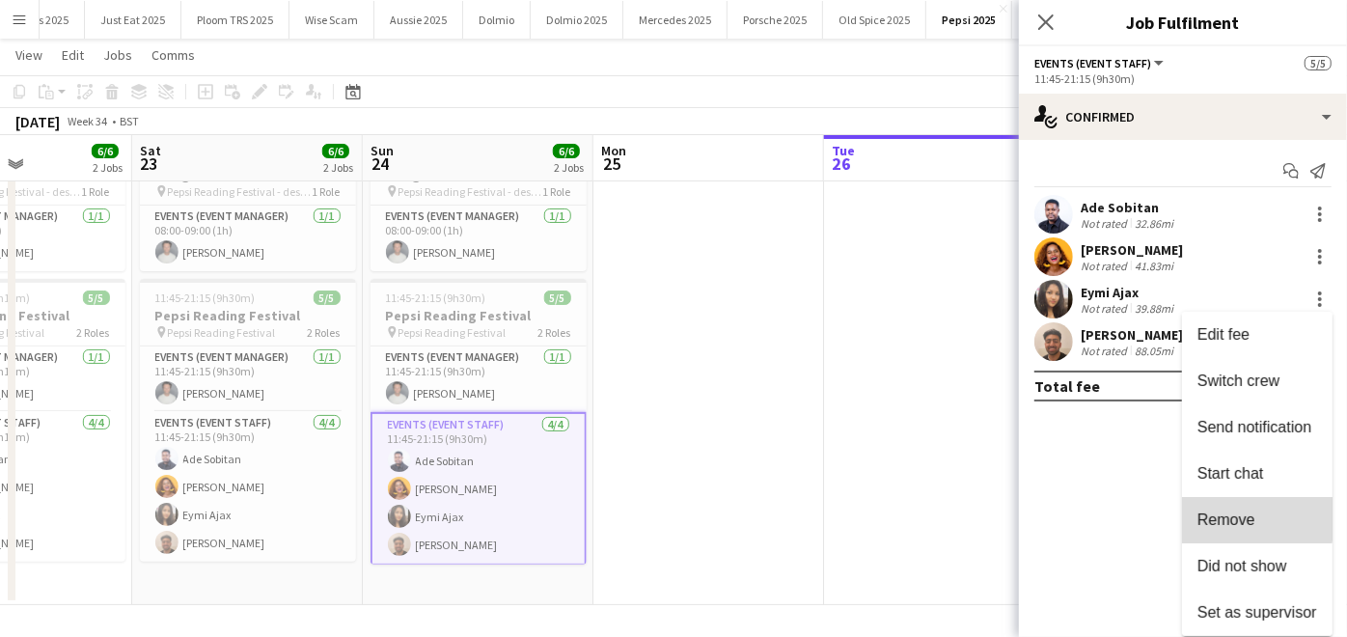
click at [1203, 510] on button "Remove" at bounding box center [1257, 520] width 151 height 46
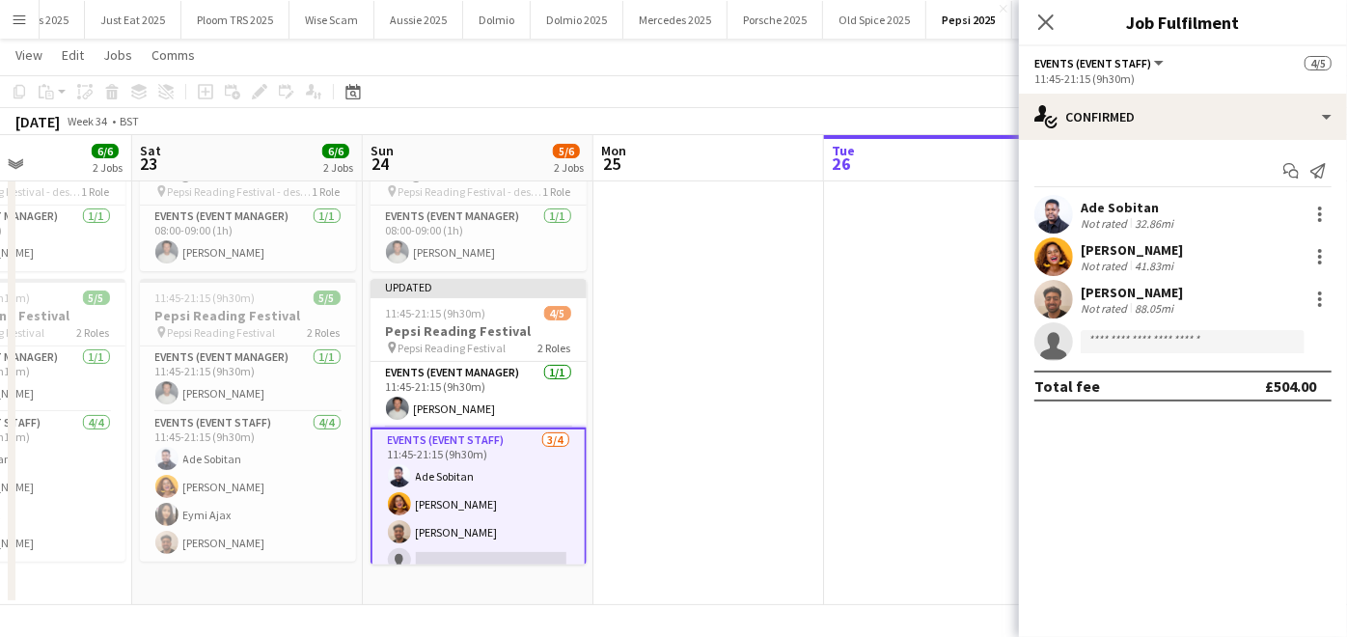
click at [747, 422] on app-date-cell at bounding box center [708, 359] width 231 height 492
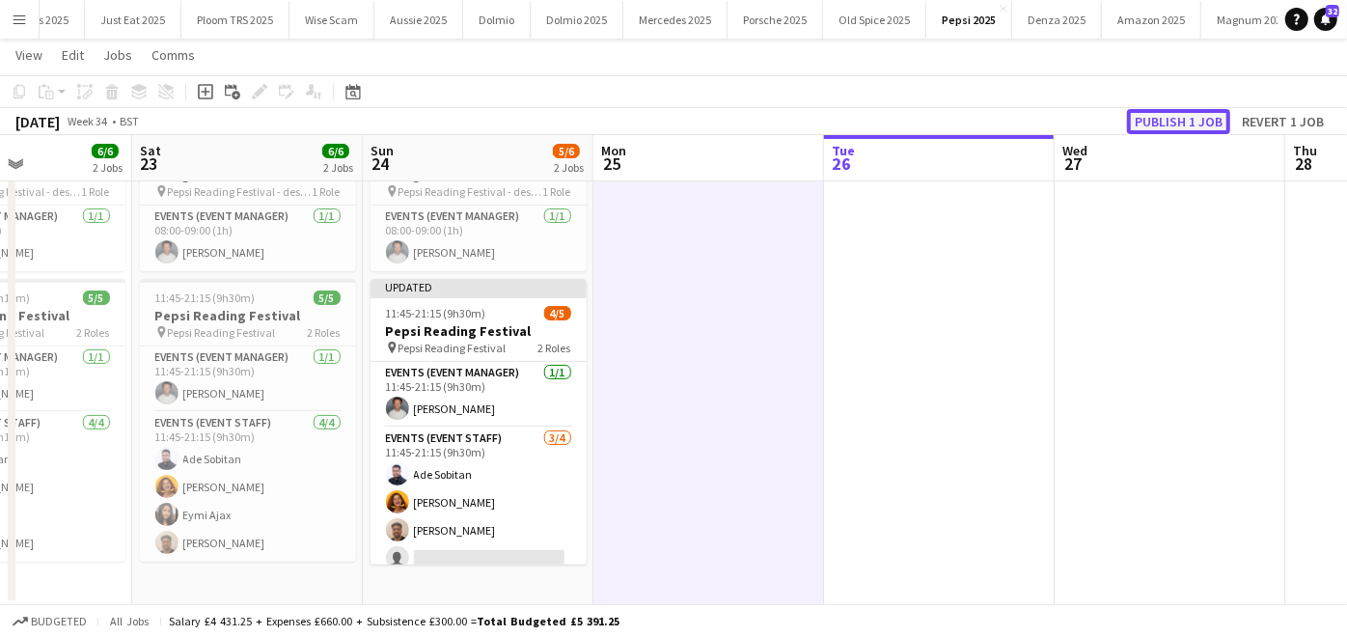
click at [1227, 112] on button "Publish 1 job" at bounding box center [1178, 121] width 103 height 25
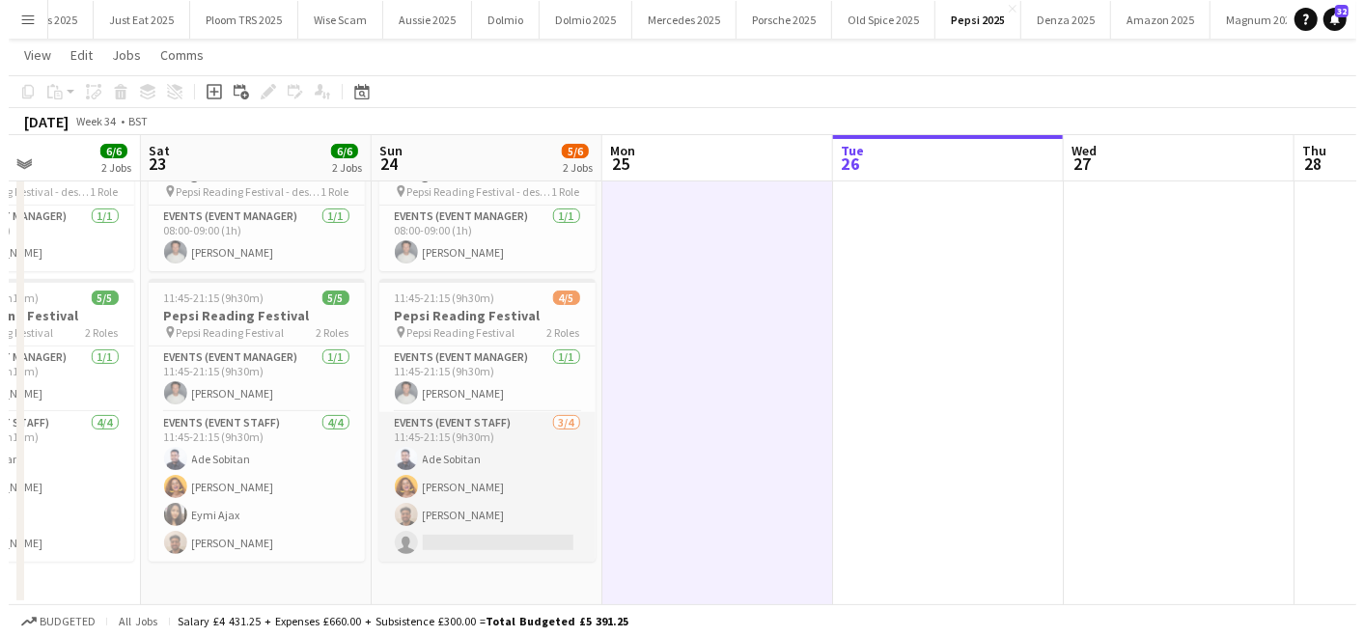
scroll to position [0, 0]
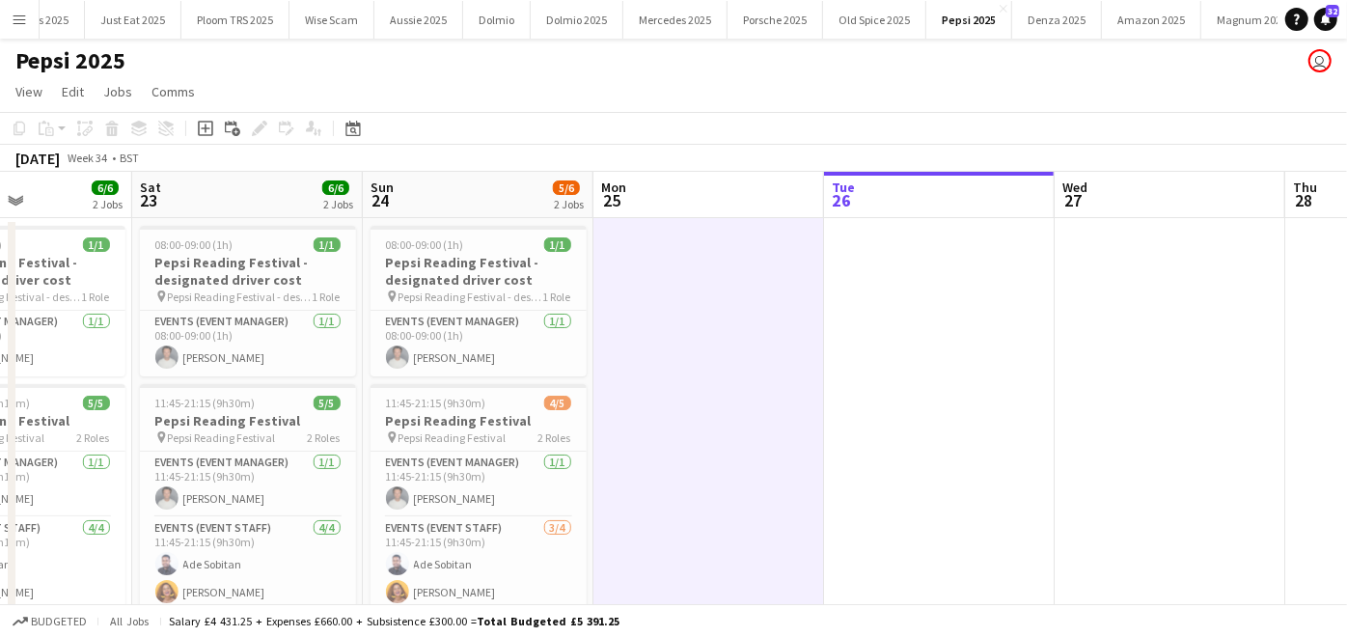
click at [25, 13] on app-icon "Menu" at bounding box center [19, 19] width 15 height 15
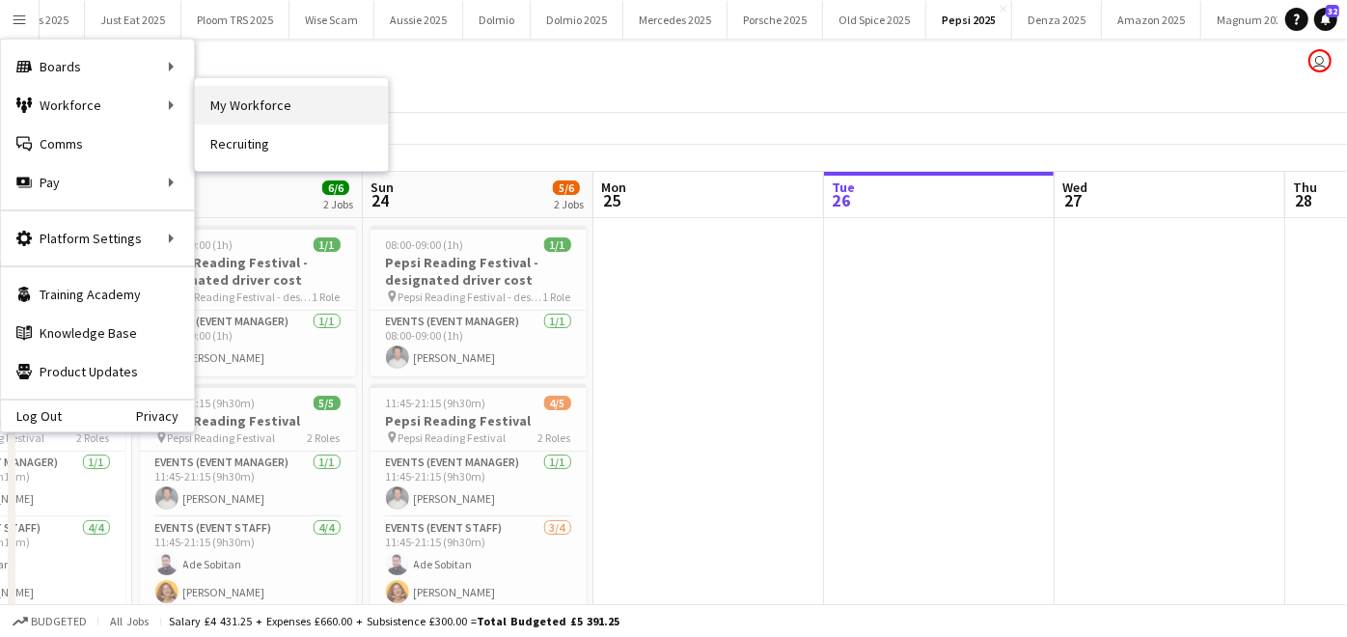
click at [230, 101] on link "My Workforce" at bounding box center [291, 105] width 193 height 39
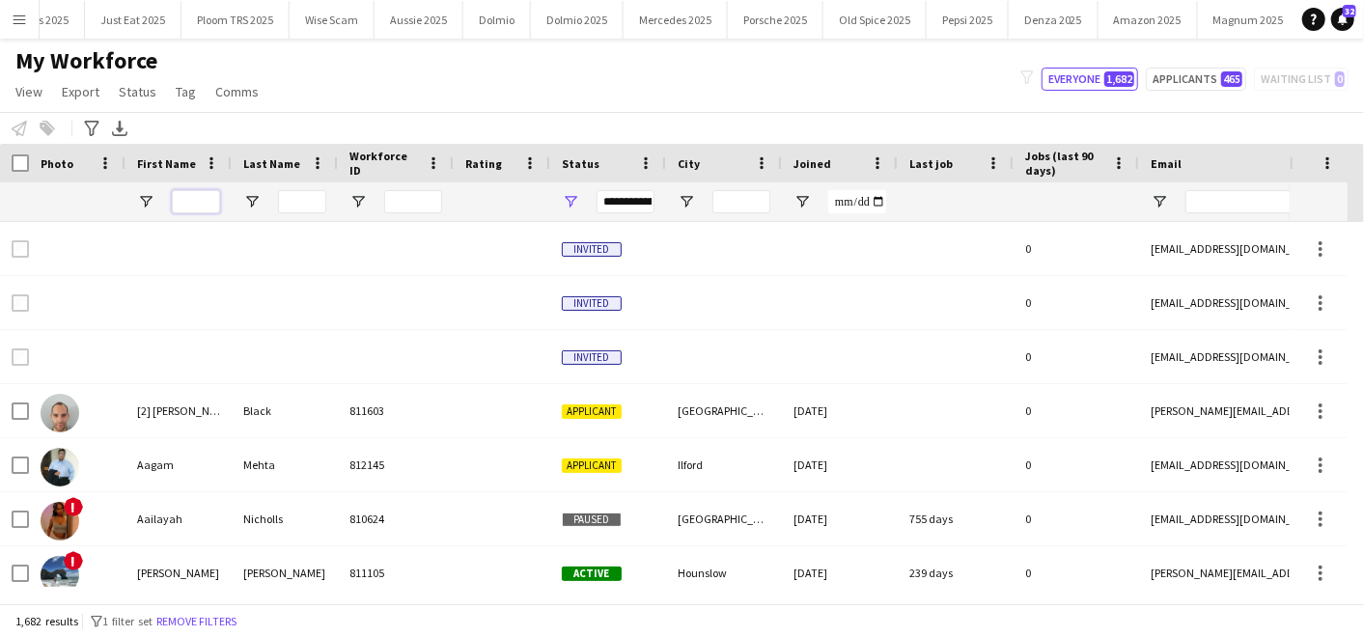
click at [193, 199] on input "First Name Filter Input" at bounding box center [196, 201] width 48 height 23
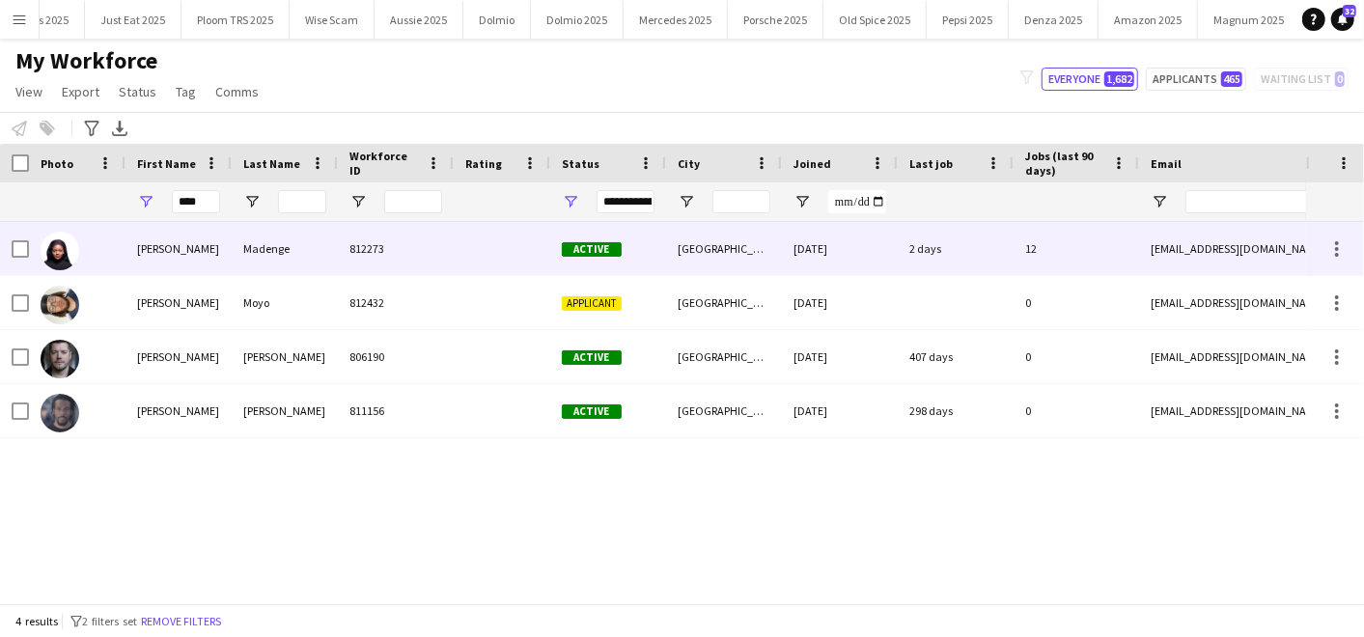
click at [127, 242] on div "[PERSON_NAME]" at bounding box center [178, 248] width 106 height 53
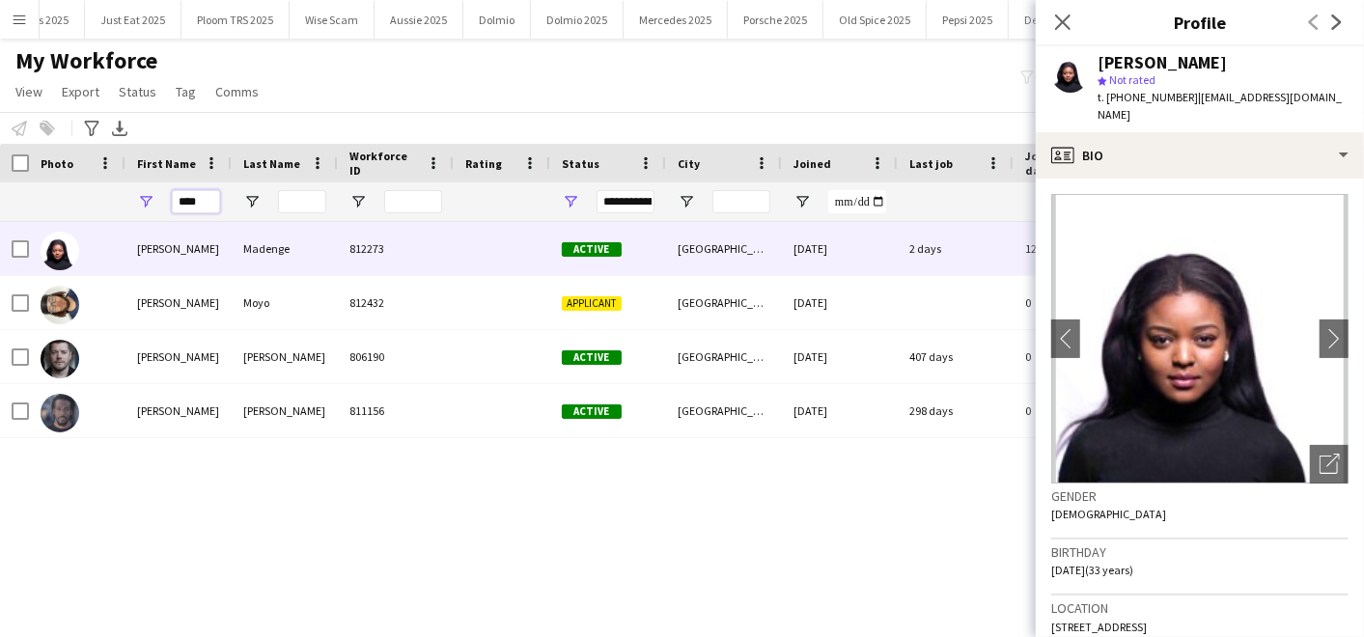
click at [212, 200] on input "****" at bounding box center [196, 201] width 48 height 23
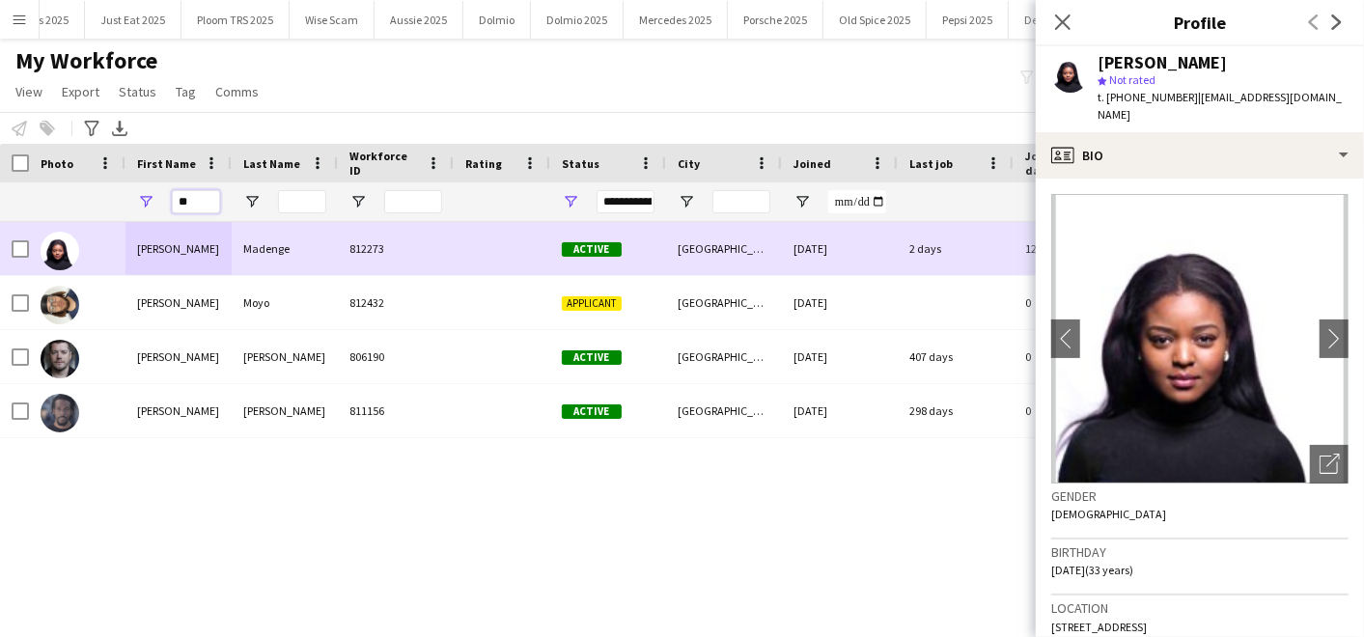
type input "*"
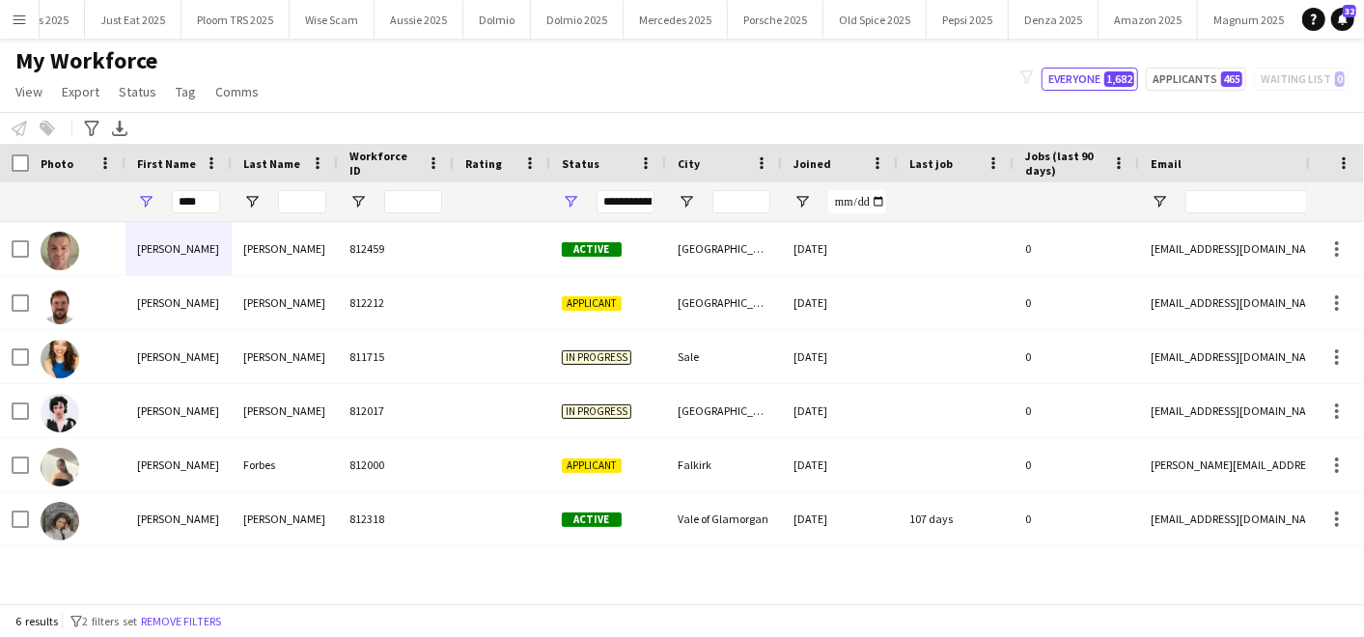
click at [357, 97] on div "My Workforce View Views Default view Compliance Log New view Update view Delete…" at bounding box center [682, 79] width 1364 height 66
drag, startPoint x: 207, startPoint y: 204, endPoint x: 98, endPoint y: 163, distance: 116.3
click at [152, 189] on div "****" at bounding box center [178, 201] width 106 height 39
type input "*"
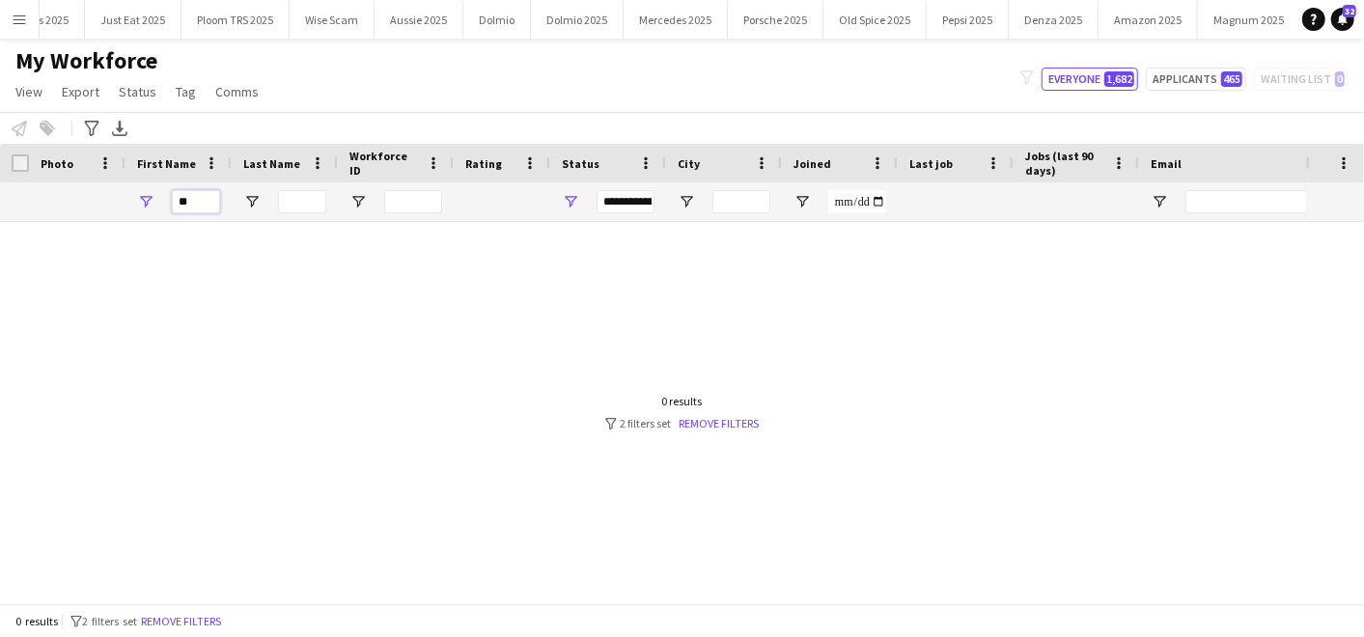
type input "*"
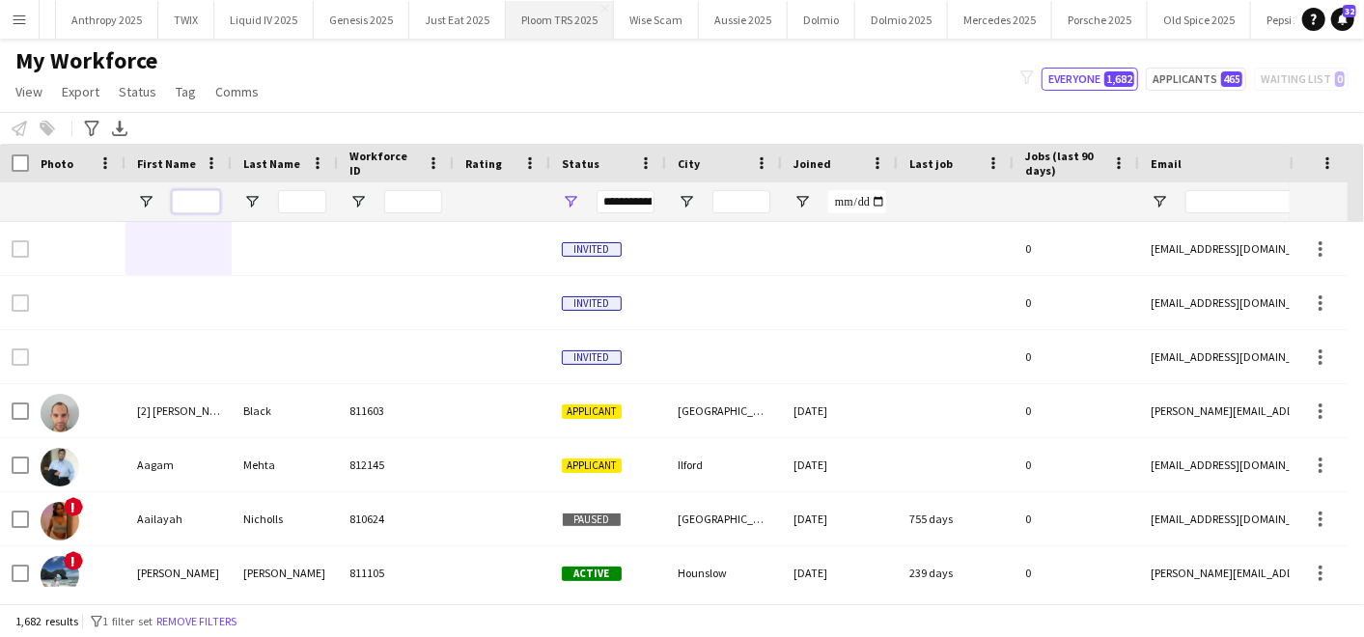
scroll to position [0, 689]
click at [269, 27] on button "Liquid IV 2025 Close" at bounding box center [264, 20] width 99 height 38
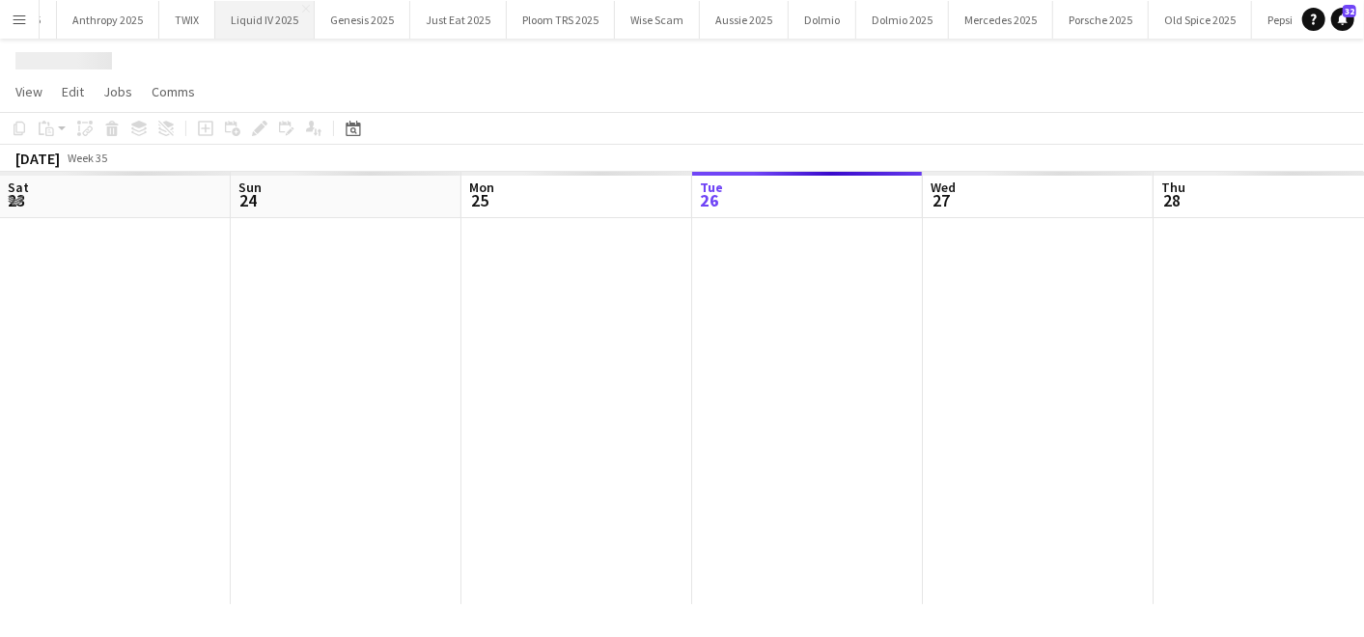
scroll to position [0, 460]
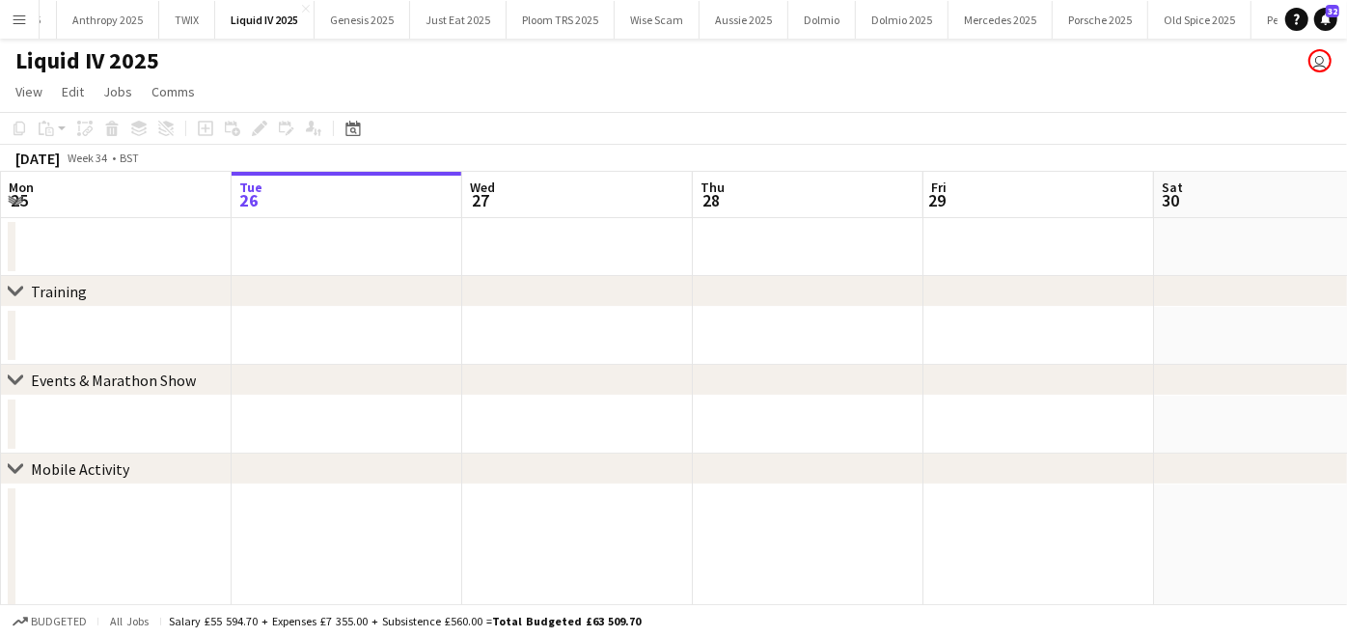
click at [12, 16] on app-icon "Menu" at bounding box center [19, 19] width 15 height 15
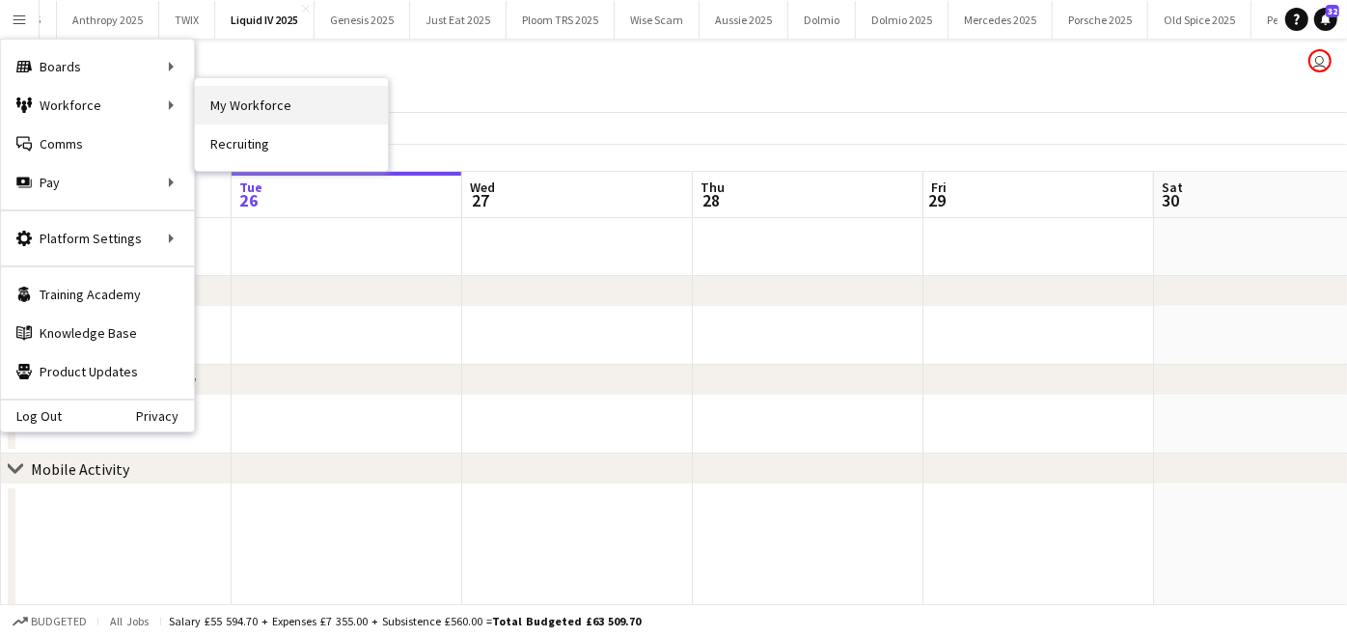
click at [214, 115] on link "My Workforce" at bounding box center [291, 105] width 193 height 39
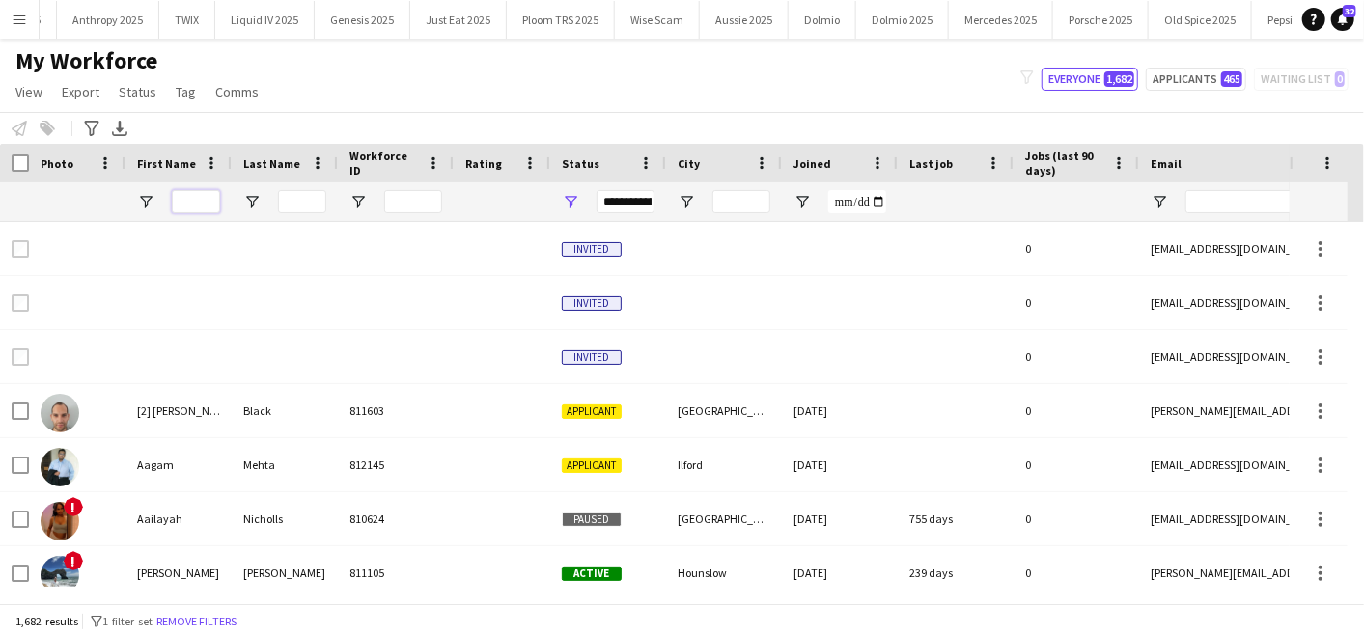
click at [179, 206] on input "First Name Filter Input" at bounding box center [196, 201] width 48 height 23
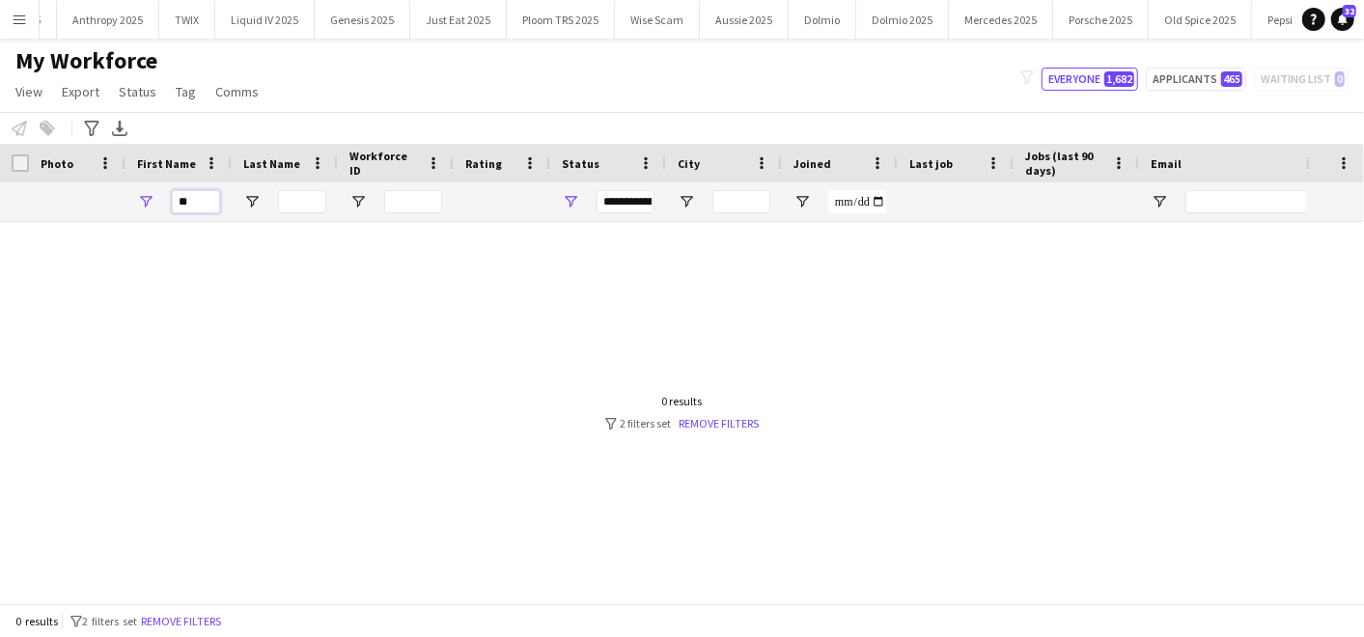
type input "*"
